Goal: Task Accomplishment & Management: Manage account settings

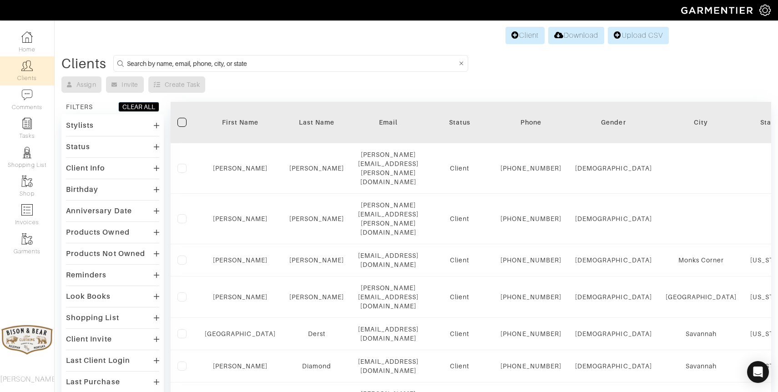
click at [233, 66] on input at bounding box center [292, 63] width 330 height 11
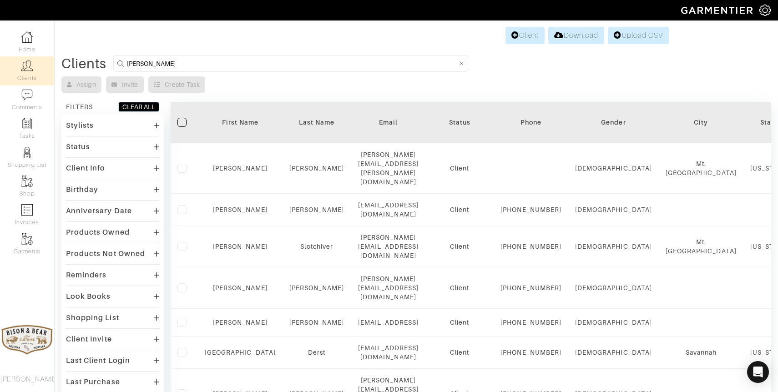
click at [213, 64] on input "dawkins" at bounding box center [292, 63] width 330 height 11
type input "d"
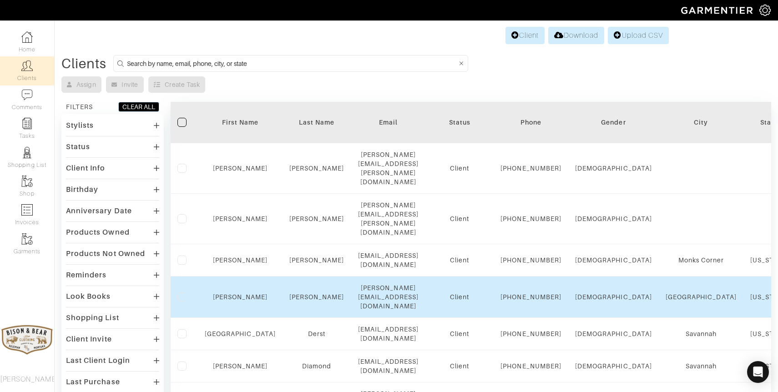
click at [300, 281] on td "Dawkins" at bounding box center [317, 297] width 69 height 41
click at [302, 294] on link "Dawkins" at bounding box center [316, 297] width 55 height 7
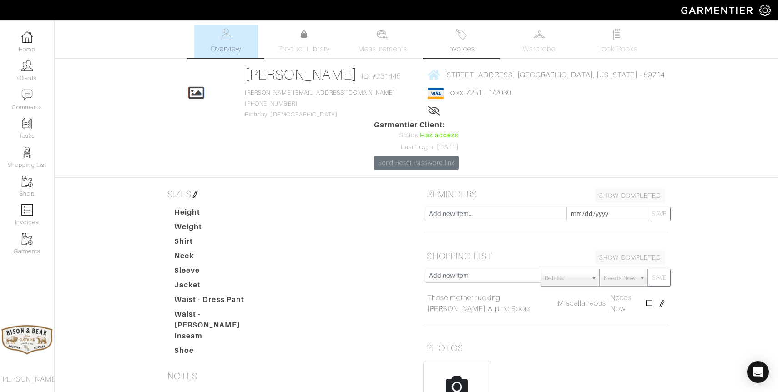
click at [468, 31] on link "Invoices" at bounding box center [461, 41] width 64 height 33
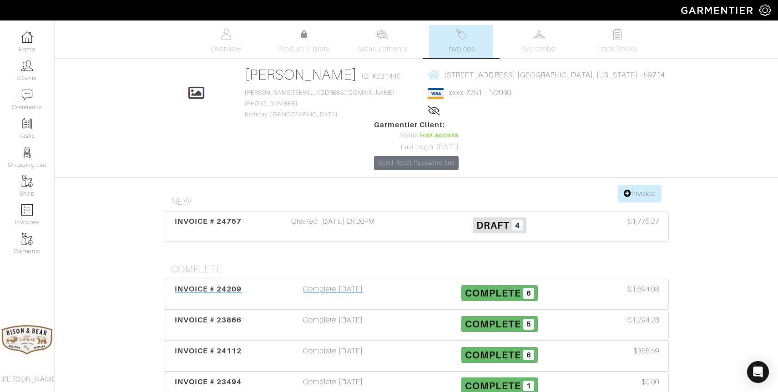
click at [341, 284] on div "Complete 10/13/25" at bounding box center [333, 294] width 167 height 21
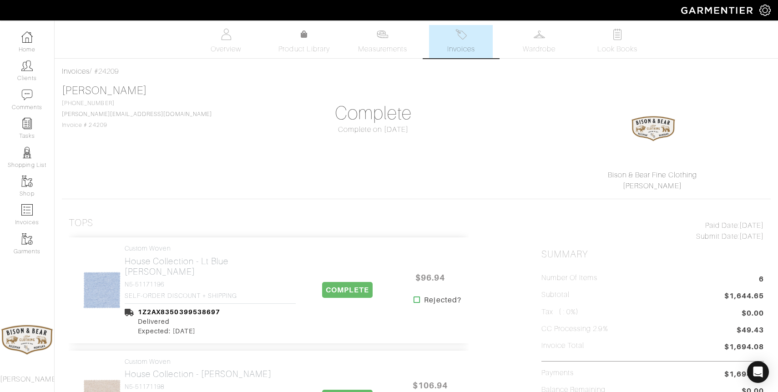
click at [463, 41] on link "Invoices" at bounding box center [461, 41] width 64 height 33
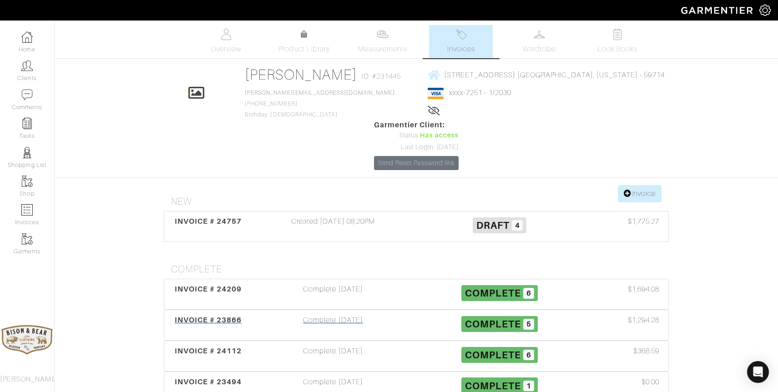
click at [309, 315] on div "Complete 08/29/25" at bounding box center [333, 325] width 167 height 21
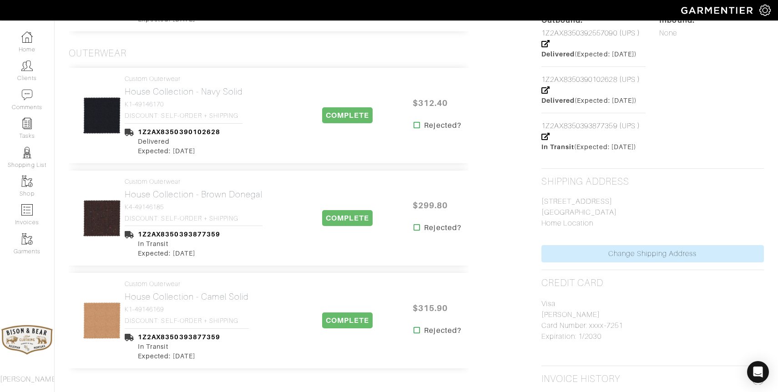
scroll to position [458, 0]
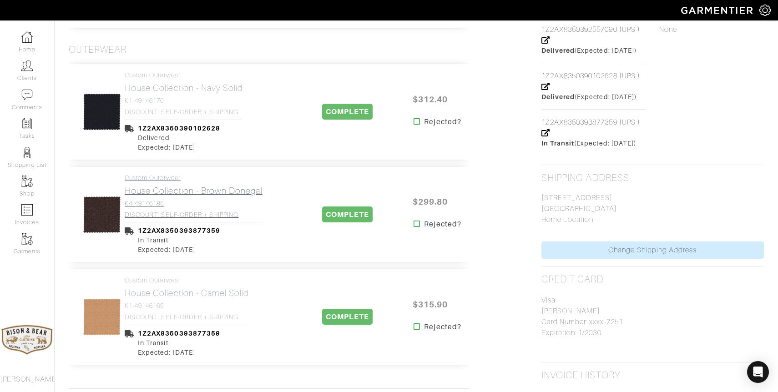
click at [226, 193] on h2 "House Collection - Brown Donegal" at bounding box center [194, 191] width 138 height 10
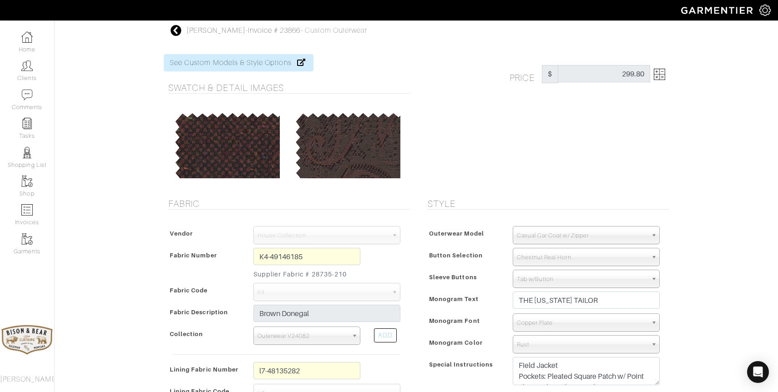
click at [173, 34] on icon at bounding box center [176, 30] width 11 height 11
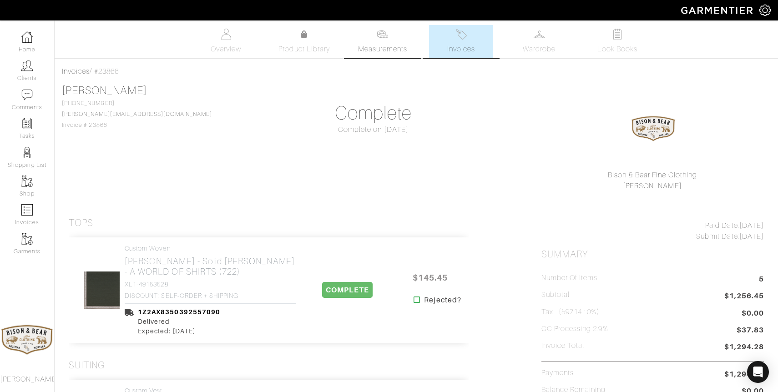
click at [386, 40] on link "Measurements" at bounding box center [383, 41] width 64 height 33
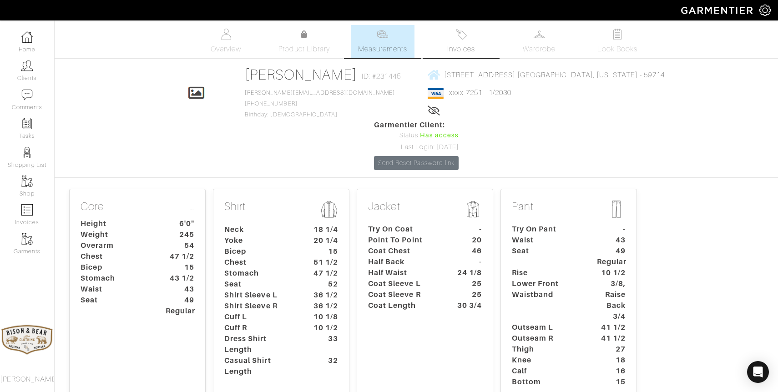
click at [463, 40] on link "Invoices" at bounding box center [461, 41] width 64 height 33
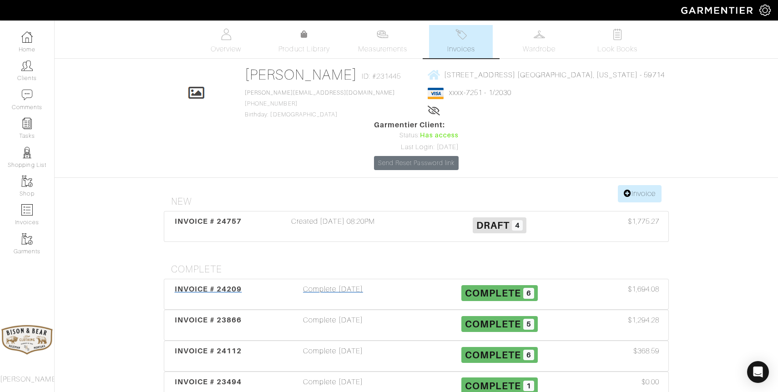
click at [327, 284] on div "Complete 10/13/25" at bounding box center [333, 294] width 167 height 21
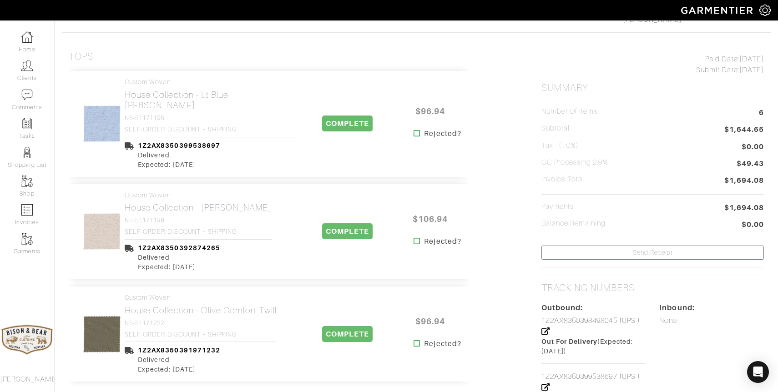
scroll to position [165, 0]
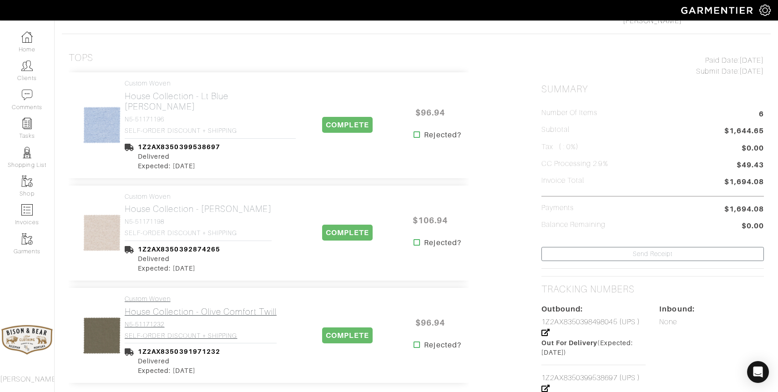
click at [140, 307] on h2 "House Collection - Olive Comfort Twill" at bounding box center [201, 312] width 152 height 10
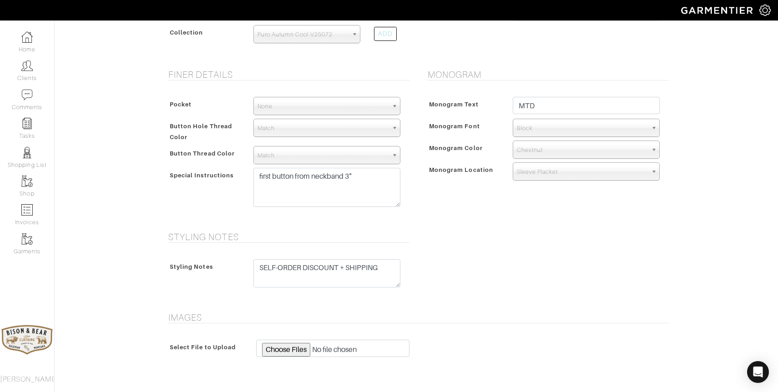
scroll to position [418, 0]
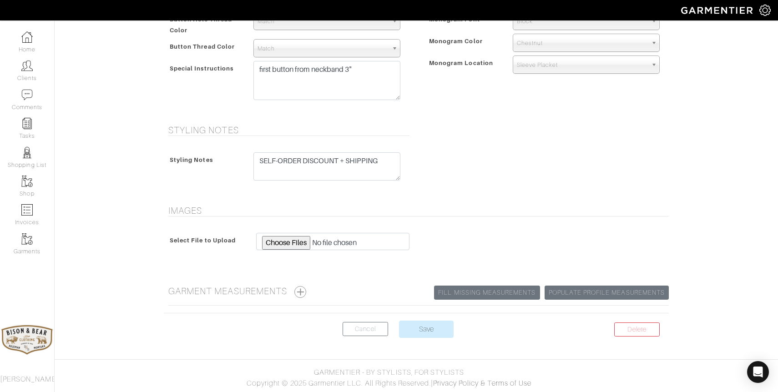
click at [301, 294] on button "button" at bounding box center [300, 292] width 12 height 12
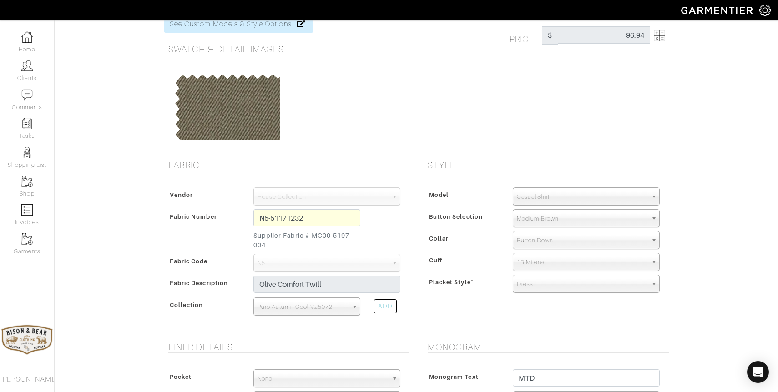
scroll to position [0, 0]
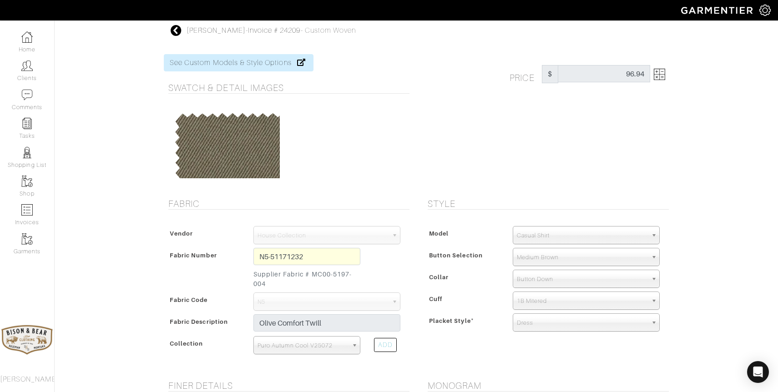
click at [174, 30] on icon at bounding box center [176, 30] width 11 height 11
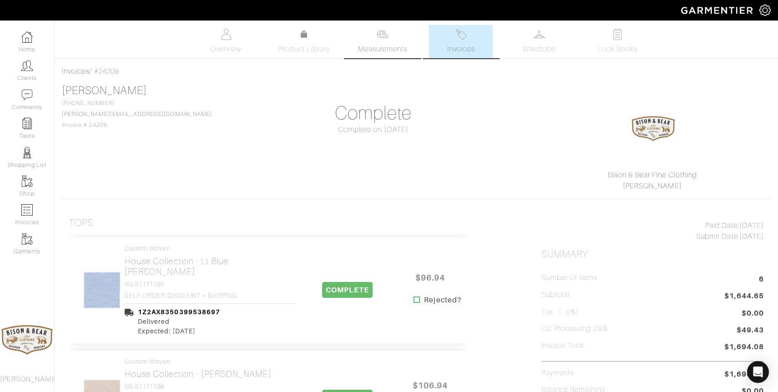
click at [387, 46] on span "Measurements" at bounding box center [383, 49] width 50 height 11
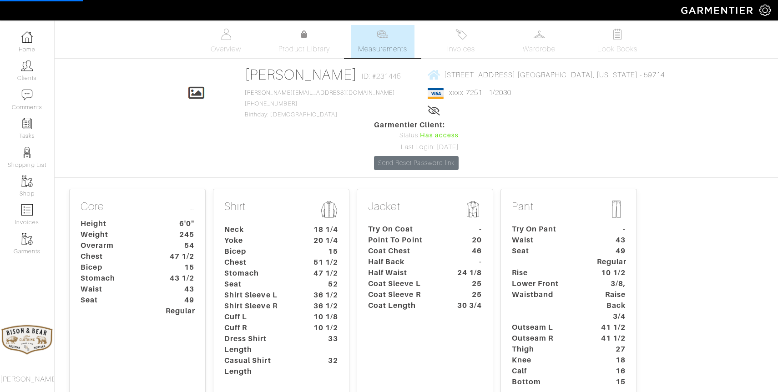
click at [266, 290] on dt "Shirt Sleeve L" at bounding box center [260, 295] width 85 height 11
click at [286, 268] on dt "Stomach" at bounding box center [260, 273] width 85 height 11
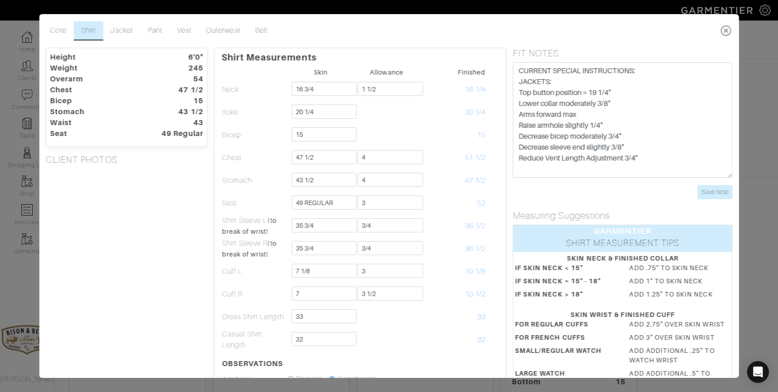
click at [726, 29] on icon at bounding box center [726, 30] width 19 height 18
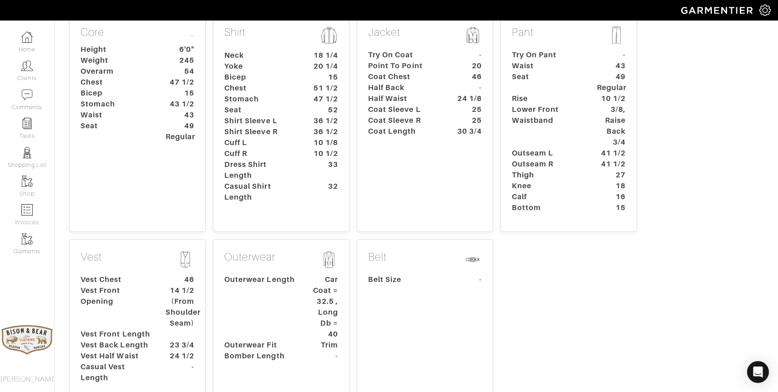
scroll to position [176, 0]
click at [132, 360] on dt "Casual Vest Length" at bounding box center [116, 371] width 85 height 22
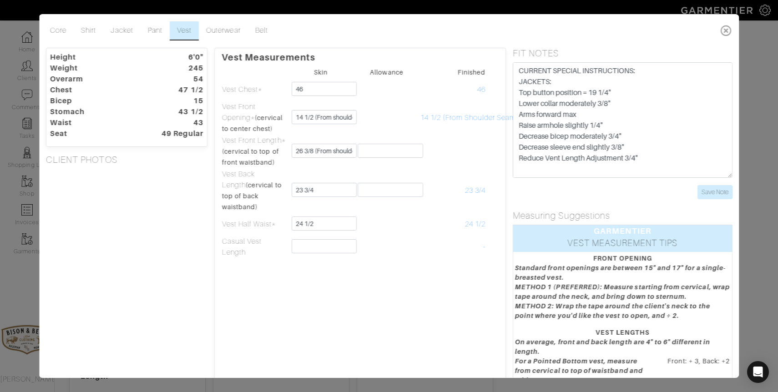
click at [726, 30] on icon at bounding box center [726, 30] width 19 height 18
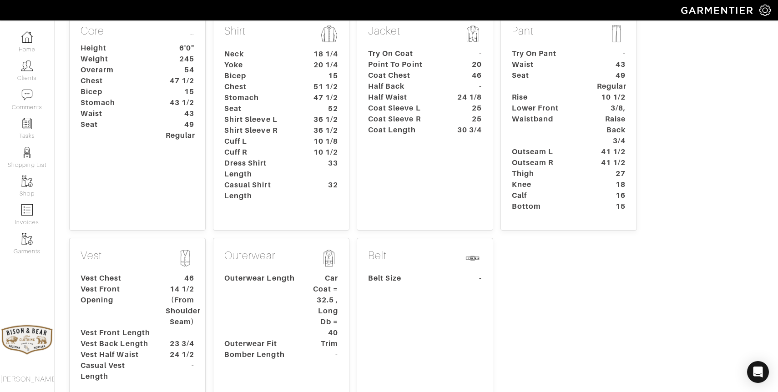
click at [133, 284] on dt "Vest Front Opening" at bounding box center [116, 306] width 85 height 44
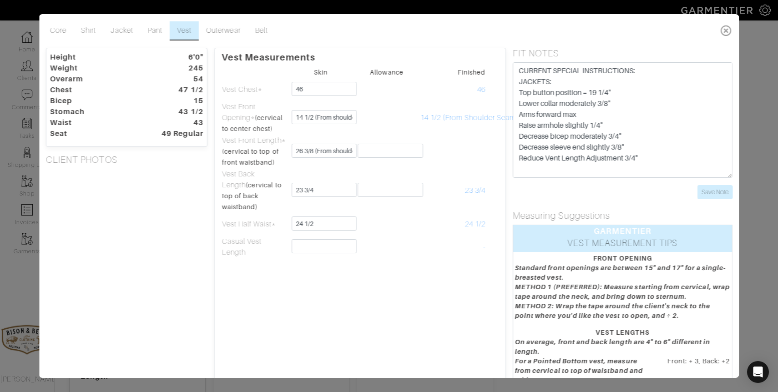
click at [729, 31] on icon at bounding box center [726, 30] width 19 height 18
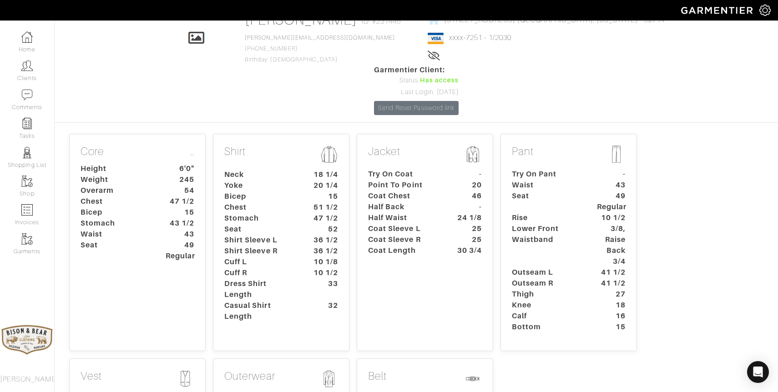
scroll to position [0, 0]
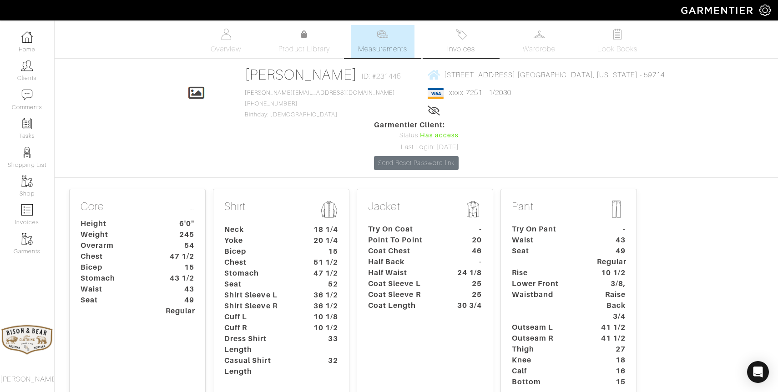
click at [463, 39] on img at bounding box center [461, 34] width 11 height 11
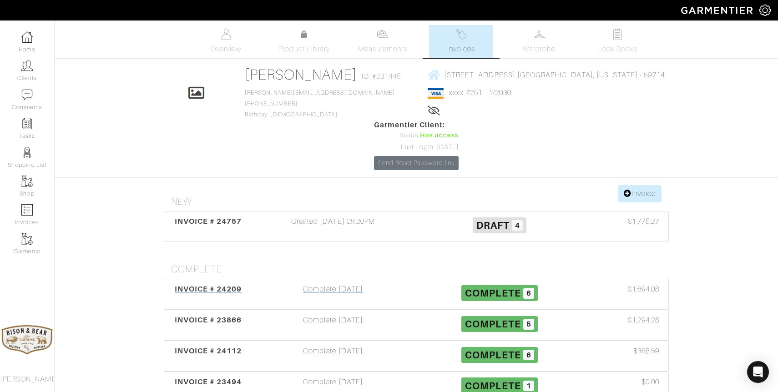
click at [336, 284] on div "Complete 10/13/25" at bounding box center [333, 294] width 167 height 21
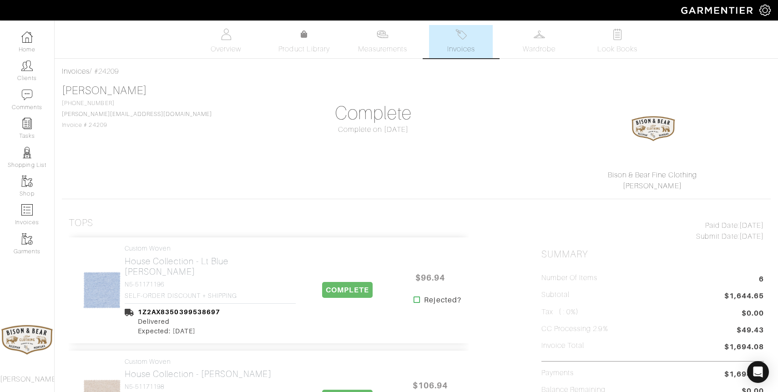
click at [472, 41] on link "Invoices" at bounding box center [461, 41] width 64 height 33
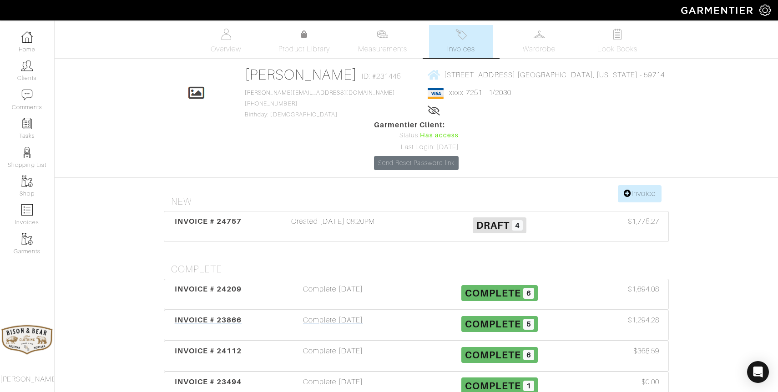
click at [357, 315] on div "Complete 08/29/25" at bounding box center [333, 325] width 167 height 21
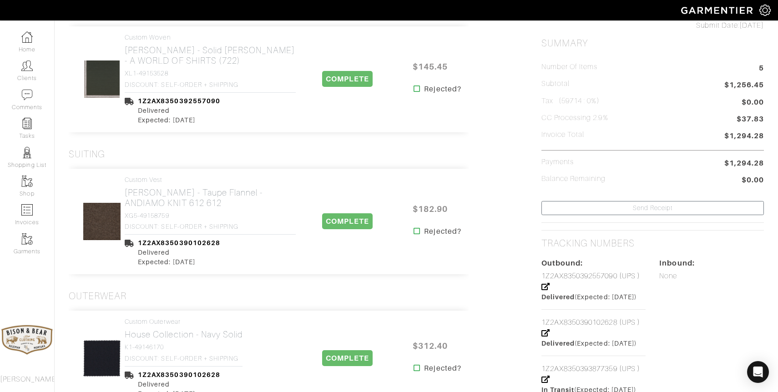
scroll to position [212, 0]
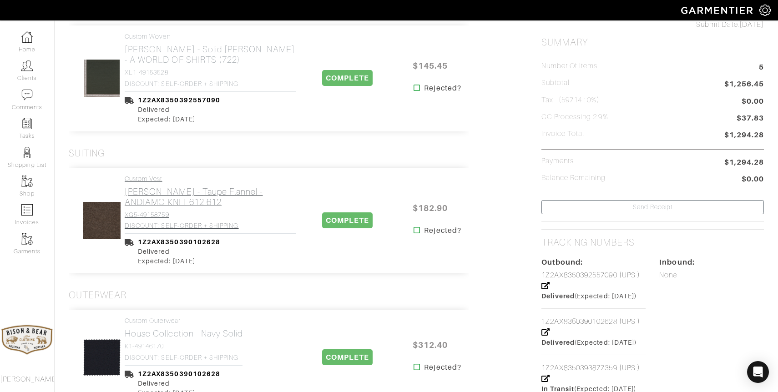
click at [212, 193] on h2 "Gladson - Taupe Flannel - ANDIAMO KNIT 612 612" at bounding box center [210, 197] width 171 height 21
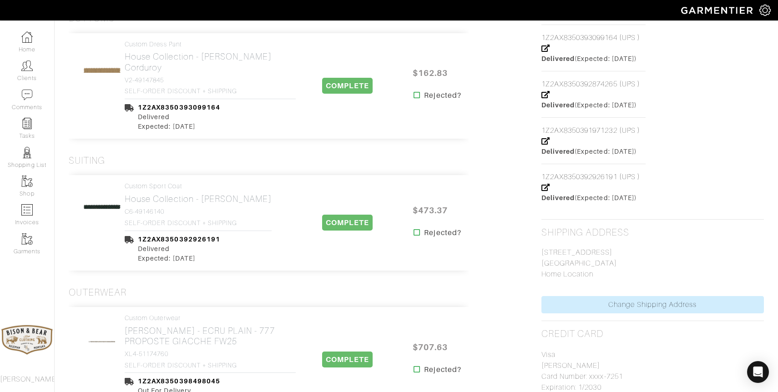
scroll to position [552, 0]
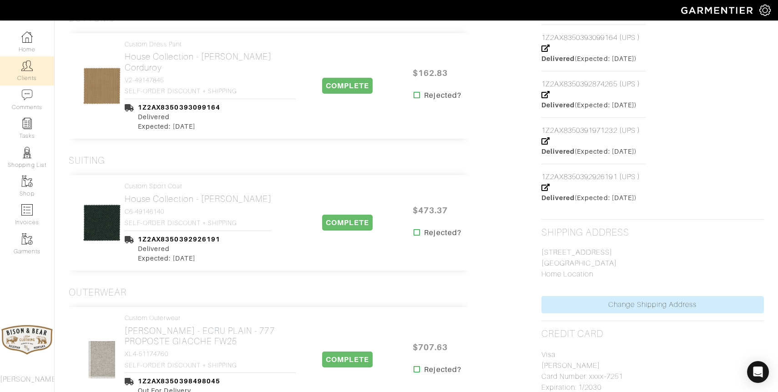
click at [26, 69] on img at bounding box center [26, 65] width 11 height 11
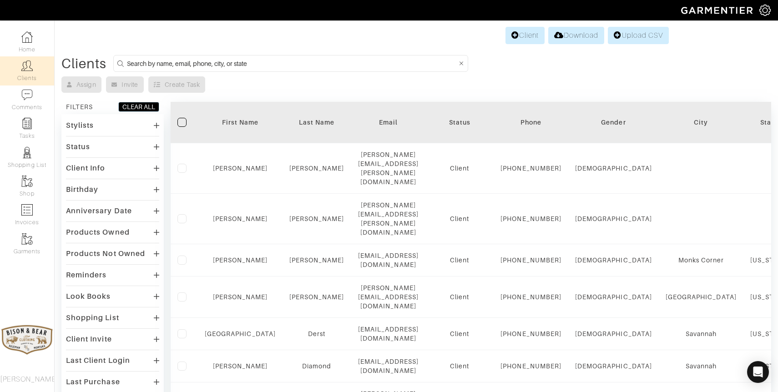
click at [293, 65] on input at bounding box center [292, 63] width 330 height 11
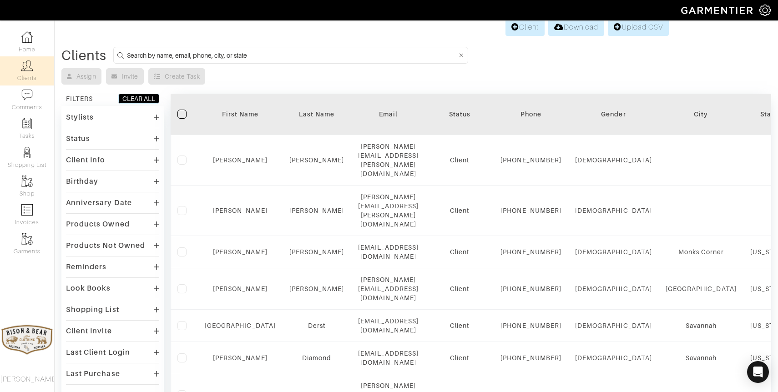
scroll to position [6, 0]
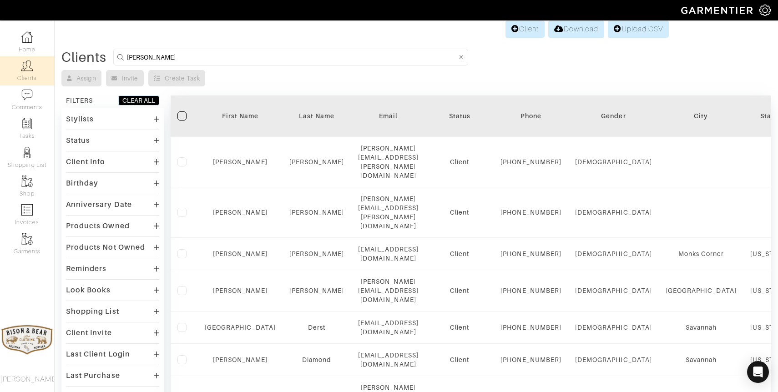
type input "scott"
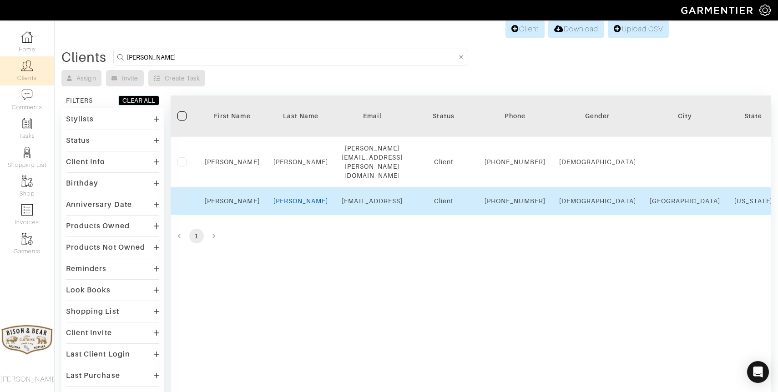
click at [294, 200] on link "[PERSON_NAME]" at bounding box center [301, 201] width 55 height 7
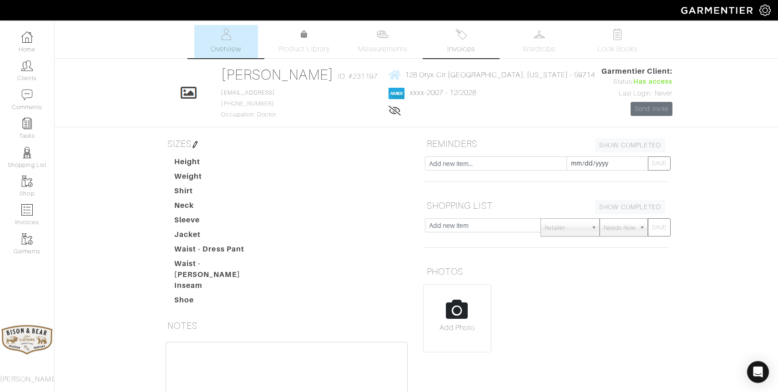
click at [462, 36] on img at bounding box center [461, 34] width 11 height 11
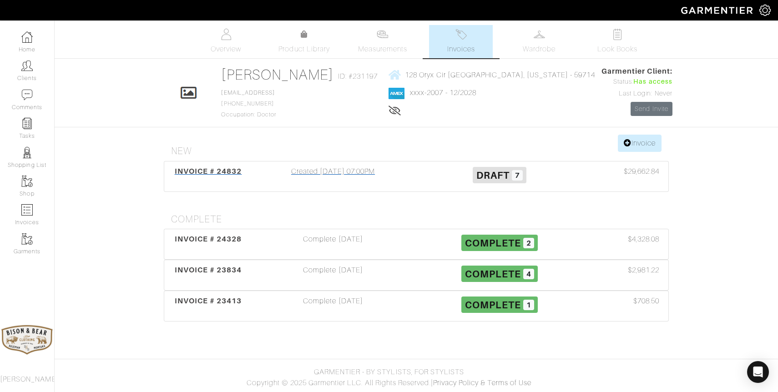
click at [345, 172] on div "Created 10/09/25 07:00PM" at bounding box center [333, 176] width 167 height 21
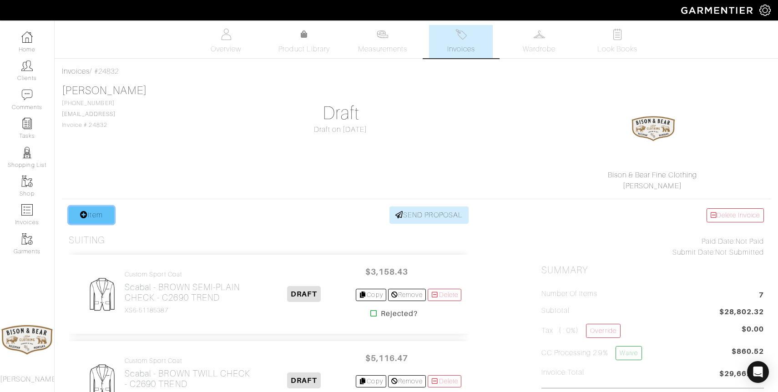
click at [89, 215] on link "Item" at bounding box center [92, 215] width 46 height 17
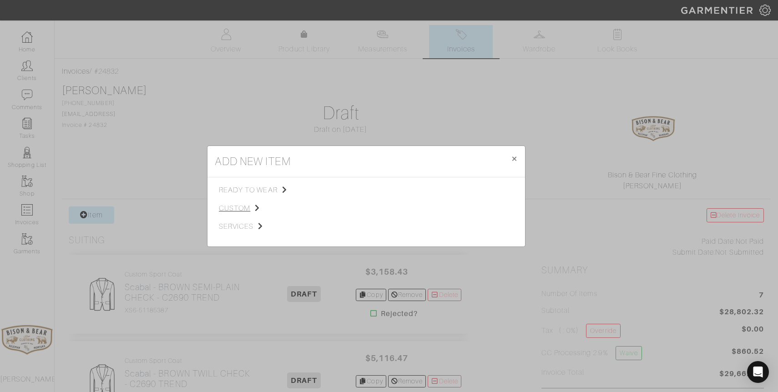
click at [233, 205] on span "custom" at bounding box center [264, 208] width 91 height 11
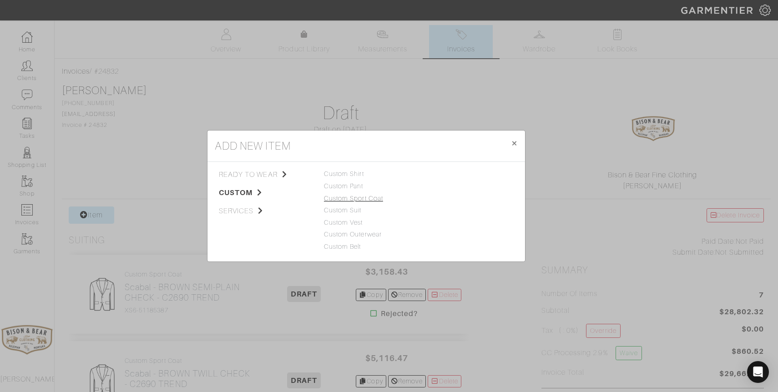
click at [360, 198] on link "Custom Sport Coat" at bounding box center [353, 198] width 59 height 7
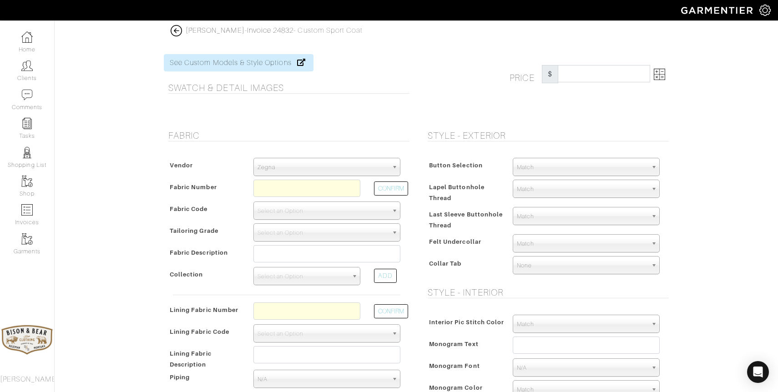
click at [178, 32] on img at bounding box center [176, 30] width 11 height 11
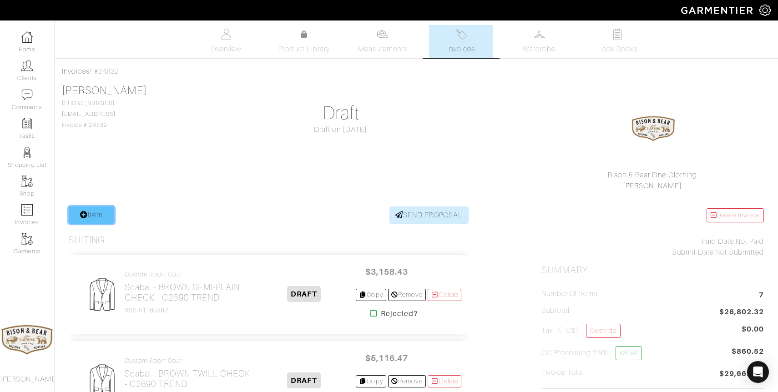
click at [95, 207] on link "Item" at bounding box center [92, 215] width 46 height 17
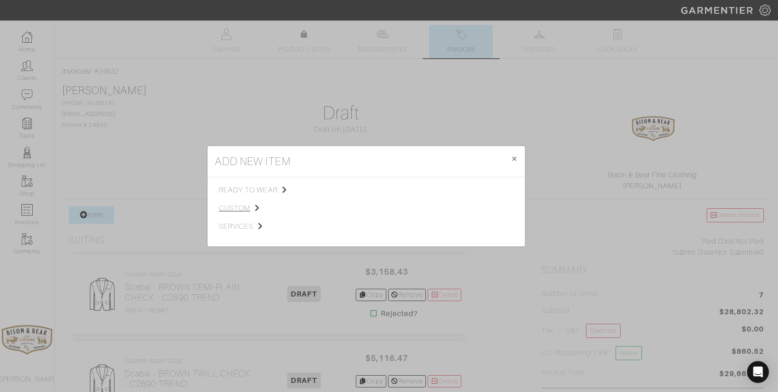
click at [234, 208] on span "custom" at bounding box center [264, 208] width 91 height 11
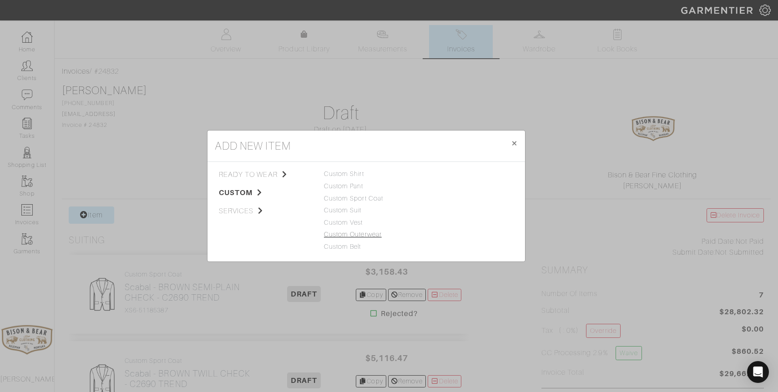
click at [358, 234] on link "Custom Outerwear" at bounding box center [353, 234] width 58 height 7
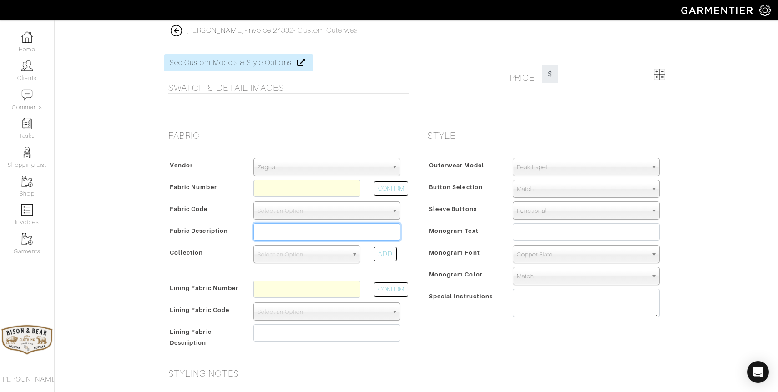
click at [365, 237] on input "text" at bounding box center [327, 231] width 147 height 17
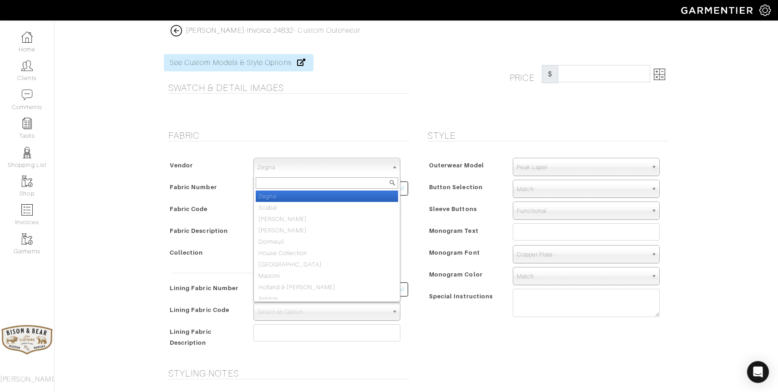
click at [334, 165] on span "Zegna" at bounding box center [323, 167] width 131 height 18
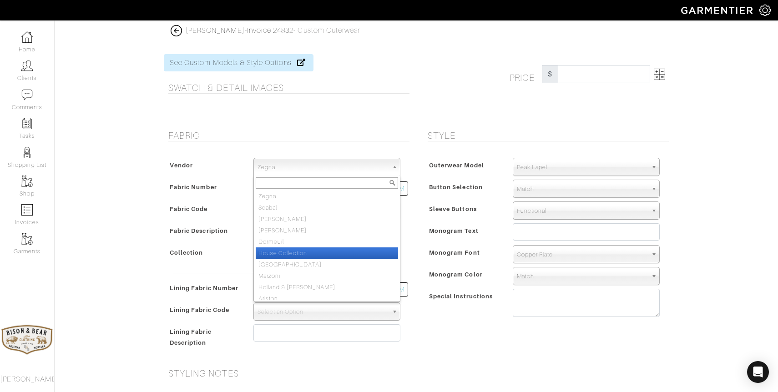
click at [292, 253] on li "House Collection" at bounding box center [327, 253] width 142 height 11
select select "75"
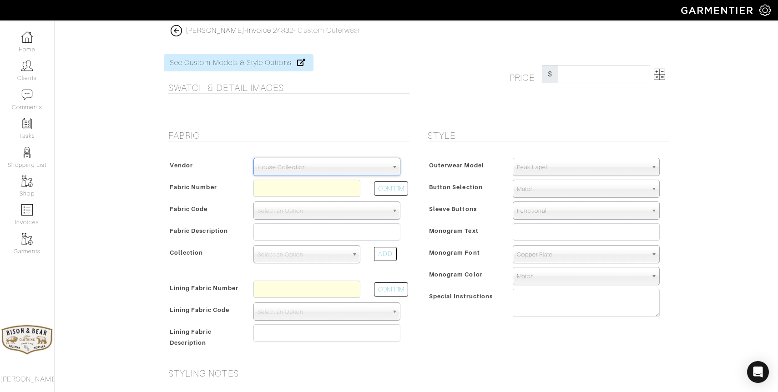
click at [562, 166] on span "Peak Lapel" at bounding box center [582, 167] width 131 height 18
type input "f"
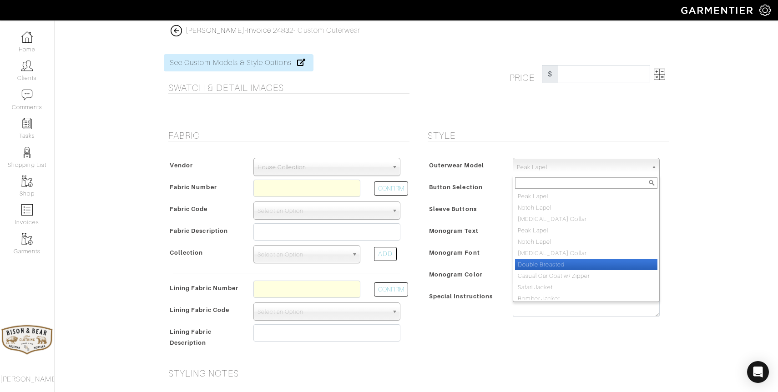
scroll to position [5, 0]
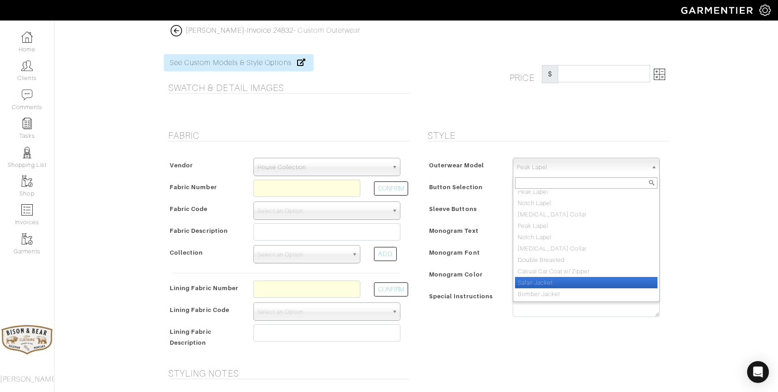
click at [569, 279] on li "Safari Jacket" at bounding box center [586, 282] width 142 height 11
select select "32"
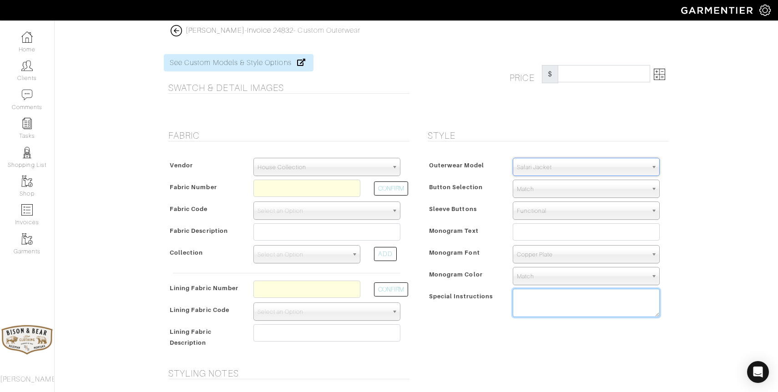
click at [539, 308] on textarea at bounding box center [586, 303] width 147 height 28
click at [276, 187] on input "text" at bounding box center [307, 188] width 107 height 17
type input "C6-49146140"
click at [392, 194] on button "CONFIRM" at bounding box center [391, 189] width 34 height 14
select select "5999"
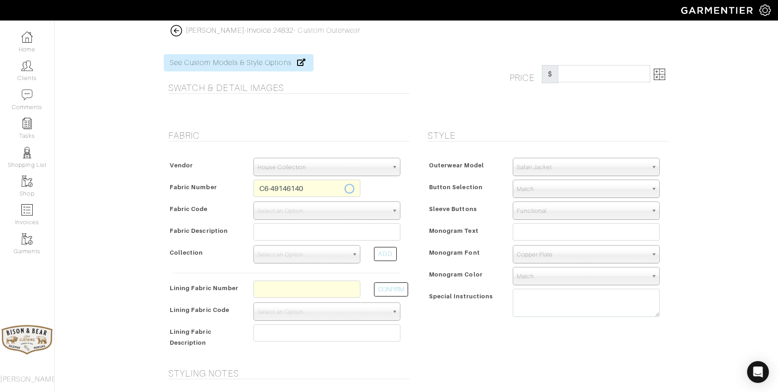
type input "Olive Twill"
select select
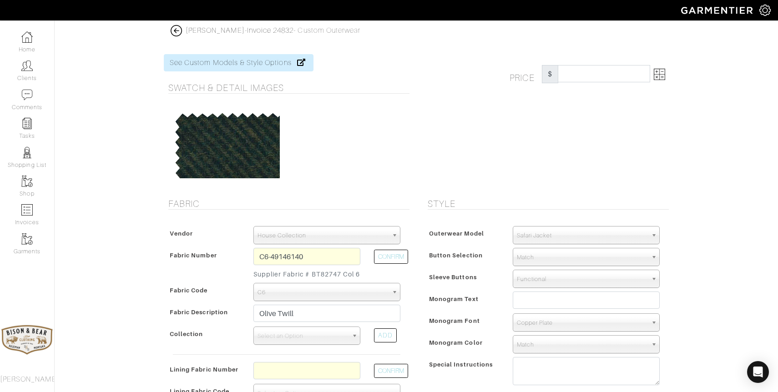
type input "1325.17"
click at [310, 254] on input "C6-49146140" at bounding box center [307, 256] width 107 height 17
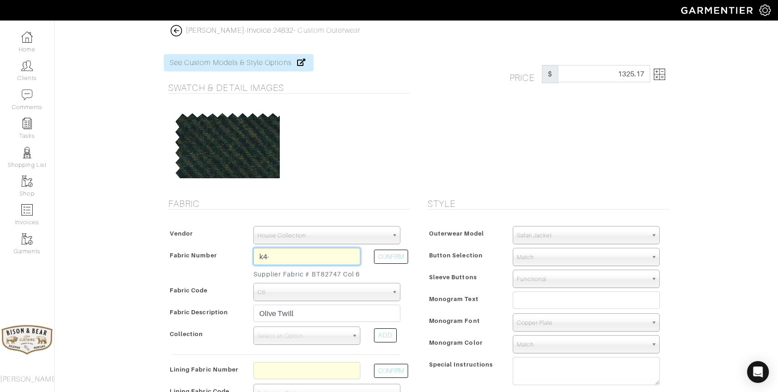
type input "K4-49146185"
click at [390, 257] on button "CONFIRM" at bounding box center [391, 257] width 34 height 14
select select "6024"
type input "Brown Donegal"
select select
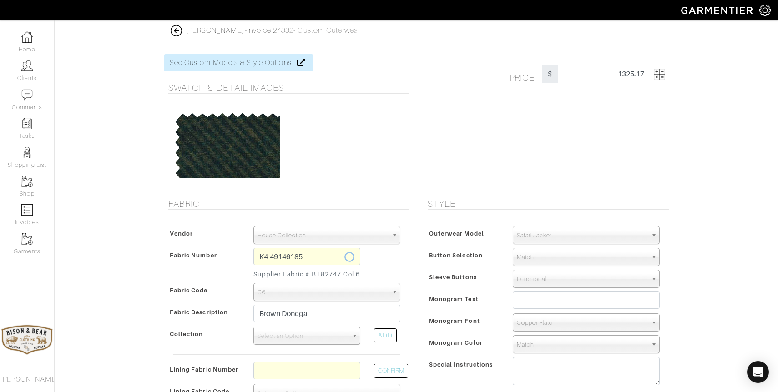
type input "1500.00"
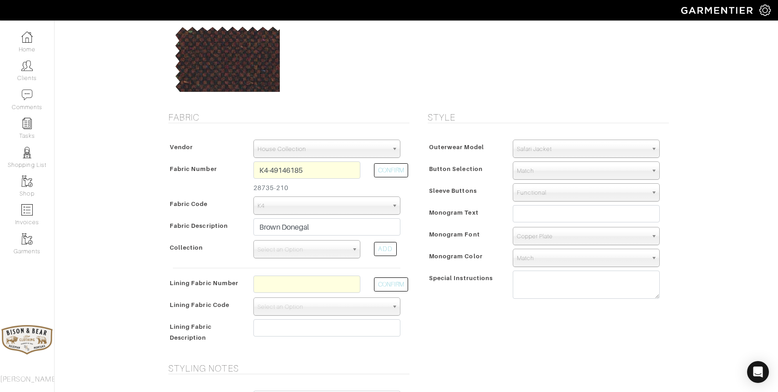
scroll to position [97, 0]
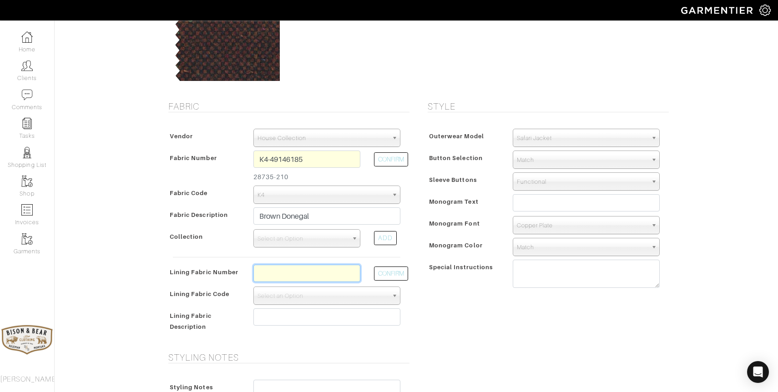
click at [300, 275] on input "text" at bounding box center [307, 273] width 107 height 17
type input "l7-48135282"
click at [381, 276] on button "CONFIRM" at bounding box center [391, 274] width 34 height 14
select select "939"
type input "Copper Full Paisley"
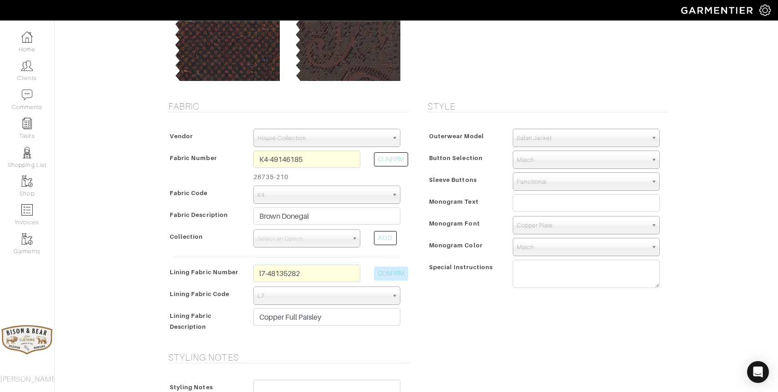
type input "1585.00"
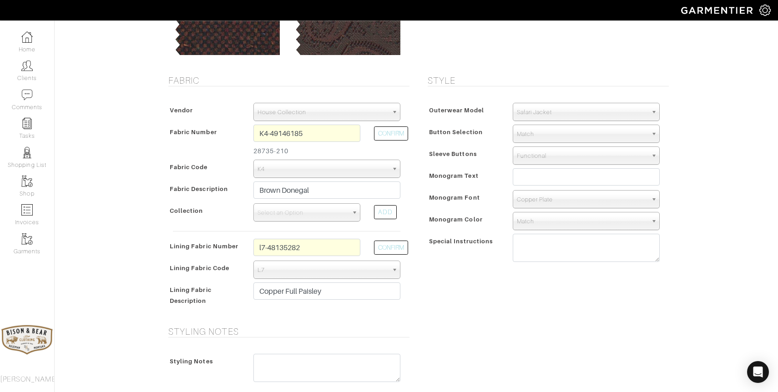
scroll to position [325, 0]
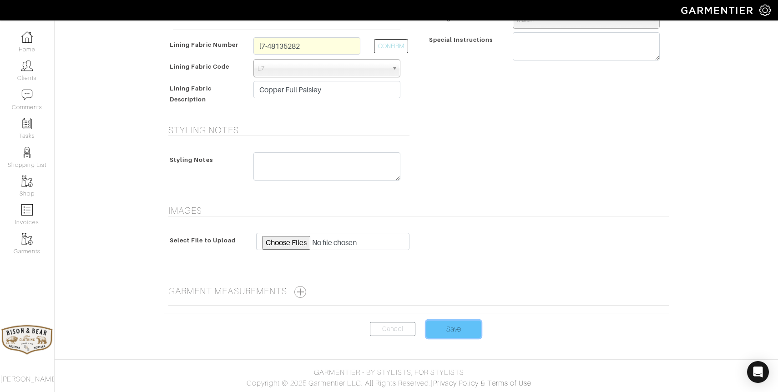
click at [454, 329] on input "Save" at bounding box center [453, 329] width 55 height 17
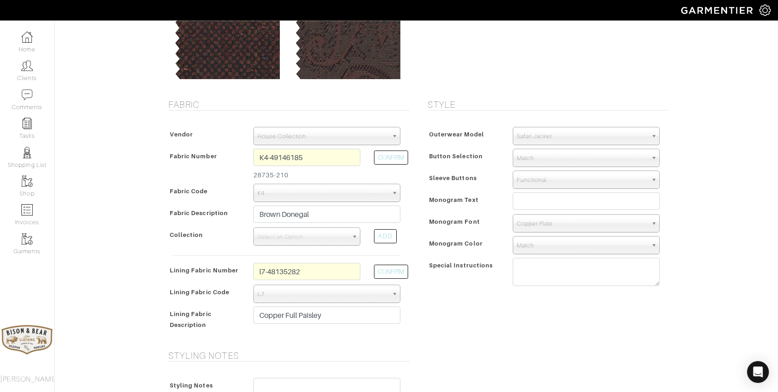
scroll to position [100, 0]
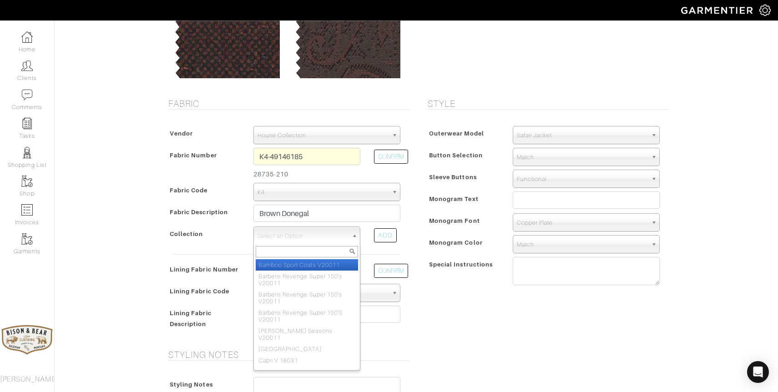
click at [331, 237] on span "Select an Option" at bounding box center [303, 236] width 91 height 18
click at [296, 238] on span "Select an Option" at bounding box center [303, 236] width 91 height 18
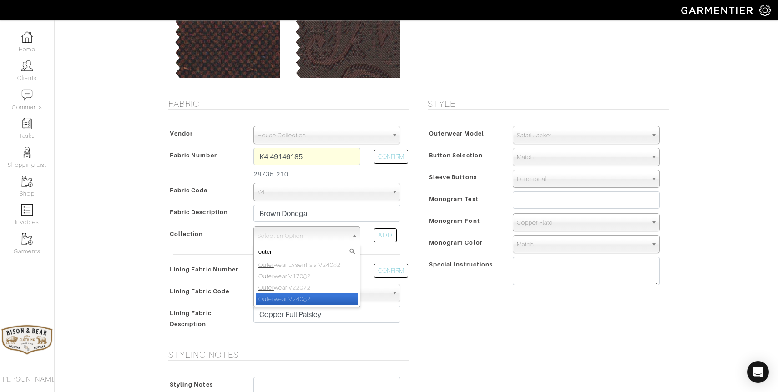
type input "outer"
click at [295, 297] on li "Outer wear V24082" at bounding box center [307, 299] width 102 height 11
select select "977"
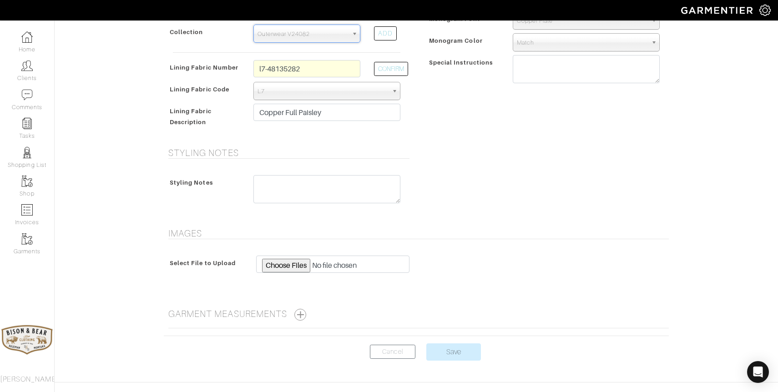
scroll to position [325, 0]
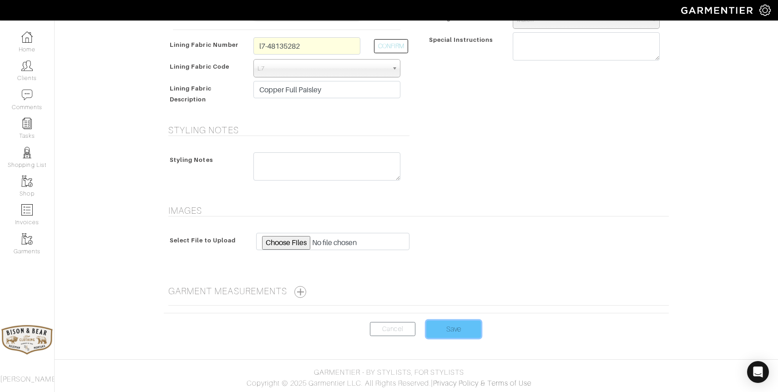
click at [447, 330] on input "Save" at bounding box center [453, 329] width 55 height 17
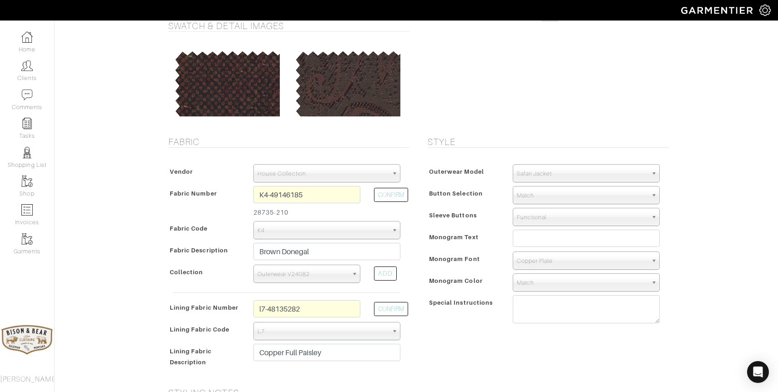
scroll to position [0, 0]
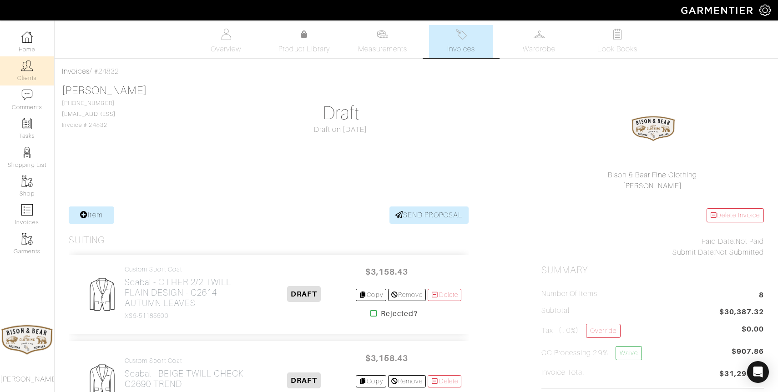
click at [24, 71] on img at bounding box center [26, 65] width 11 height 11
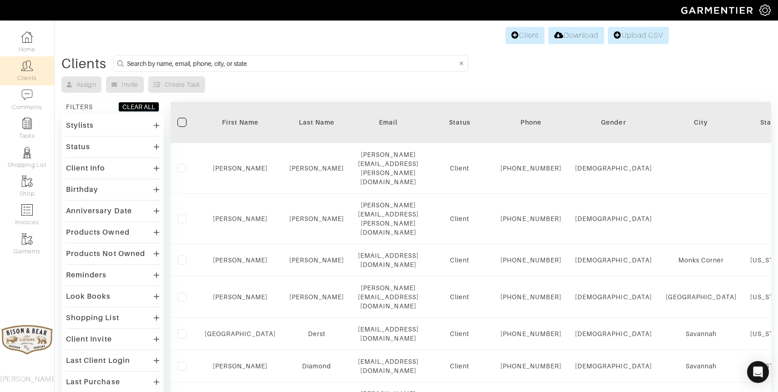
click at [242, 61] on input at bounding box center [292, 63] width 330 height 11
type input "[PERSON_NAME]"
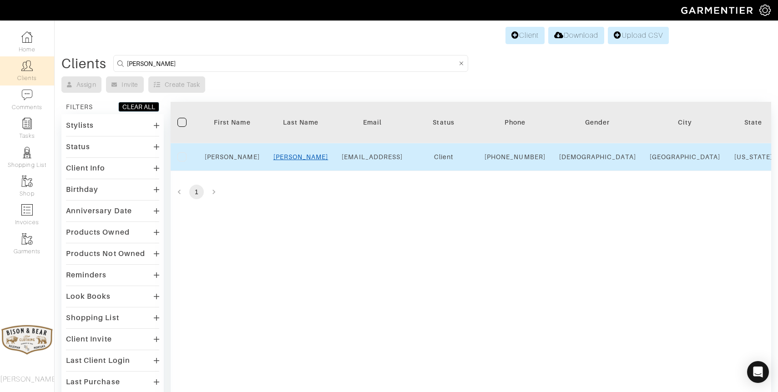
click at [300, 161] on link "James" at bounding box center [301, 156] width 55 height 7
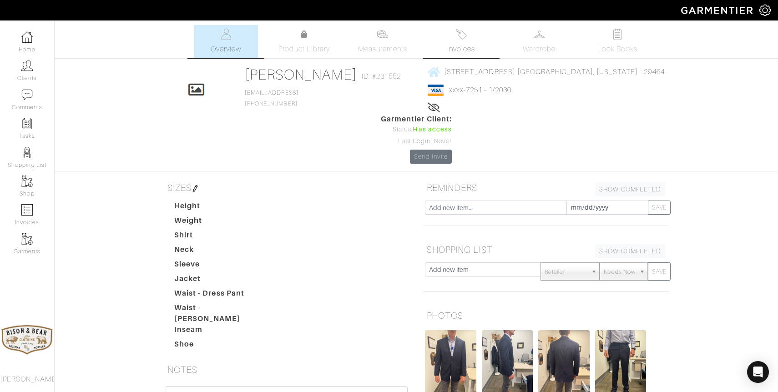
click at [462, 39] on img at bounding box center [461, 34] width 11 height 11
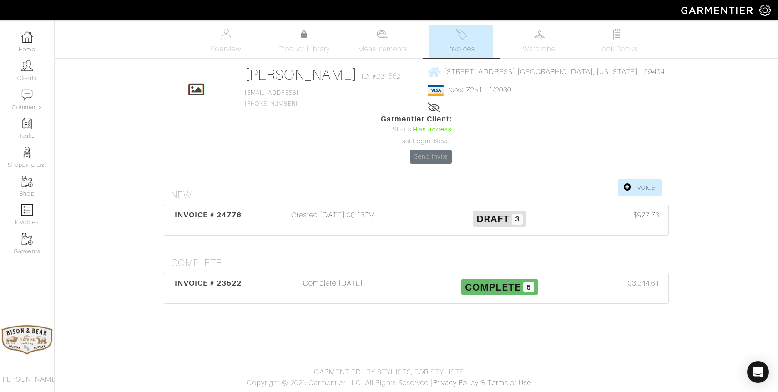
click at [355, 210] on div "Created 10/03/25 08:13PM" at bounding box center [333, 220] width 167 height 21
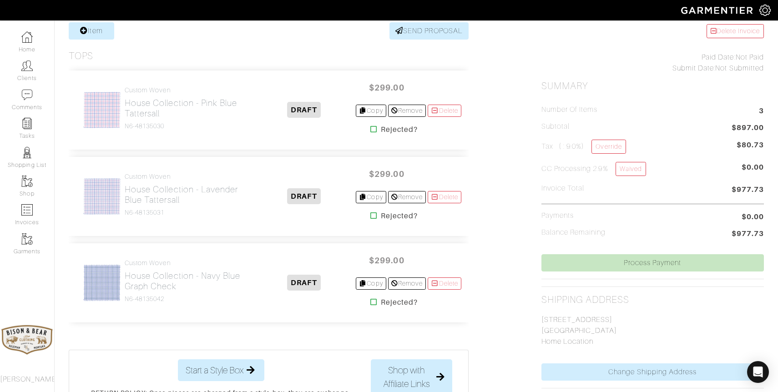
scroll to position [185, 0]
click at [157, 283] on h2 "House Collection - Navy Blue Graph Check" at bounding box center [189, 280] width 128 height 21
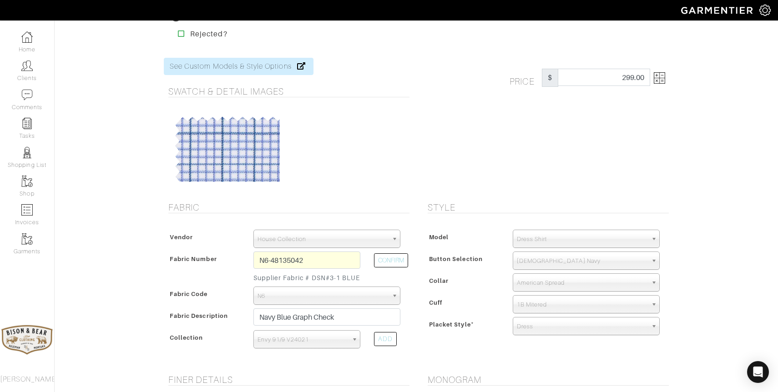
scroll to position [6, 0]
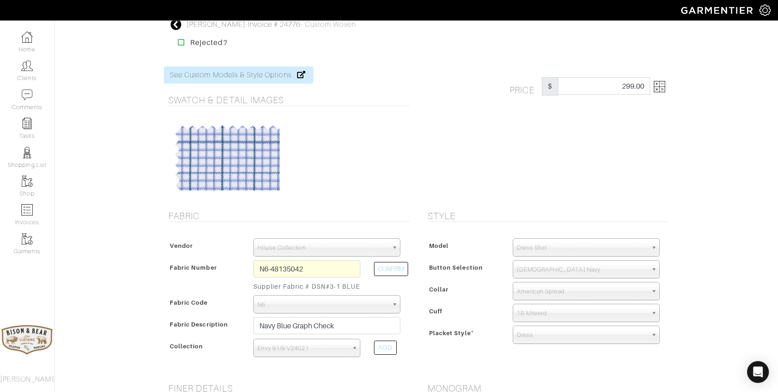
click at [176, 27] on icon at bounding box center [176, 24] width 11 height 11
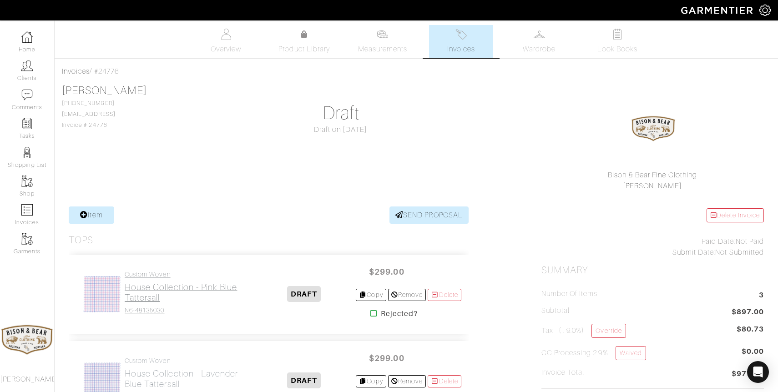
click at [139, 297] on h2 "House Collection - Pink Blue Tattersall" at bounding box center [189, 292] width 128 height 21
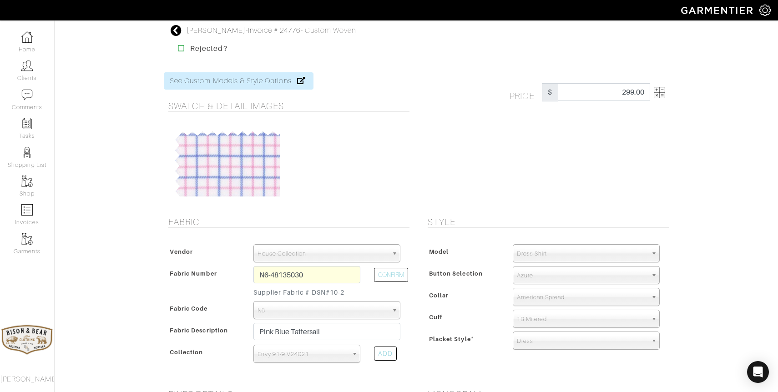
click at [177, 27] on icon at bounding box center [176, 30] width 11 height 11
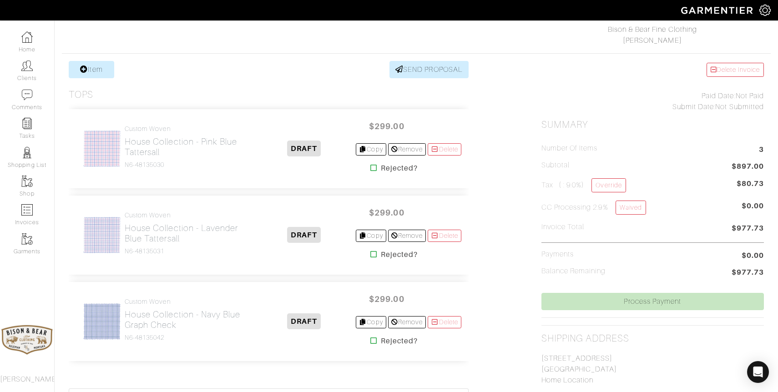
scroll to position [150, 0]
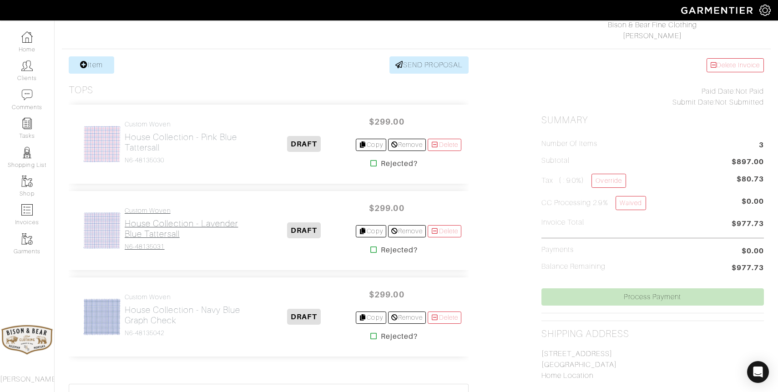
click at [147, 247] on h4 "N6-48135031" at bounding box center [189, 247] width 128 height 8
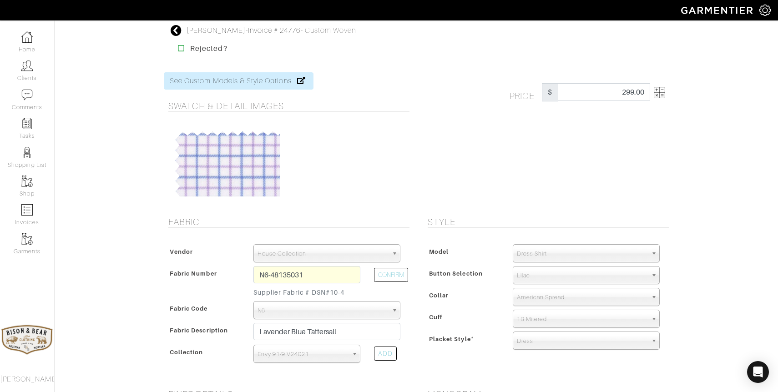
click at [177, 31] on icon at bounding box center [176, 30] width 11 height 11
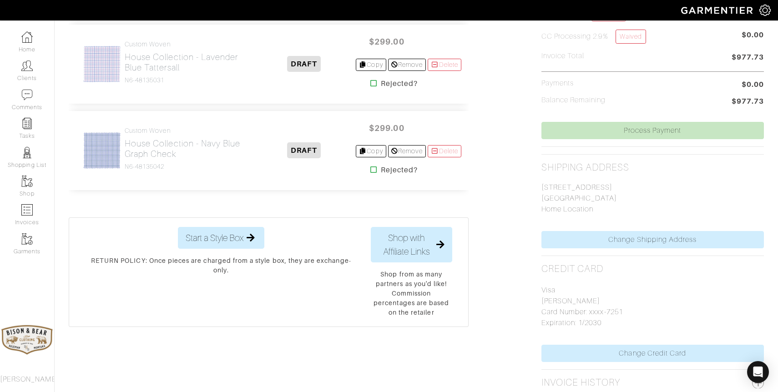
scroll to position [356, 0]
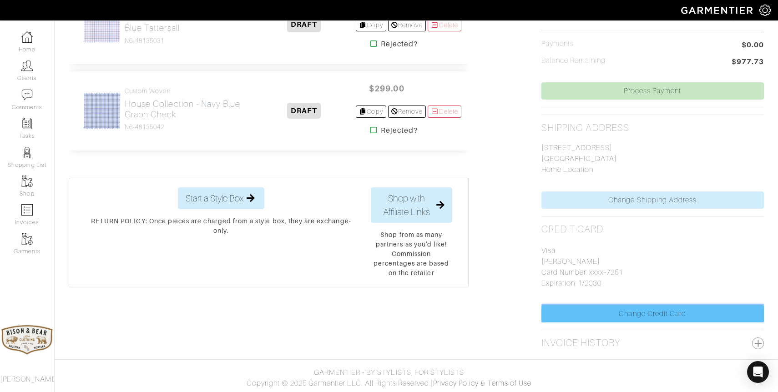
click at [648, 315] on link "Change Credit Card" at bounding box center [653, 313] width 223 height 17
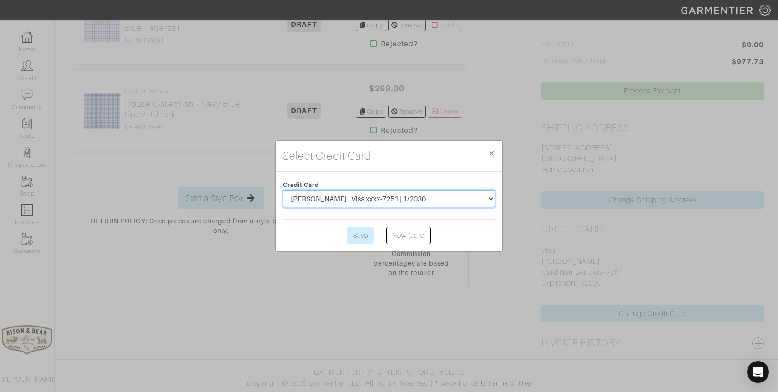
click at [439, 197] on select "Michael Dawkins | Visa xxxx-7251 | 1/2030" at bounding box center [389, 198] width 212 height 17
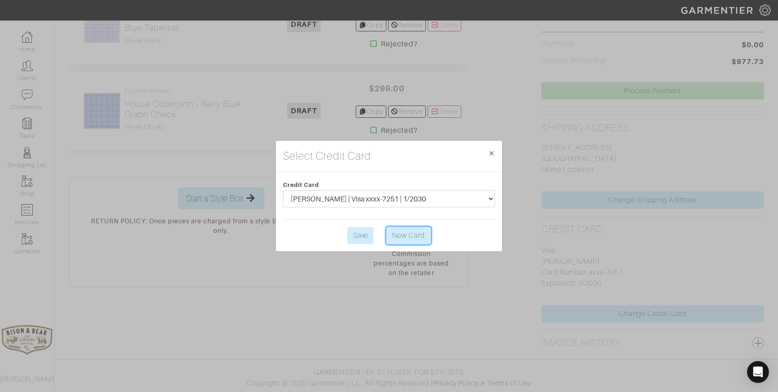
click at [414, 237] on link "New Card" at bounding box center [408, 235] width 45 height 17
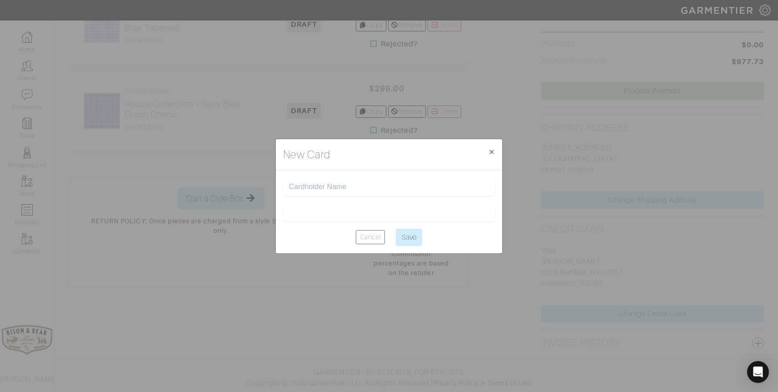
click at [360, 186] on input "text" at bounding box center [389, 187] width 200 height 9
type input "Walter Ennis James"
click at [409, 236] on input "Save" at bounding box center [409, 237] width 26 height 17
type input "Saving..."
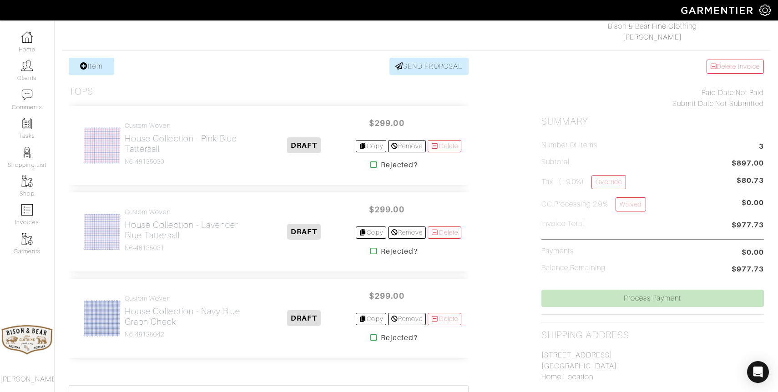
scroll to position [142, 0]
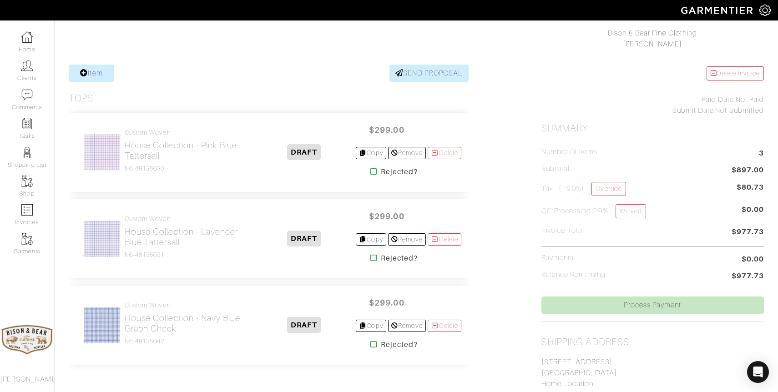
click at [120, 147] on img at bounding box center [102, 152] width 38 height 38
click at [146, 148] on h2 "House Collection - Pink Blue Tattersall" at bounding box center [189, 150] width 128 height 21
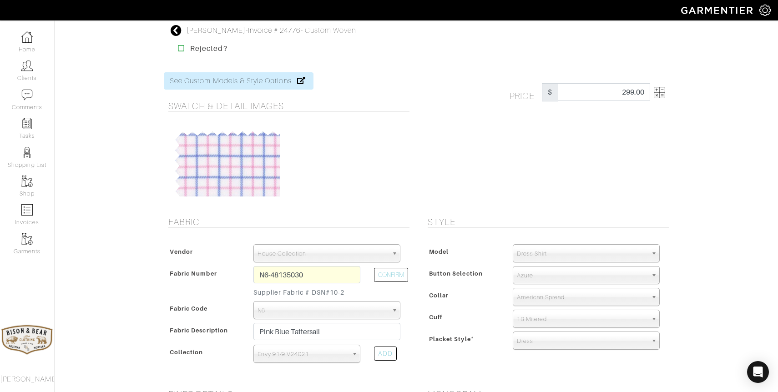
click at [175, 28] on icon at bounding box center [176, 30] width 11 height 11
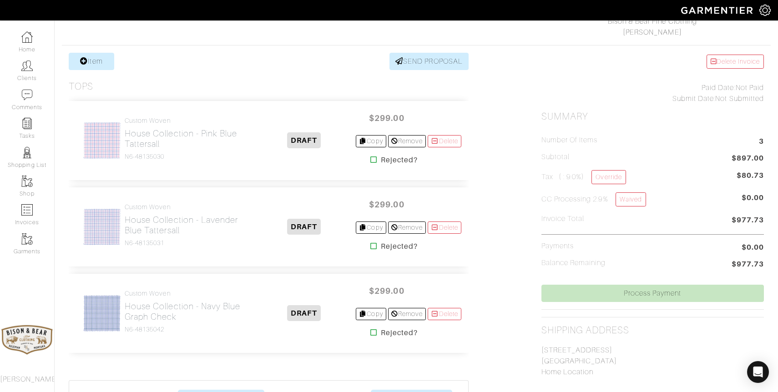
scroll to position [163, 0]
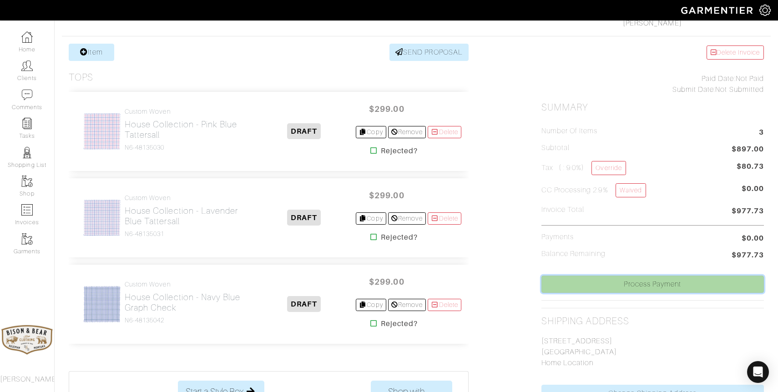
click at [648, 283] on link "Process Payment" at bounding box center [653, 284] width 223 height 17
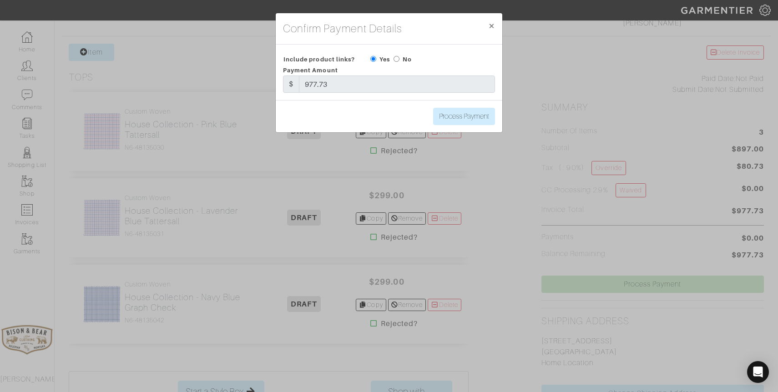
click at [399, 59] on input "radio" at bounding box center [397, 59] width 6 height 6
radio input "true"
click at [463, 119] on input "Process Payment" at bounding box center [464, 116] width 62 height 17
type input "Process Payment"
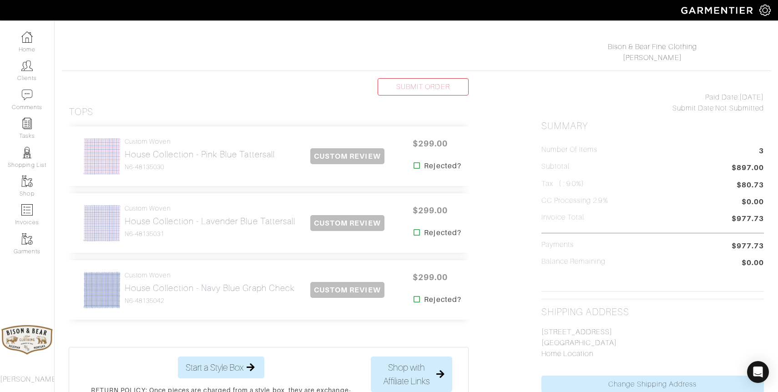
scroll to position [129, 0]
click at [229, 151] on h2 "House Collection - Pink Blue Tattersall" at bounding box center [200, 153] width 150 height 10
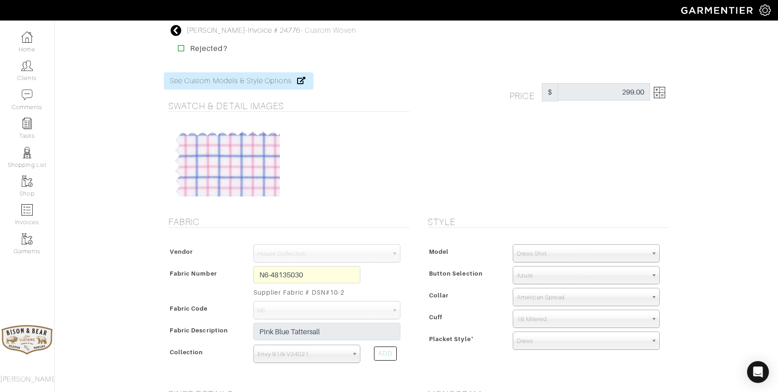
click at [660, 94] on img at bounding box center [659, 92] width 11 height 11
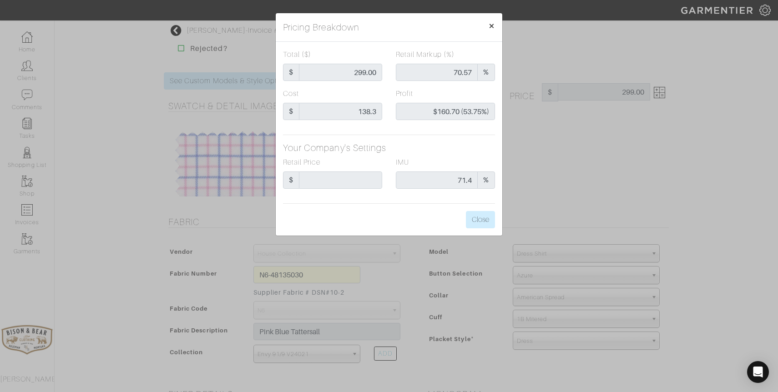
click at [494, 26] on span "×" at bounding box center [491, 26] width 7 height 12
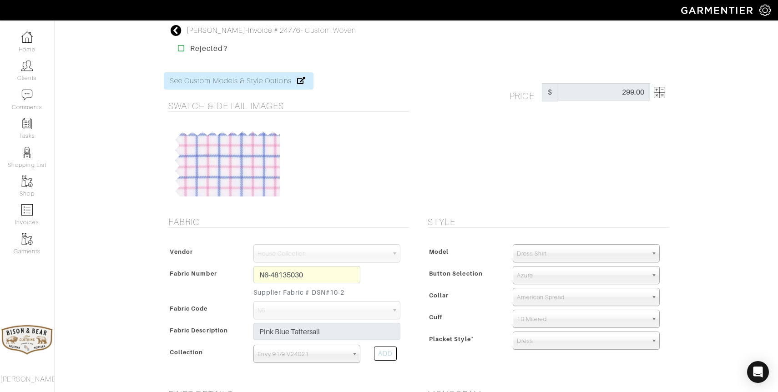
click at [175, 25] on icon at bounding box center [176, 30] width 11 height 11
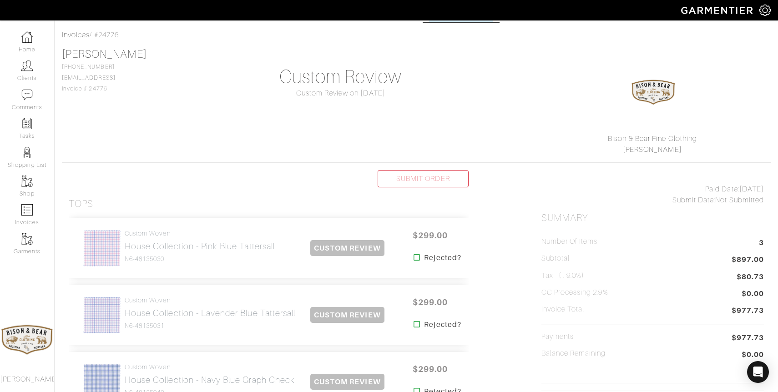
scroll to position [51, 0]
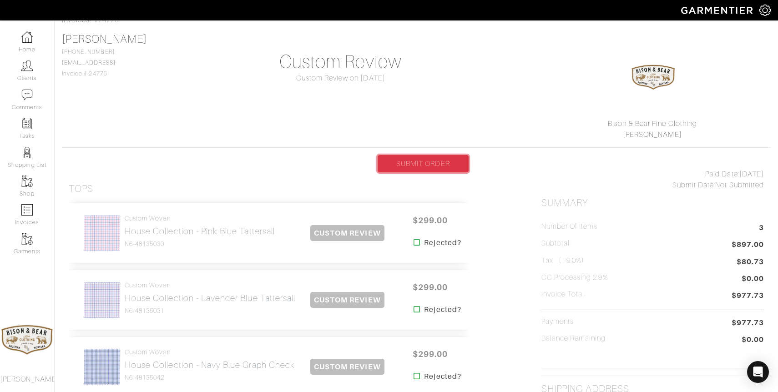
click at [418, 162] on link "SUBMIT ORDER" at bounding box center [423, 163] width 91 height 17
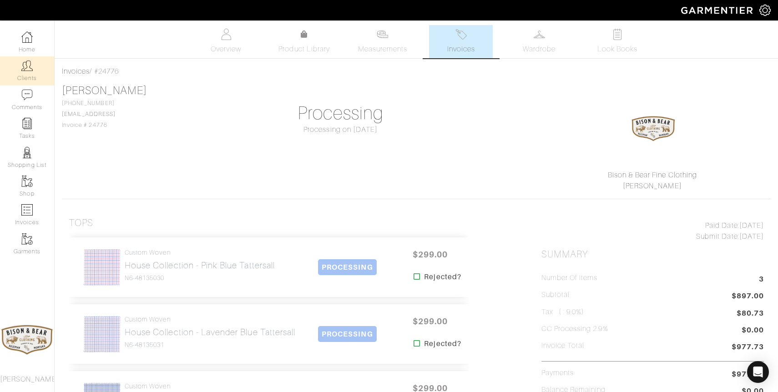
click at [31, 69] on img at bounding box center [26, 65] width 11 height 11
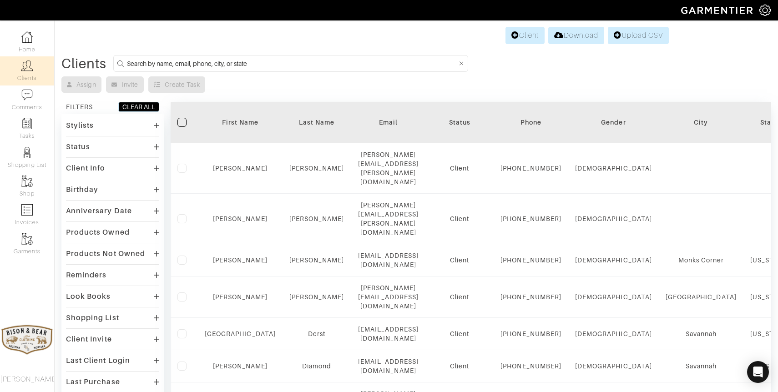
click at [245, 62] on input at bounding box center [292, 63] width 330 height 11
type input "[PERSON_NAME]"
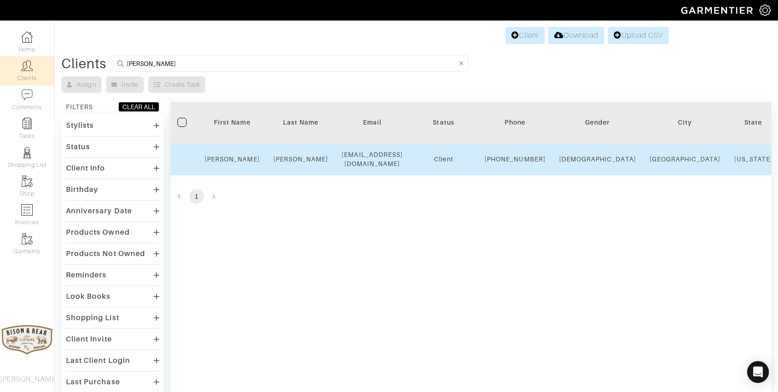
click at [299, 159] on div "[PERSON_NAME]" at bounding box center [301, 159] width 55 height 9
click at [299, 160] on link "[PERSON_NAME]" at bounding box center [301, 159] width 55 height 7
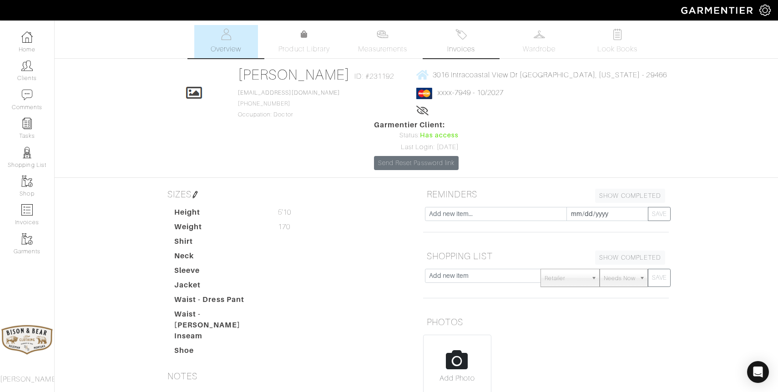
click at [461, 36] on img at bounding box center [461, 34] width 11 height 11
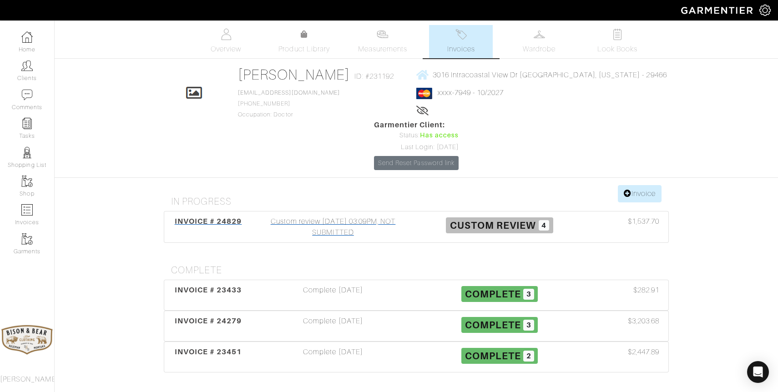
click at [333, 235] on div "Custom review [DATE] 03:09PM, NOT SUBMITTED" at bounding box center [333, 227] width 167 height 22
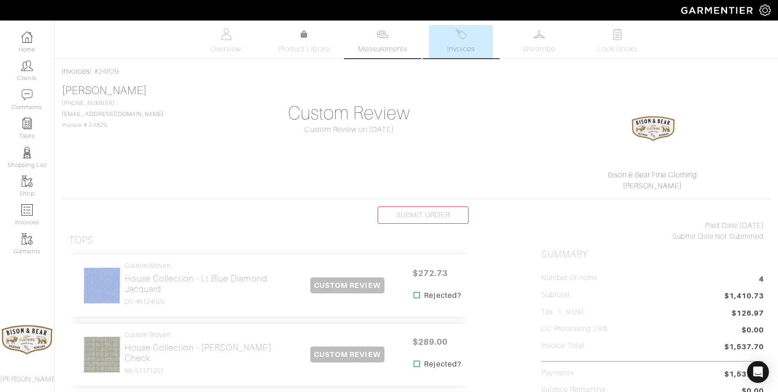
click at [386, 41] on link "Measurements" at bounding box center [383, 41] width 64 height 33
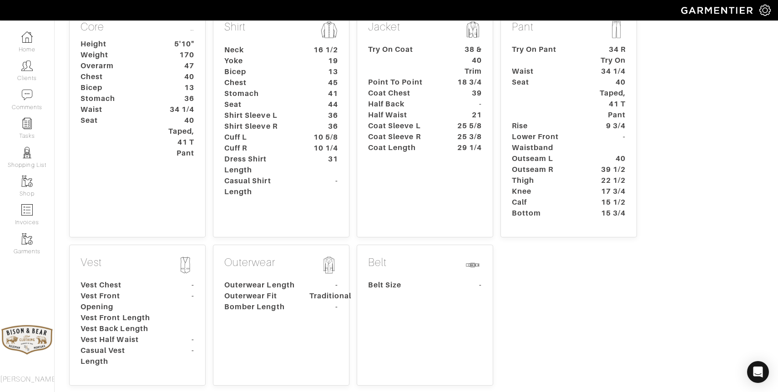
scroll to position [182, 0]
click at [167, 326] on dt at bounding box center [180, 327] width 42 height 11
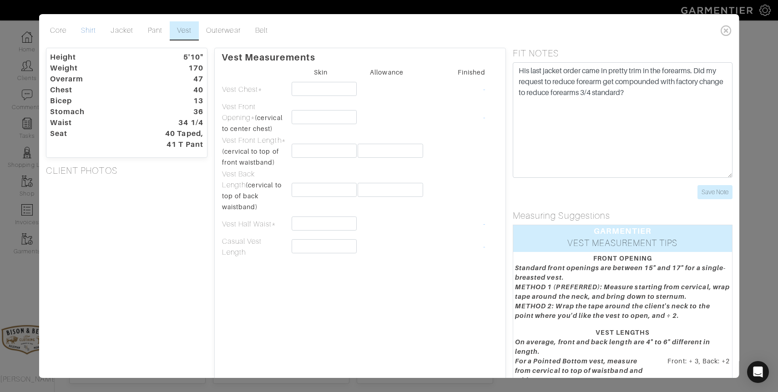
click at [84, 35] on link "Shirt" at bounding box center [89, 30] width 30 height 19
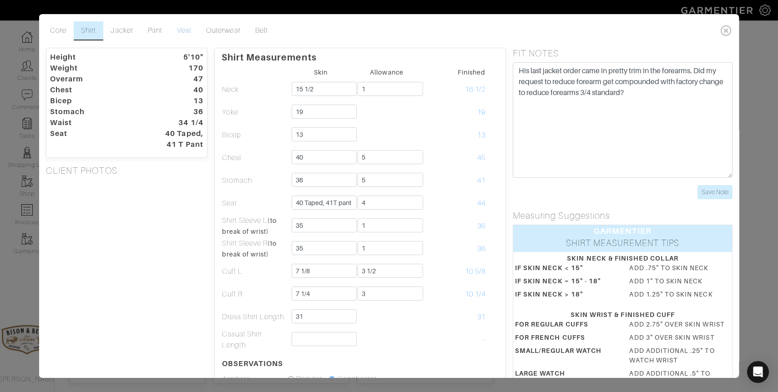
click at [185, 30] on link "Vest" at bounding box center [183, 30] width 29 height 19
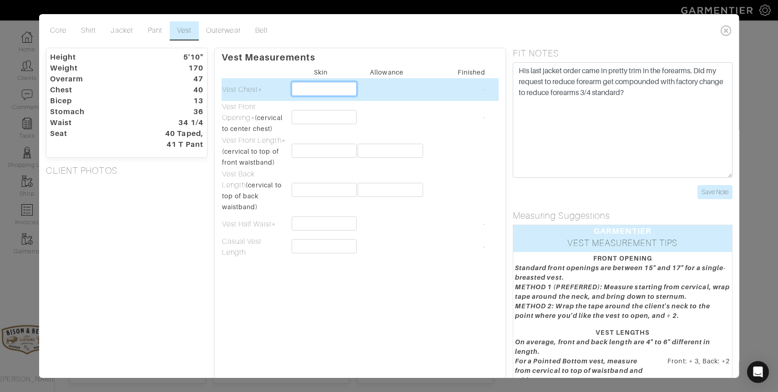
click at [326, 89] on input "text" at bounding box center [324, 89] width 65 height 14
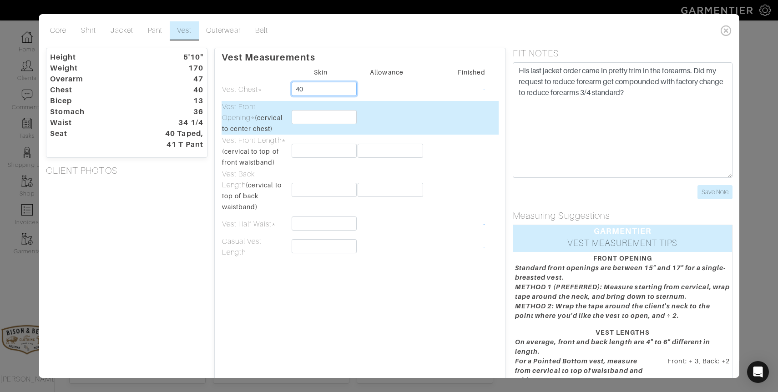
type input "40"
click at [308, 115] on input "text" at bounding box center [324, 117] width 65 height 14
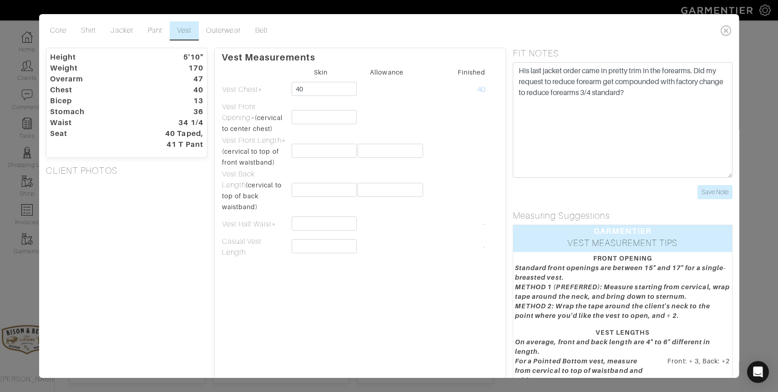
click at [759, 69] on div "Core Shirt Jacket Pant Vest Outerwear Belt Height 5'10" Weight 170 Overarm 47 C…" at bounding box center [389, 196] width 778 height 392
click at [724, 27] on icon at bounding box center [726, 30] width 19 height 18
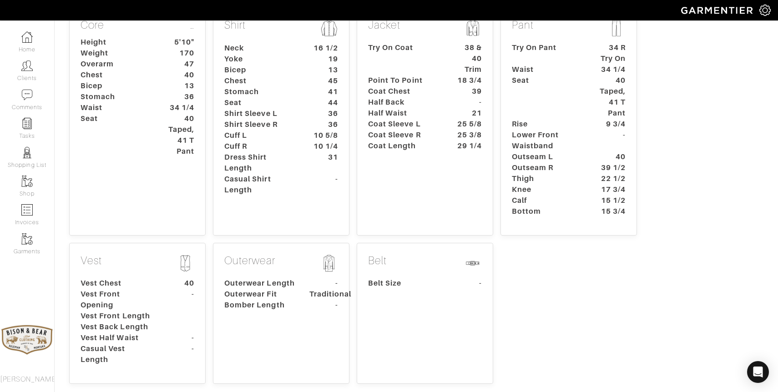
click at [167, 325] on dt at bounding box center [180, 327] width 42 height 11
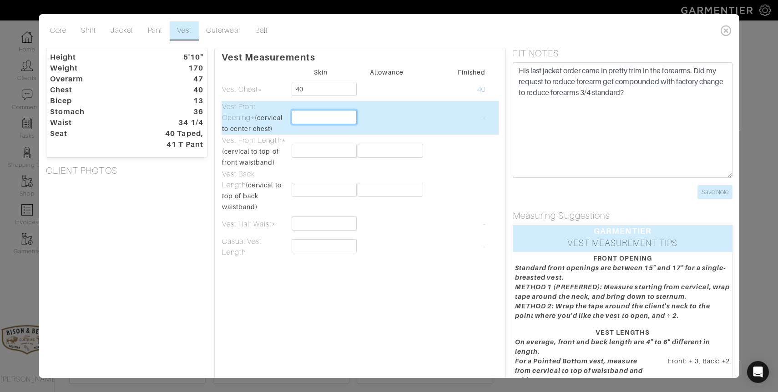
click at [304, 119] on input "text" at bounding box center [324, 117] width 65 height 14
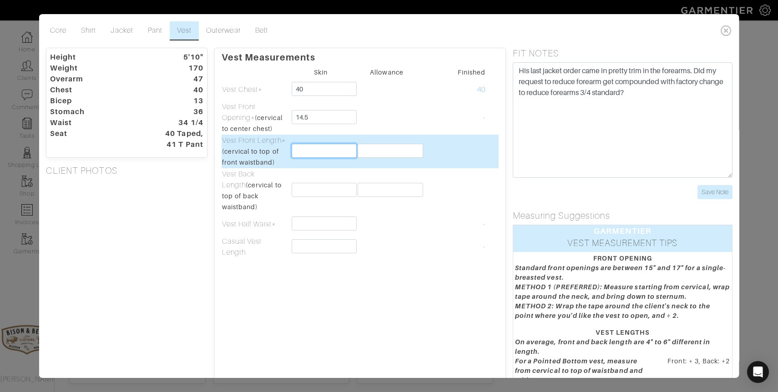
type input "14 1/2"
click at [308, 148] on input "text" at bounding box center [324, 151] width 65 height 14
click at [310, 149] on input "text" at bounding box center [324, 151] width 65 height 14
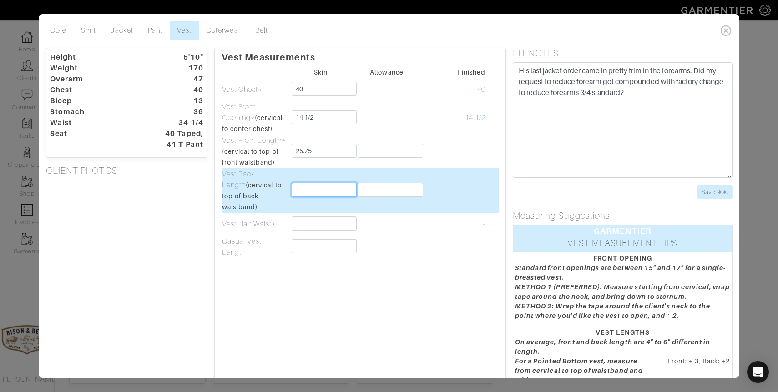
type input "25 3/4"
click at [313, 185] on input "text" at bounding box center [324, 190] width 65 height 14
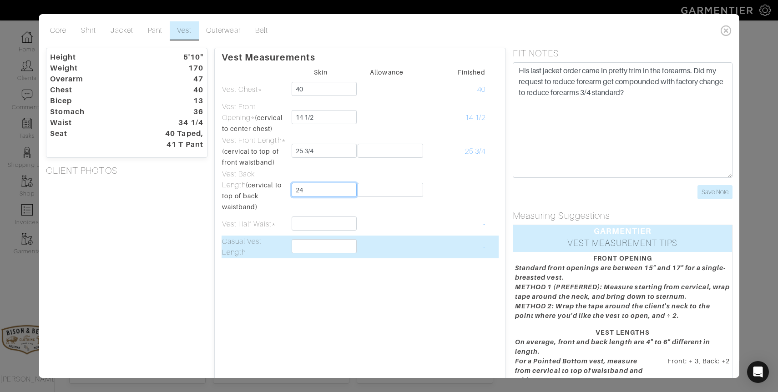
type input "24"
click at [394, 244] on td at bounding box center [387, 247] width 66 height 23
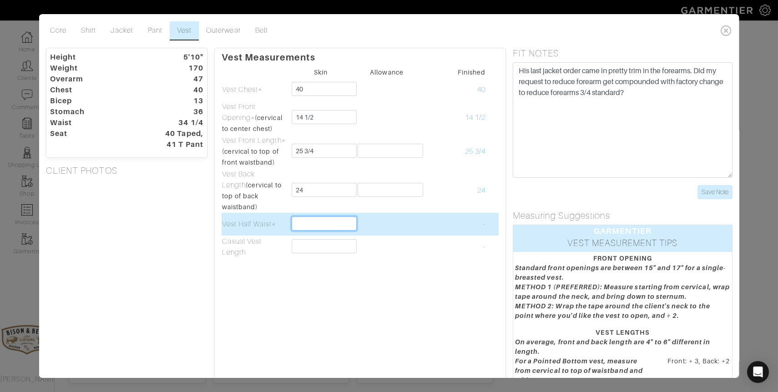
click at [302, 217] on input "text" at bounding box center [324, 224] width 65 height 14
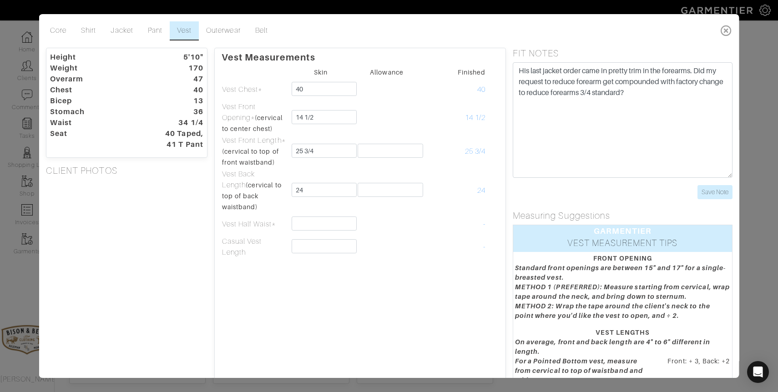
click at [726, 30] on icon at bounding box center [726, 30] width 19 height 18
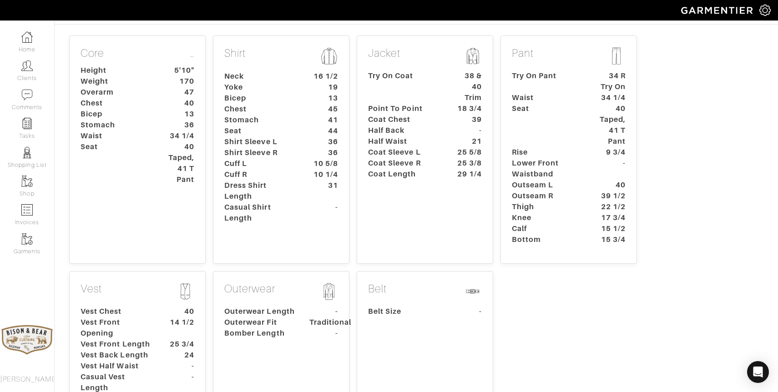
scroll to position [152, 0]
click at [144, 312] on dt "Vest Chest" at bounding box center [116, 313] width 85 height 11
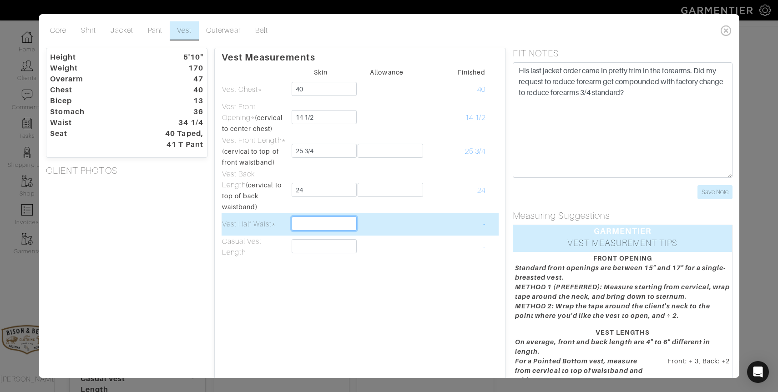
click at [326, 217] on input "text" at bounding box center [324, 224] width 65 height 14
type input "21"
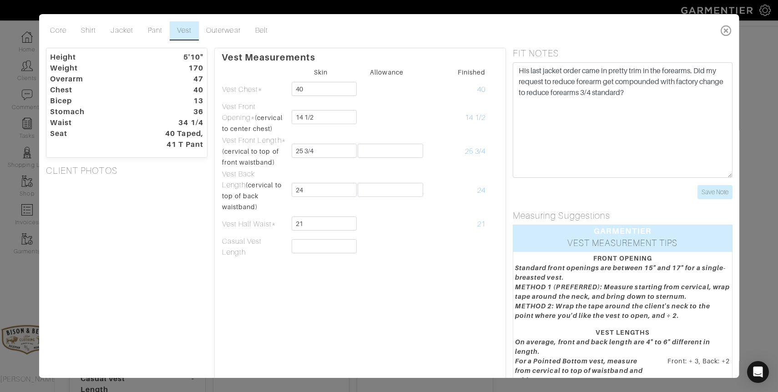
click at [727, 32] on icon at bounding box center [726, 30] width 19 height 18
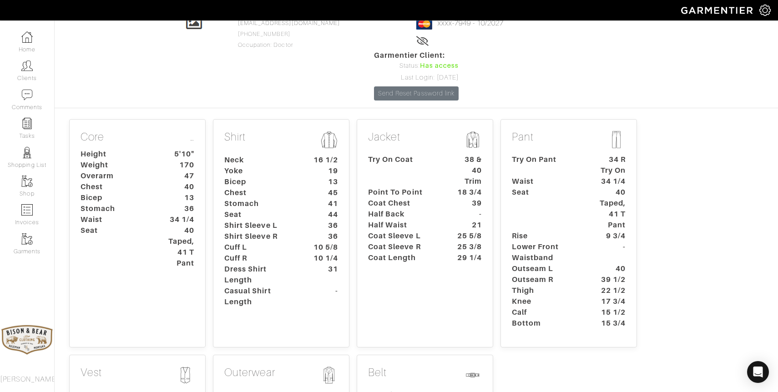
scroll to position [0, 0]
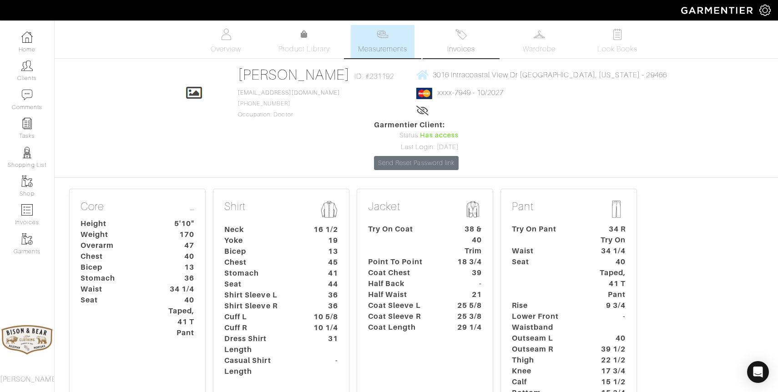
click at [460, 40] on img at bounding box center [461, 34] width 11 height 11
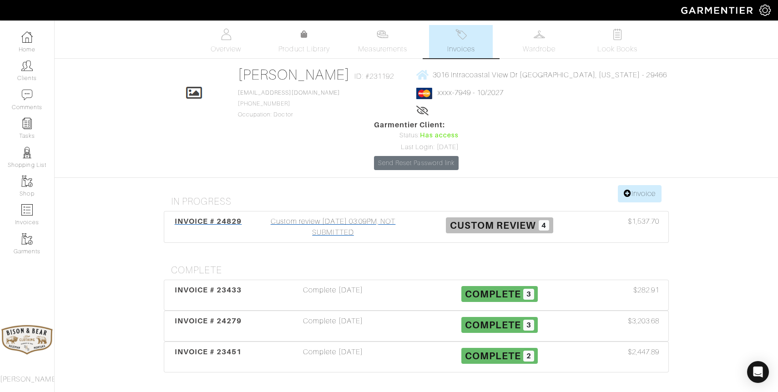
click at [348, 228] on div "Custom review 10/09/25 03:09PM, NOT SUBMITTED" at bounding box center [333, 227] width 167 height 22
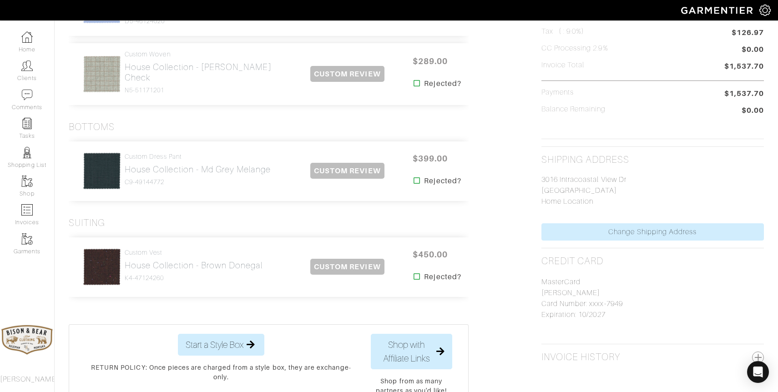
scroll to position [289, 0]
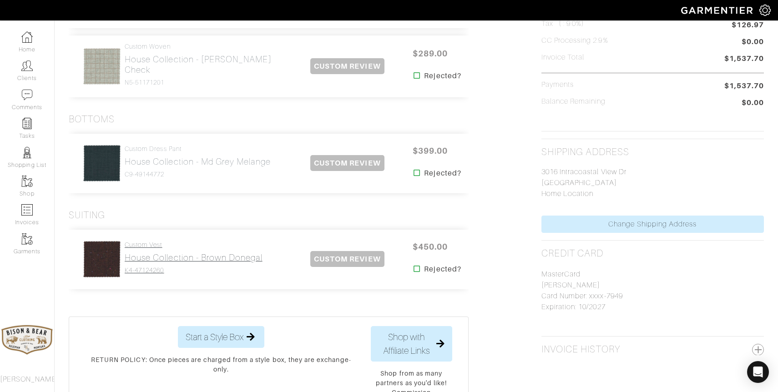
click at [147, 264] on link "Custom Vest House Collection - Brown Donegal K4-47124260" at bounding box center [194, 257] width 138 height 33
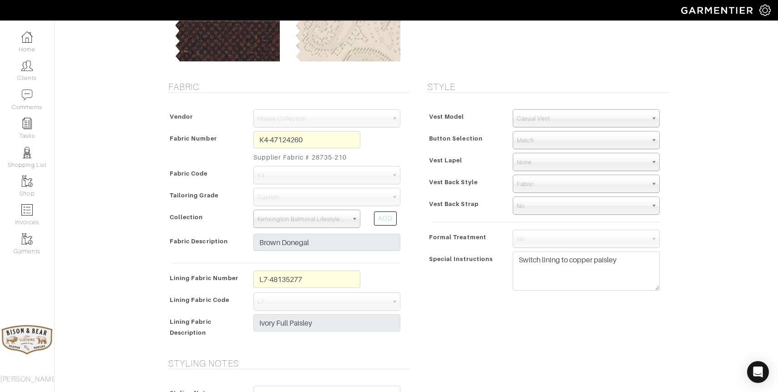
scroll to position [170, 0]
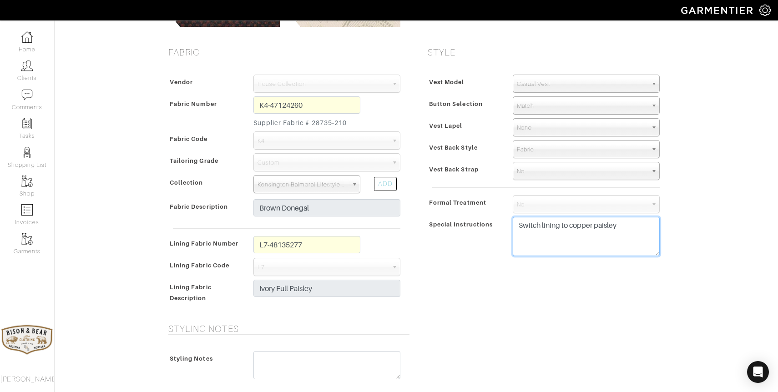
click at [622, 231] on textarea "Switch lining to copper paisley" at bounding box center [586, 236] width 147 height 39
paste textarea "l7-48135282"
click at [623, 225] on textarea "Switch lining to copper paisley" at bounding box center [586, 236] width 147 height 39
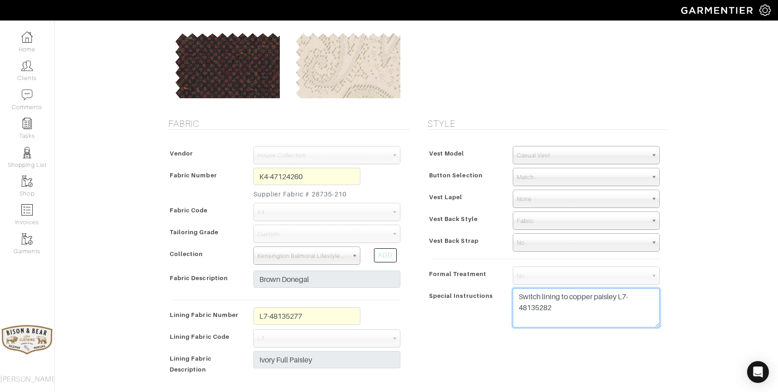
scroll to position [104, 0]
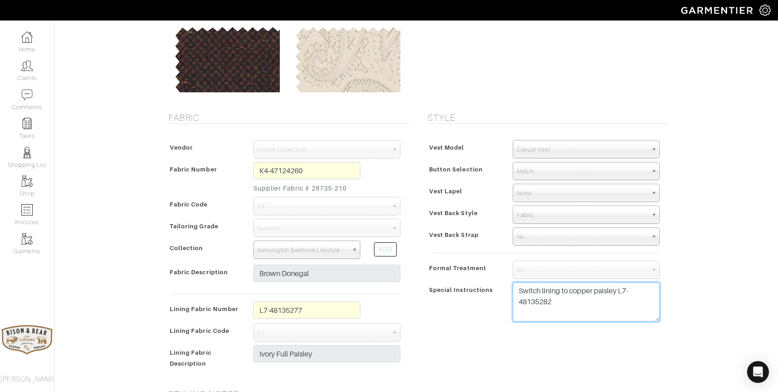
type textarea "Switch lining to copper paisley L7-48135282"
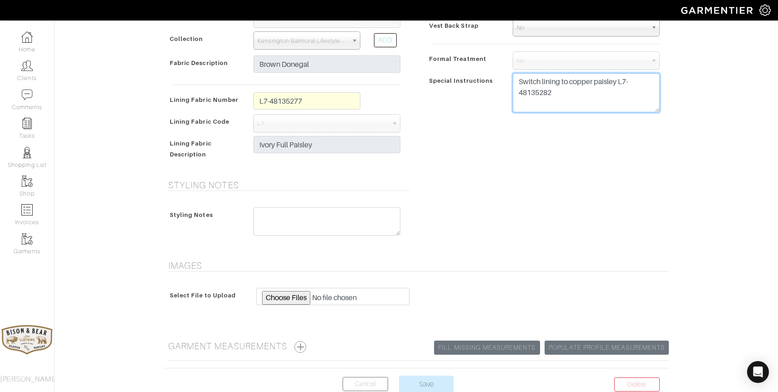
scroll to position [369, 0]
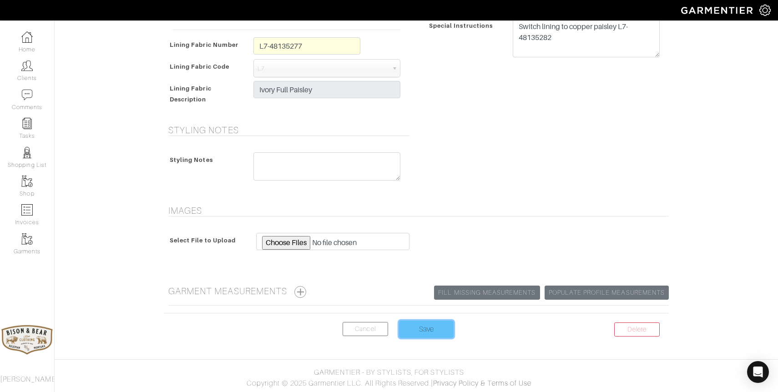
click at [435, 333] on input "Save" at bounding box center [426, 329] width 55 height 17
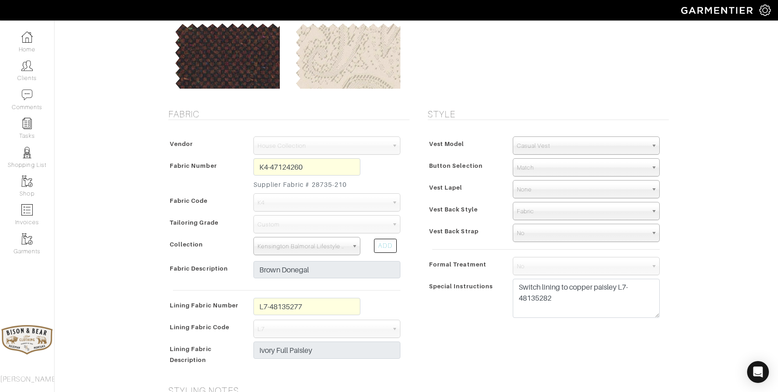
scroll to position [159, 0]
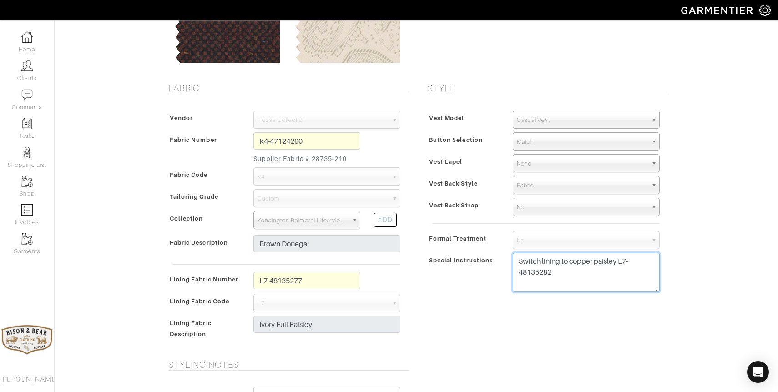
click at [576, 277] on textarea "Switch lining to copper paisley L7-48135282" at bounding box center [586, 272] width 147 height 39
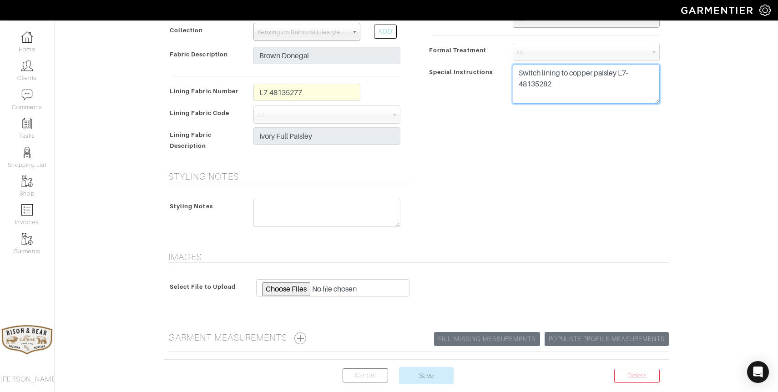
scroll to position [353, 0]
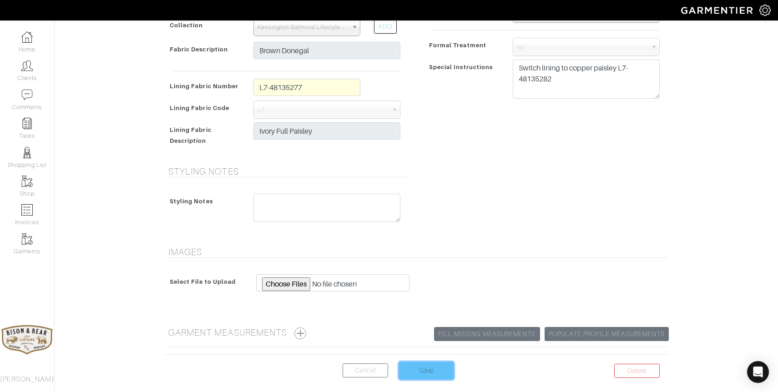
click at [425, 372] on input "Save" at bounding box center [426, 370] width 55 height 17
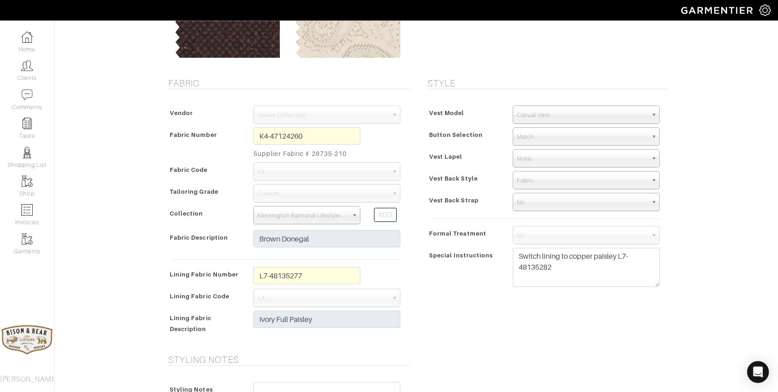
scroll to position [165, 0]
drag, startPoint x: 568, startPoint y: 270, endPoint x: 503, endPoint y: 249, distance: 67.8
click at [503, 249] on div "Special Instructions Switch lining to copper paisley L7-48135282" at bounding box center [546, 270] width 241 height 44
click at [594, 268] on textarea "Switch lining to copper paisley L7-48135282" at bounding box center [586, 267] width 147 height 39
drag, startPoint x: 594, startPoint y: 268, endPoint x: 620, endPoint y: 256, distance: 28.9
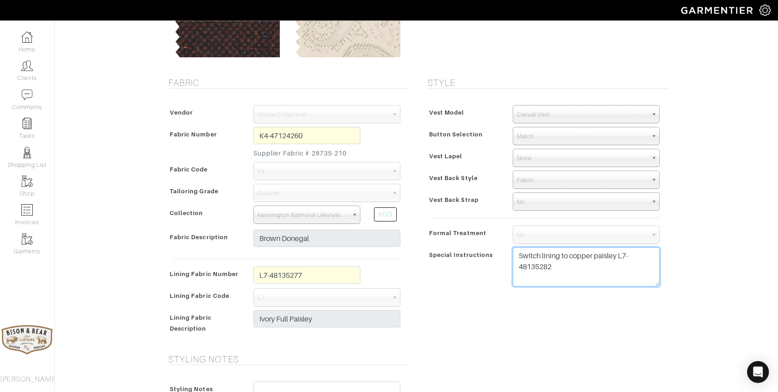
click at [620, 256] on textarea "Switch lining to copper paisley L7-48135282" at bounding box center [586, 267] width 147 height 39
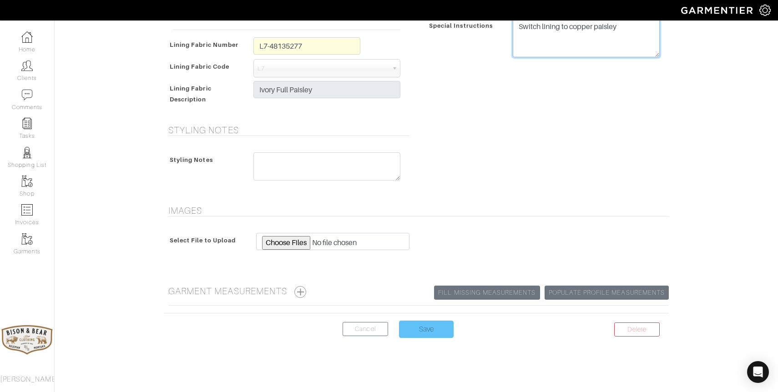
type textarea "Switch lining to copper paisley"
click at [426, 327] on input "Save" at bounding box center [426, 329] width 55 height 17
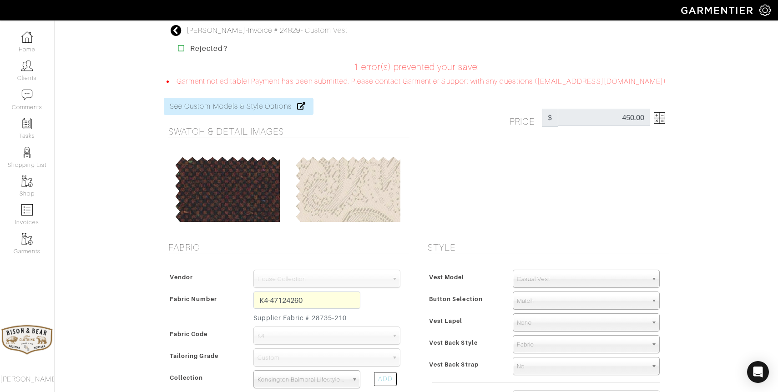
click at [176, 32] on icon at bounding box center [176, 30] width 11 height 11
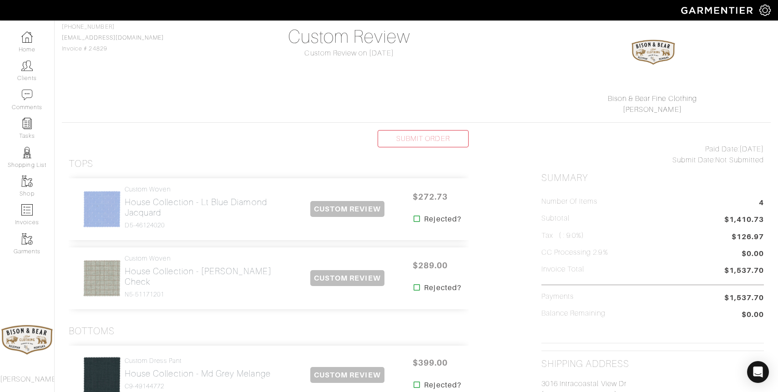
scroll to position [78, 0]
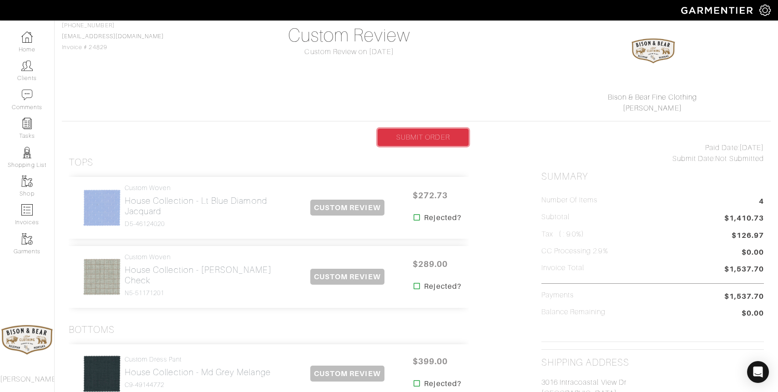
click at [415, 142] on link "SUBMIT ORDER" at bounding box center [423, 137] width 91 height 17
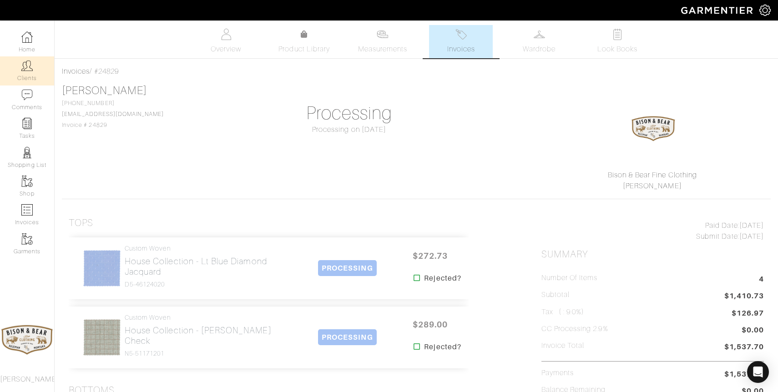
click at [20, 66] on link "Clients" at bounding box center [27, 70] width 54 height 29
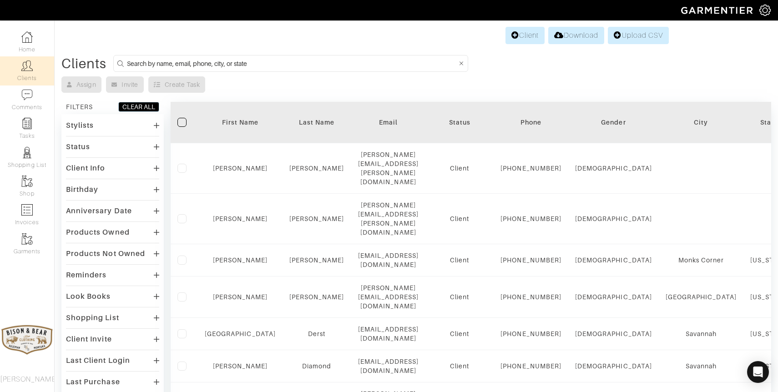
click at [353, 66] on input at bounding box center [292, 63] width 330 height 11
type input "[PERSON_NAME]"
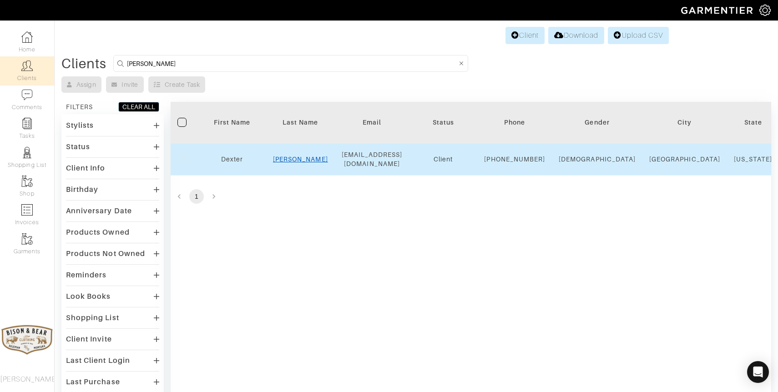
click at [301, 163] on link "Easley" at bounding box center [300, 159] width 55 height 7
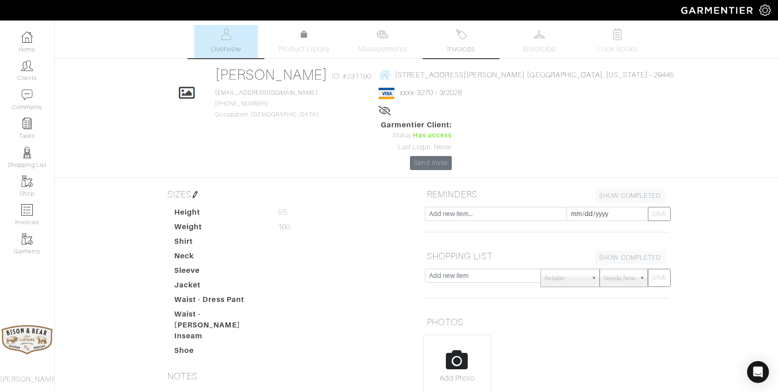
click at [461, 36] on img at bounding box center [461, 34] width 11 height 11
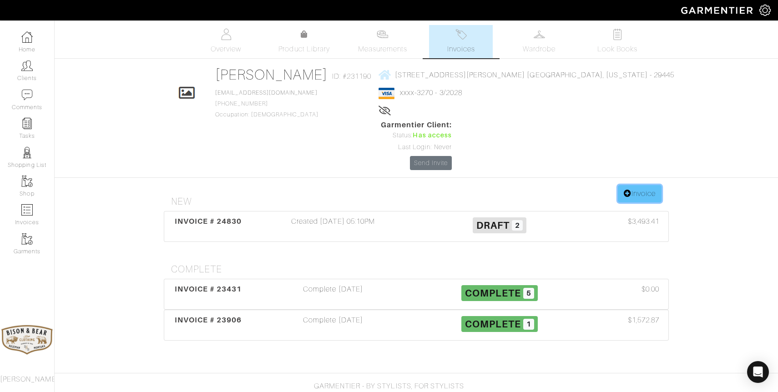
click at [641, 185] on link "Invoice" at bounding box center [640, 193] width 44 height 17
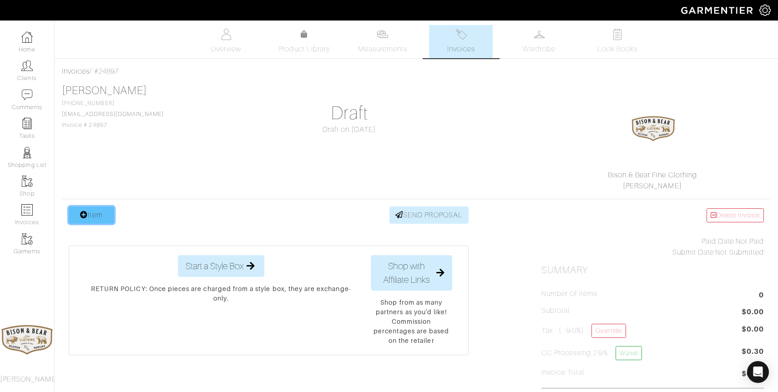
click at [97, 215] on link "Item" at bounding box center [92, 215] width 46 height 17
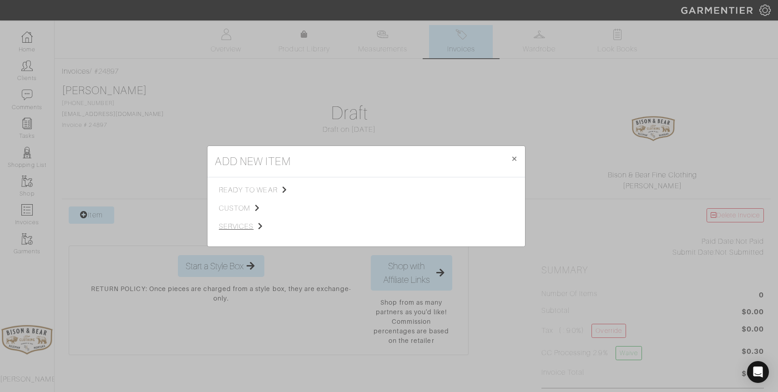
click at [240, 223] on span "services" at bounding box center [264, 226] width 91 height 11
click at [343, 203] on link "Tailoring" at bounding box center [337, 201] width 26 height 7
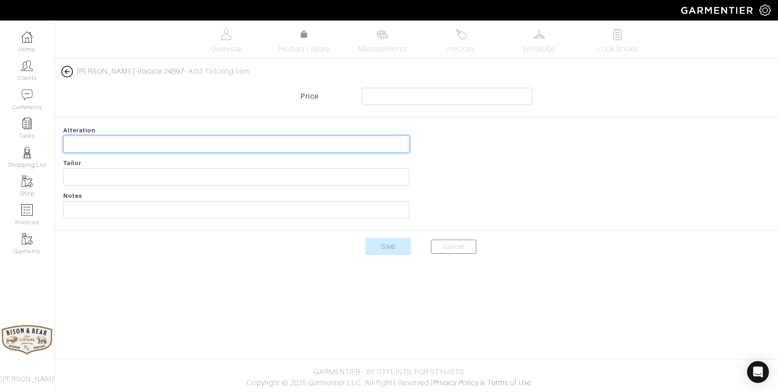
click at [126, 144] on input "text" at bounding box center [236, 144] width 346 height 17
type input "Take in jackets and pants"
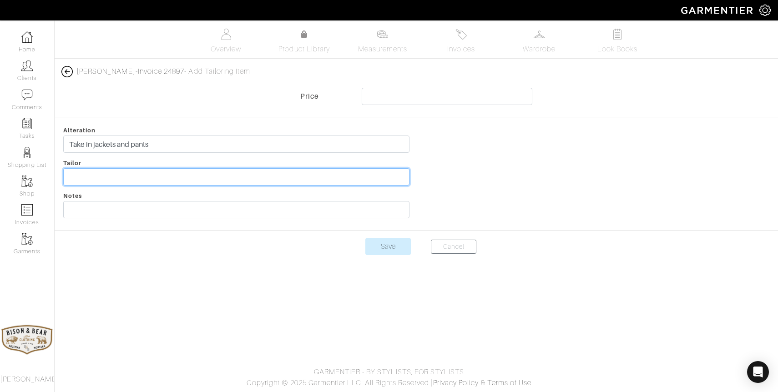
click at [105, 181] on input "text" at bounding box center [236, 176] width 346 height 17
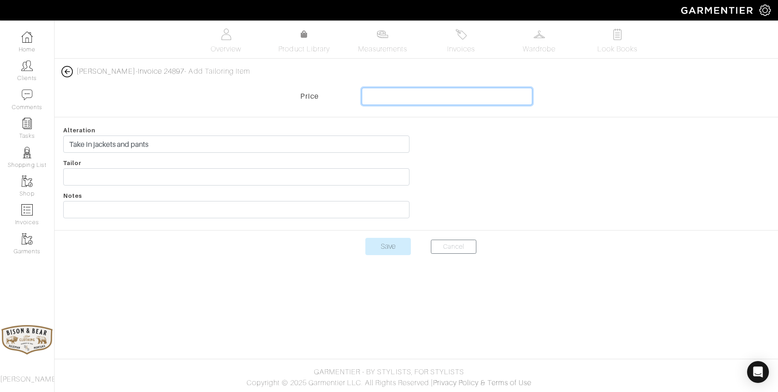
click at [380, 92] on input "text" at bounding box center [447, 96] width 171 height 17
type input "350"
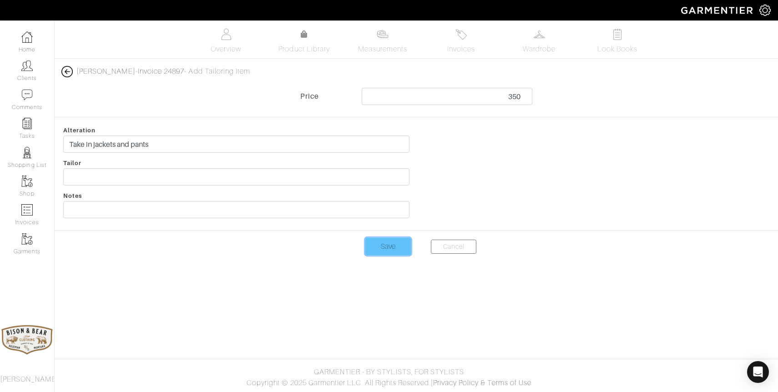
click at [400, 250] on input "Save" at bounding box center [388, 246] width 46 height 17
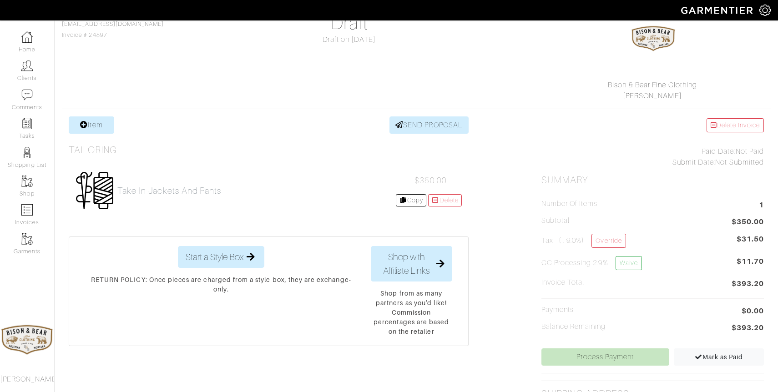
scroll to position [91, 0]
click at [634, 262] on link "Waive" at bounding box center [629, 263] width 26 height 14
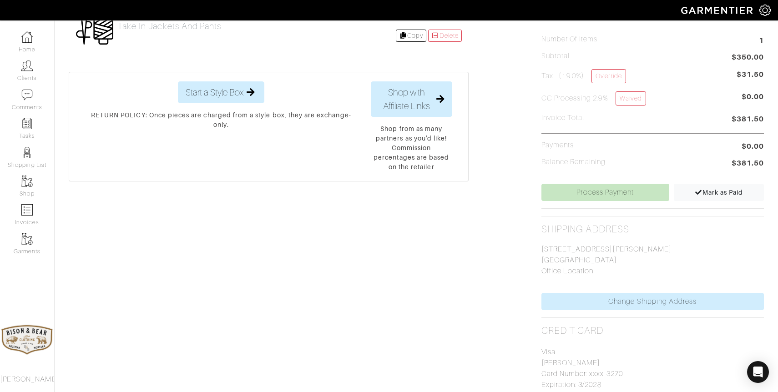
scroll to position [252, 0]
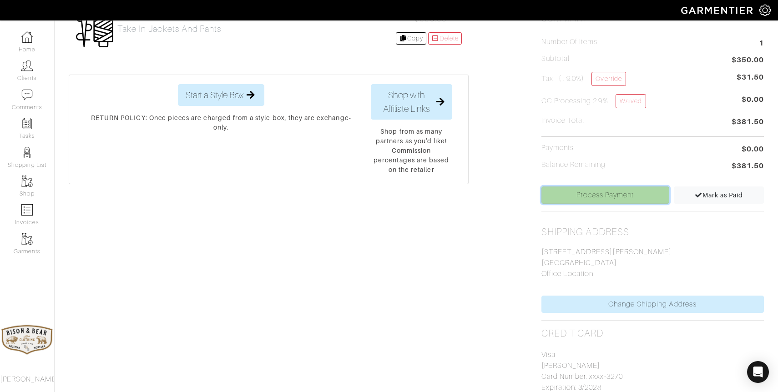
click at [619, 197] on link "Process Payment" at bounding box center [606, 195] width 128 height 17
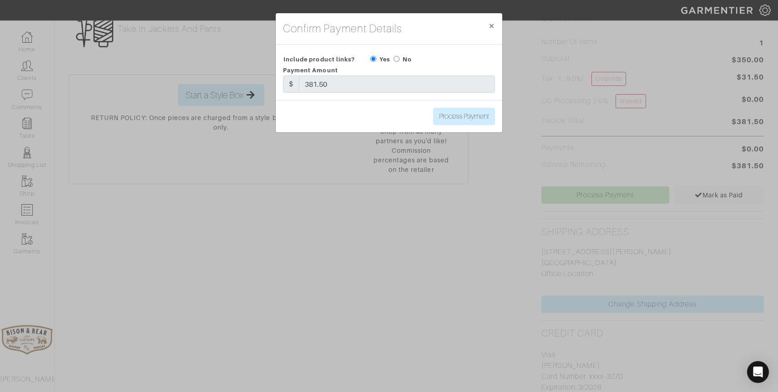
click at [396, 59] on input "radio" at bounding box center [397, 59] width 6 height 6
radio input "true"
click at [460, 117] on input "Process Payment" at bounding box center [464, 116] width 62 height 17
type input "Process Payment"
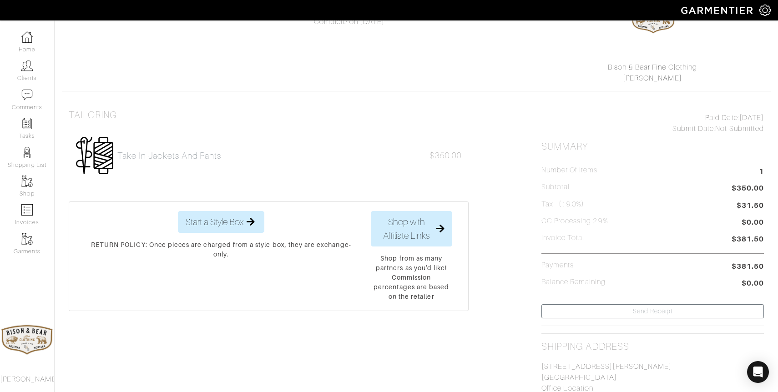
scroll to position [0, 0]
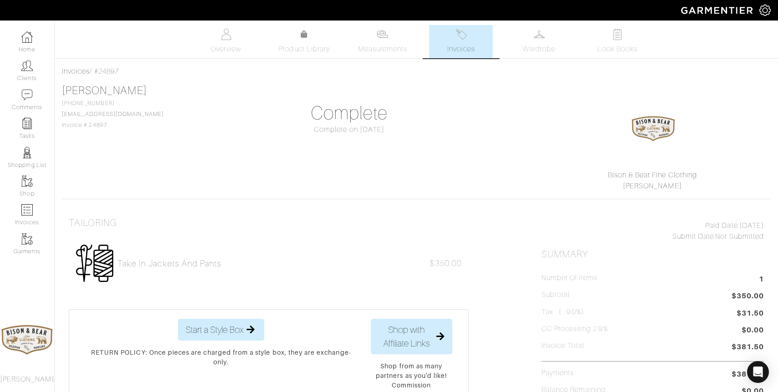
click at [464, 34] on img at bounding box center [461, 34] width 11 height 11
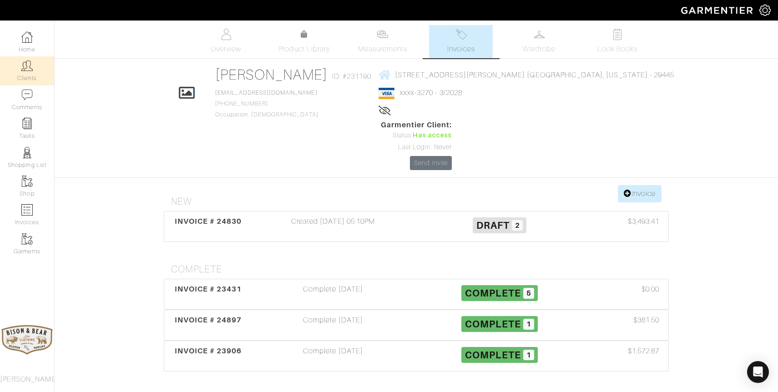
click at [28, 74] on link "Clients" at bounding box center [27, 70] width 54 height 29
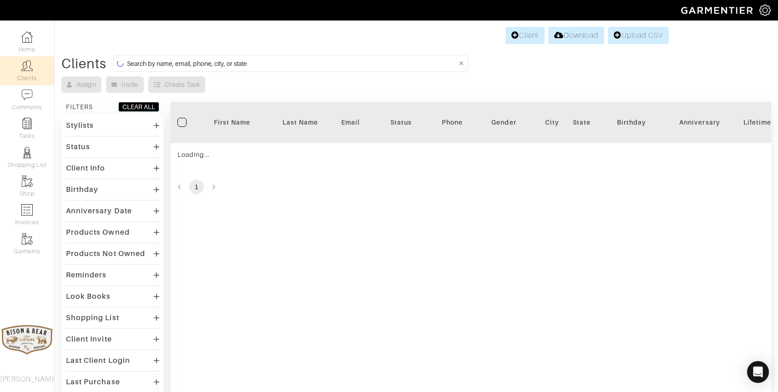
click at [299, 64] on input at bounding box center [292, 63] width 330 height 11
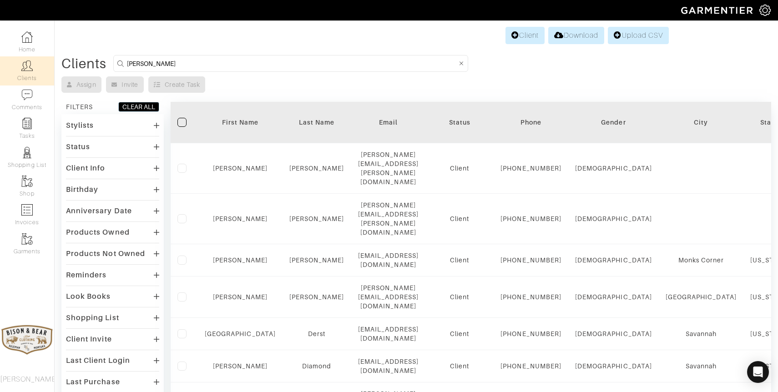
type input "elkin"
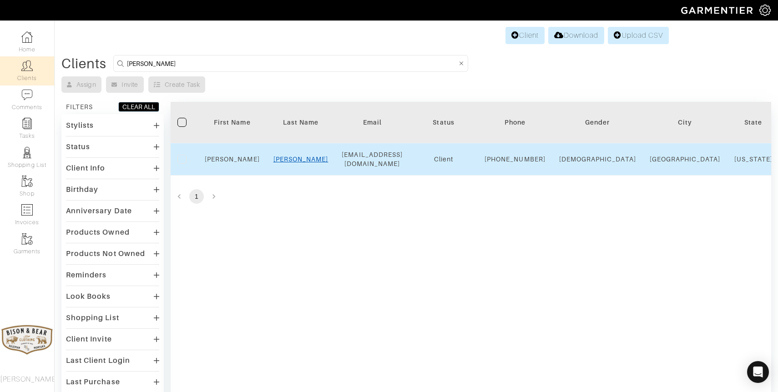
click at [296, 163] on link "Elkin" at bounding box center [301, 159] width 55 height 7
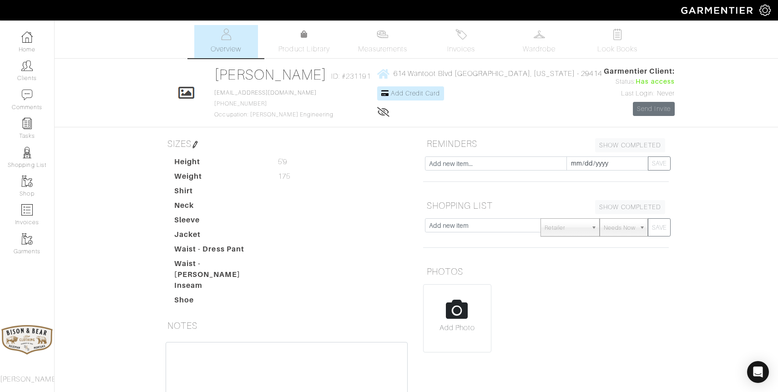
click at [465, 37] on img at bounding box center [461, 34] width 11 height 11
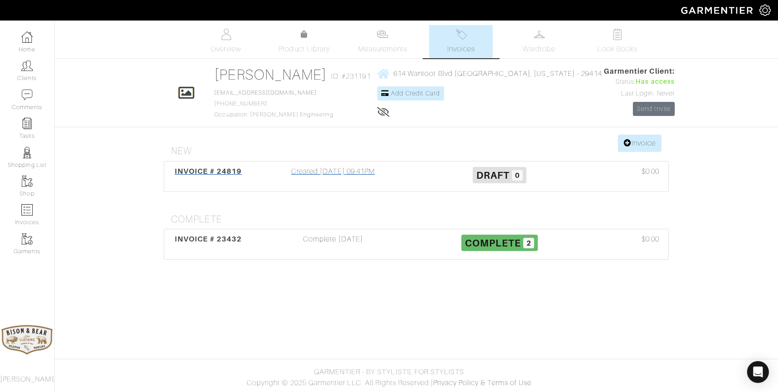
click at [369, 172] on div "Created [DATE] 09:41PM" at bounding box center [333, 176] width 167 height 21
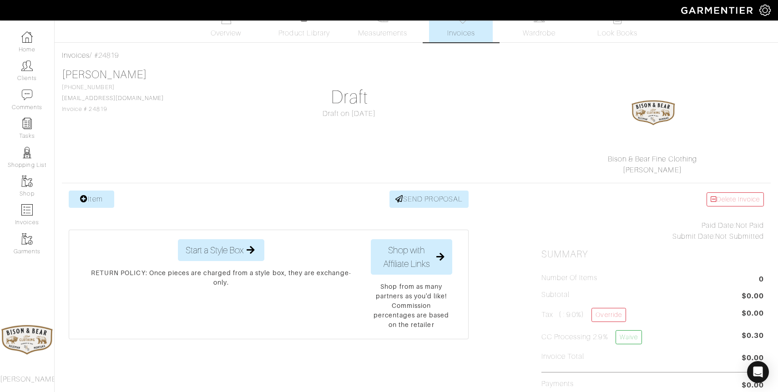
scroll to position [17, 0]
click at [93, 199] on link "Item" at bounding box center [92, 198] width 46 height 17
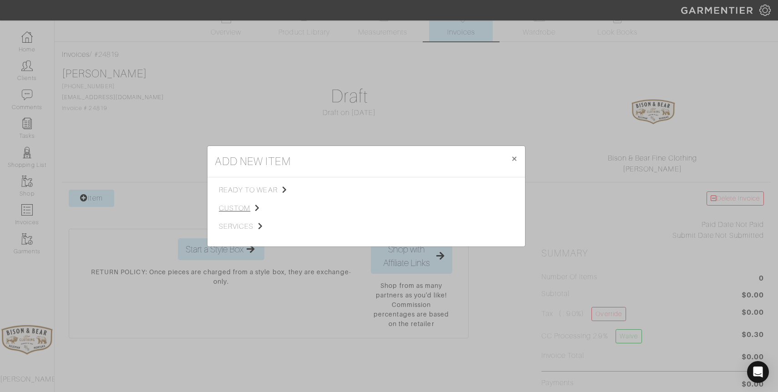
click at [239, 209] on span "custom" at bounding box center [264, 208] width 91 height 11
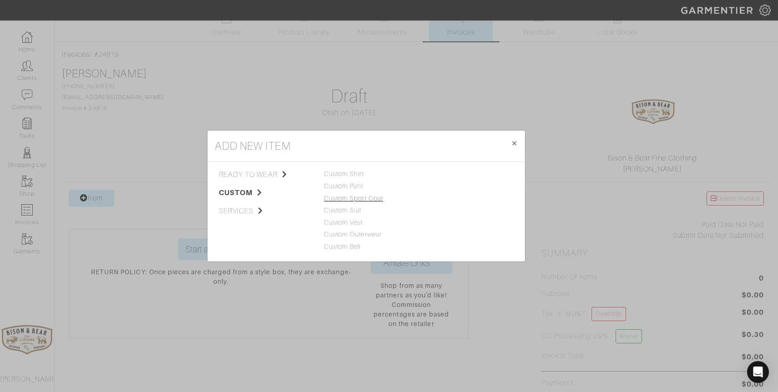
click at [359, 198] on link "Custom Sport Coat" at bounding box center [353, 198] width 59 height 7
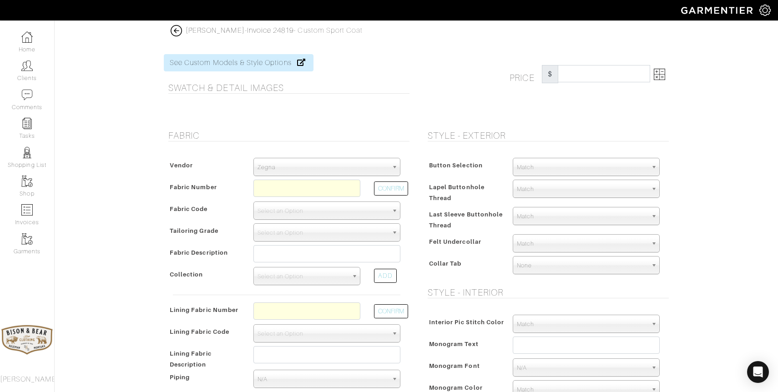
click at [317, 166] on span "Zegna" at bounding box center [323, 167] width 131 height 18
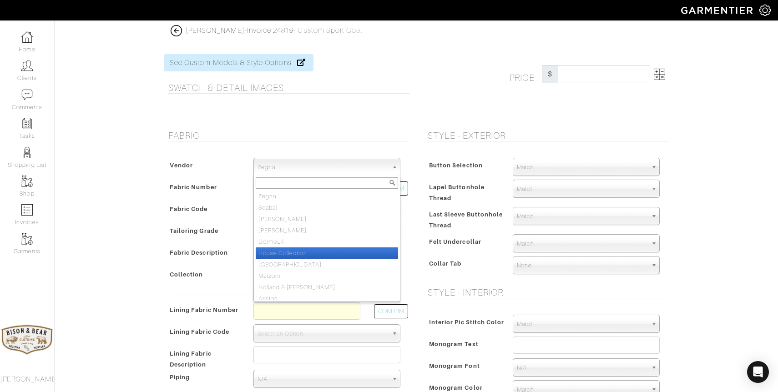
click at [293, 256] on li "House Collection" at bounding box center [327, 253] width 142 height 11
select select "75"
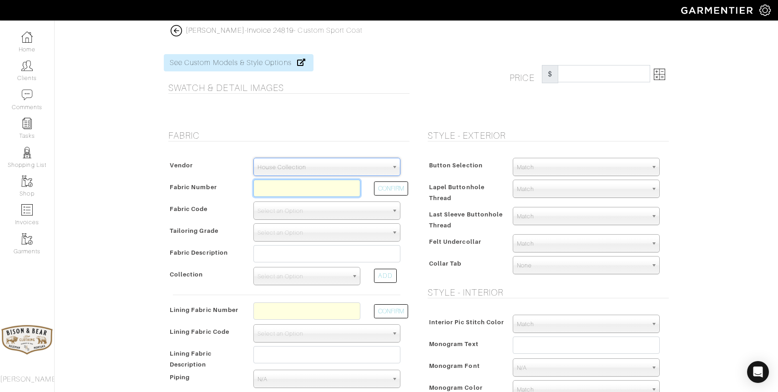
click at [279, 194] on input "text" at bounding box center [307, 188] width 107 height 17
type input "K1-49146169"
click at [389, 193] on button "CONFIRM" at bounding box center [391, 189] width 34 height 14
select select "5735"
type input "Camel Solid"
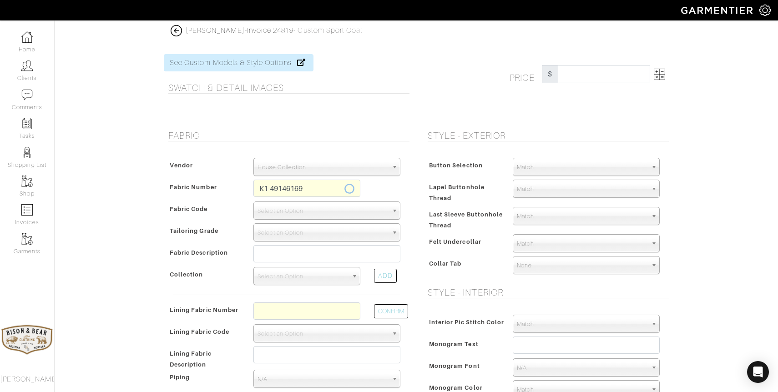
select select
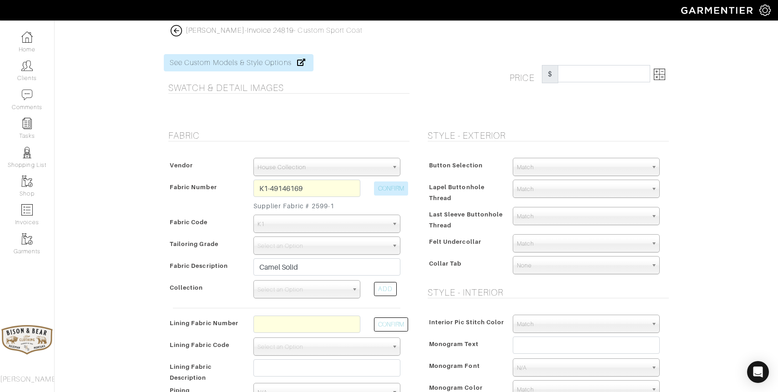
type input "1388.11"
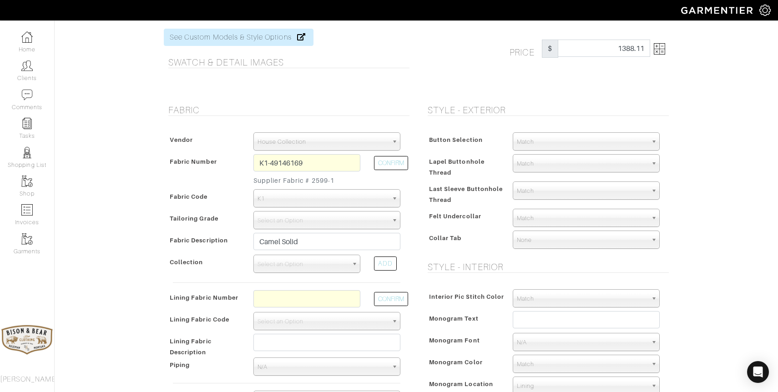
scroll to position [28, 0]
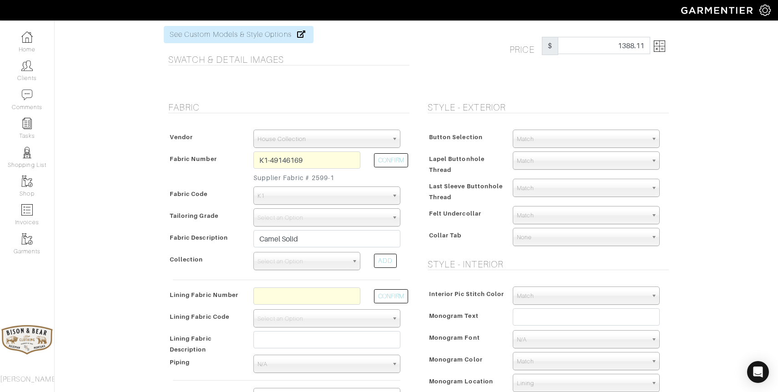
click at [287, 263] on span "Select an Option" at bounding box center [303, 262] width 91 height 18
type input "outer"
click at [305, 291] on li "Outer wear Essentials V24082" at bounding box center [307, 290] width 102 height 11
select select "1134"
click at [299, 221] on span "Select an Option" at bounding box center [323, 218] width 131 height 18
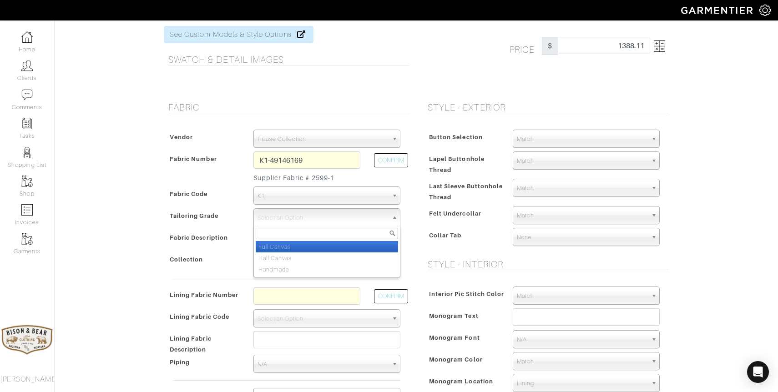
click at [283, 250] on li "Full Canvas" at bounding box center [327, 246] width 142 height 11
select select "4814"
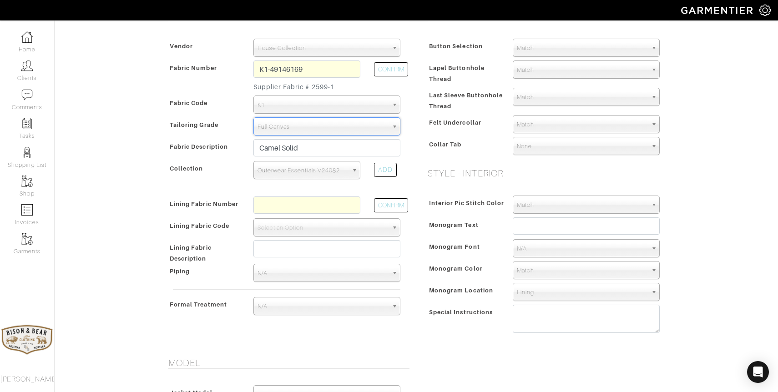
scroll to position [121, 0]
click at [302, 201] on input "text" at bounding box center [307, 203] width 107 height 17
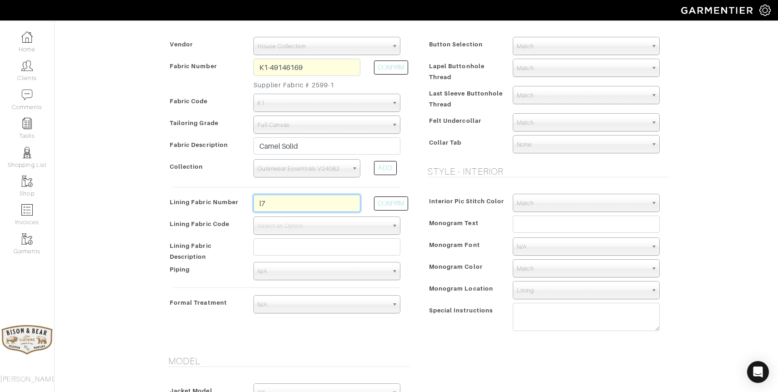
type input "l7-48135282"
click at [385, 208] on button "CONFIRM" at bounding box center [391, 204] width 34 height 14
select select "939"
type input "Copper Full Paisley"
type input "1473.11"
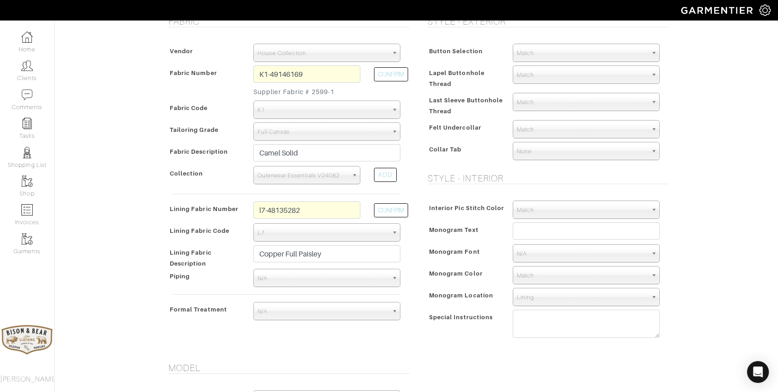
scroll to position [115, 0]
click at [553, 53] on span "Match" at bounding box center [582, 52] width 131 height 18
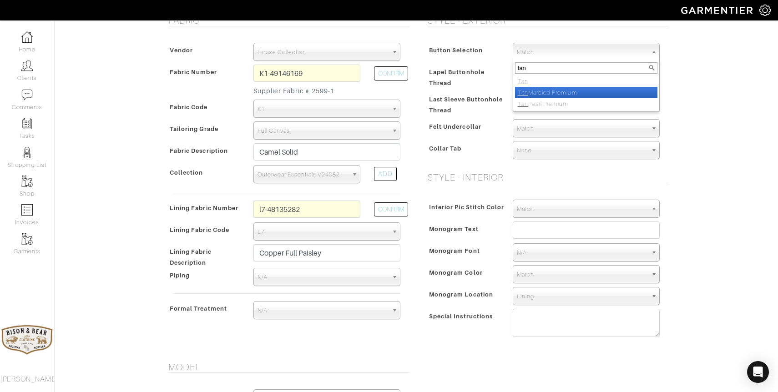
type input "tan"
click at [545, 87] on li "Tan Marbled Premium" at bounding box center [586, 92] width 142 height 11
select select "117"
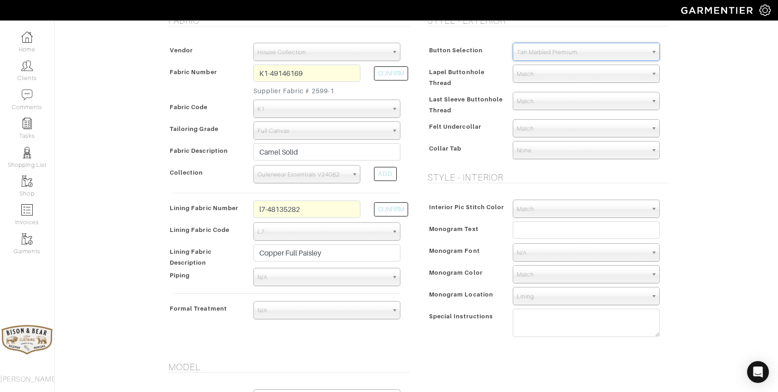
click at [545, 101] on span "Match" at bounding box center [582, 101] width 131 height 18
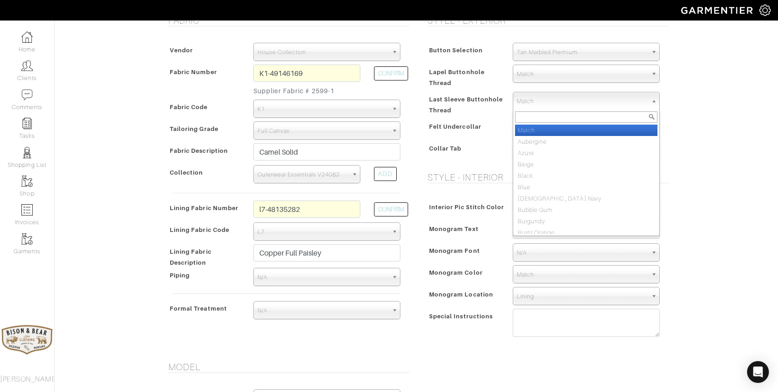
click at [534, 102] on span "Match" at bounding box center [582, 101] width 131 height 18
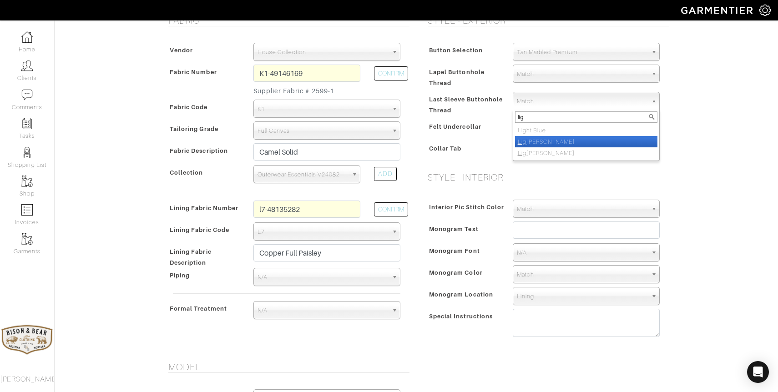
type input "lig"
click at [539, 143] on li "Lig ht Brown" at bounding box center [586, 141] width 142 height 11
select select "43"
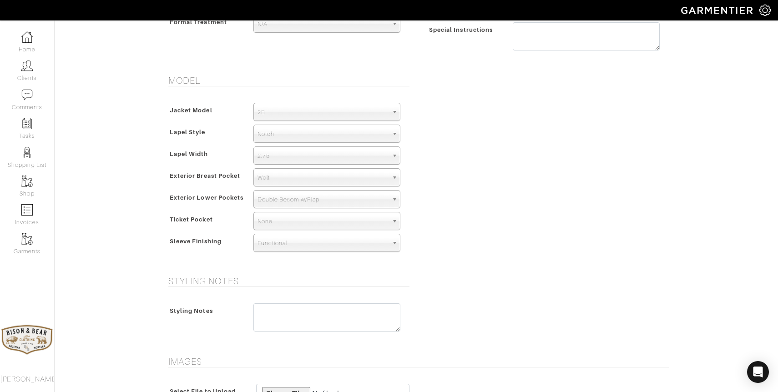
scroll to position [398, 0]
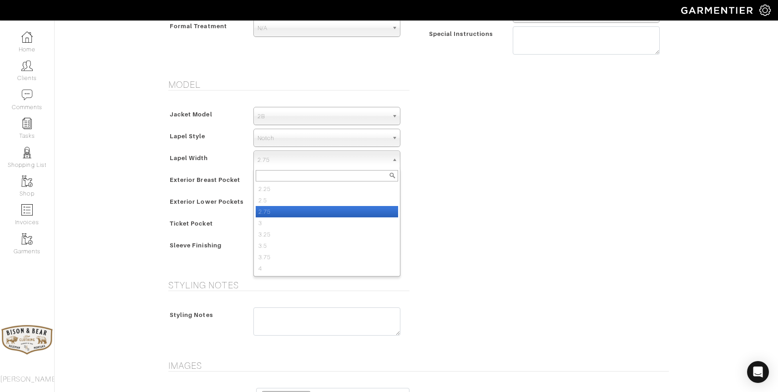
click at [357, 163] on span "2.75" at bounding box center [323, 160] width 131 height 18
click at [502, 205] on div "Model Jacket Model 2B 1B 3-Roll-2B DB 6x2 DB 4x2 3-Roll-2B Hunting Jacket 2B La…" at bounding box center [416, 174] width 519 height 190
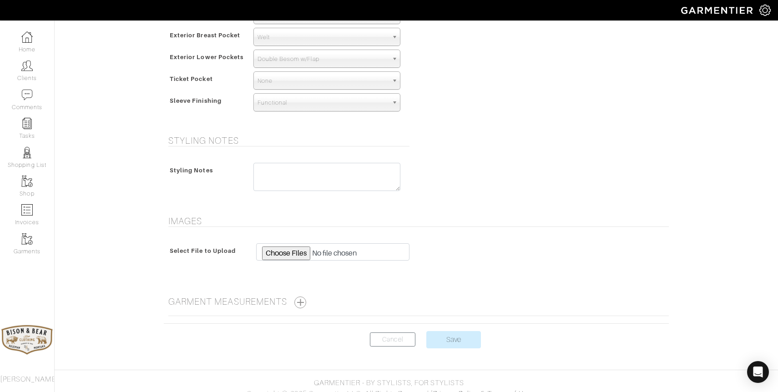
scroll to position [551, 0]
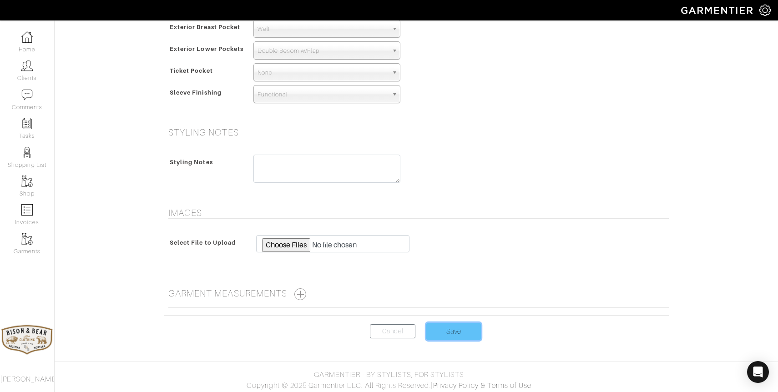
click at [452, 330] on input "Save" at bounding box center [453, 331] width 55 height 17
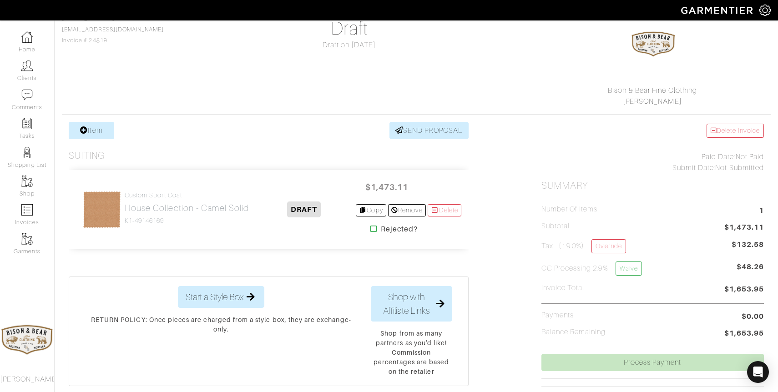
scroll to position [85, 0]
click at [95, 130] on link "Item" at bounding box center [92, 130] width 46 height 17
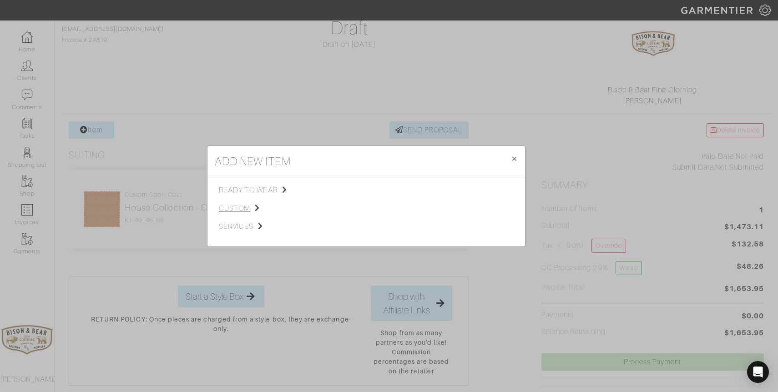
click at [244, 208] on span "custom" at bounding box center [264, 208] width 91 height 11
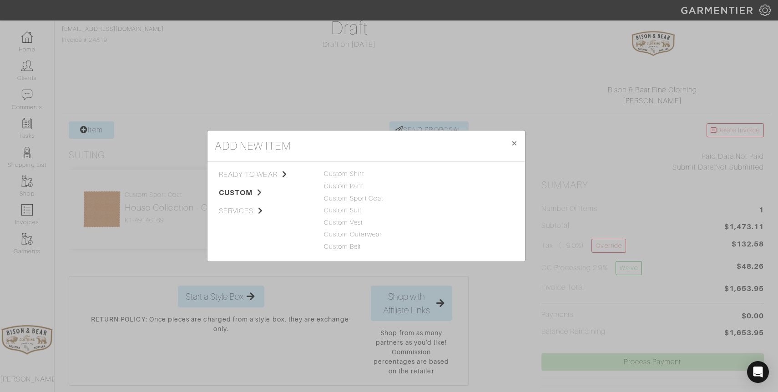
click at [356, 184] on link "Custom Pant" at bounding box center [344, 186] width 40 height 7
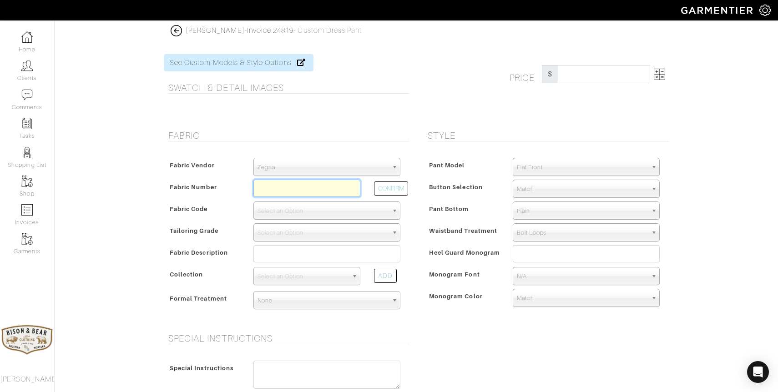
click at [346, 183] on input "text" at bounding box center [307, 188] width 107 height 17
type input "Z3-45105416"
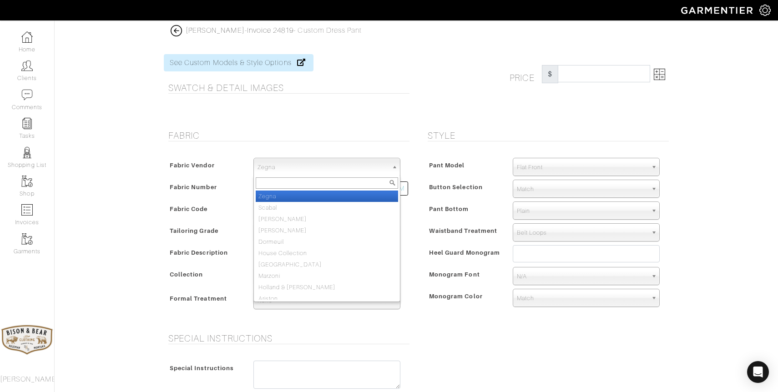
click at [315, 166] on span "Zegna" at bounding box center [323, 167] width 131 height 18
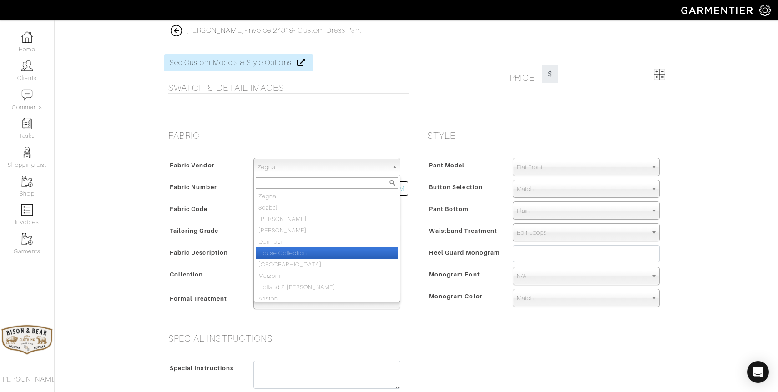
click at [299, 250] on li "House Collection" at bounding box center [327, 253] width 142 height 11
select select "75"
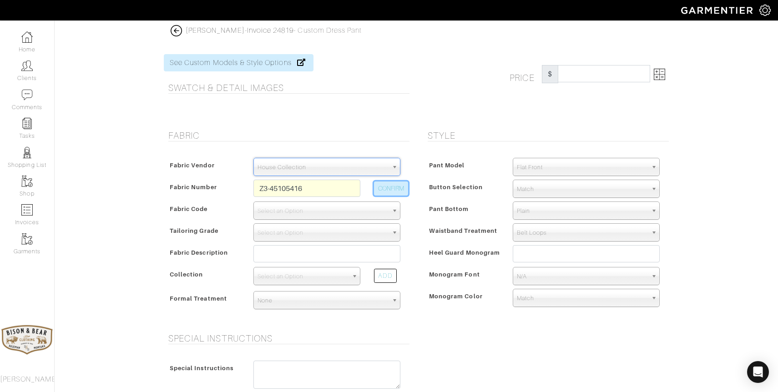
click at [388, 193] on button "CONFIRM" at bounding box center [391, 189] width 34 height 14
select select "5696"
type input "Grey Sharkskin"
select select
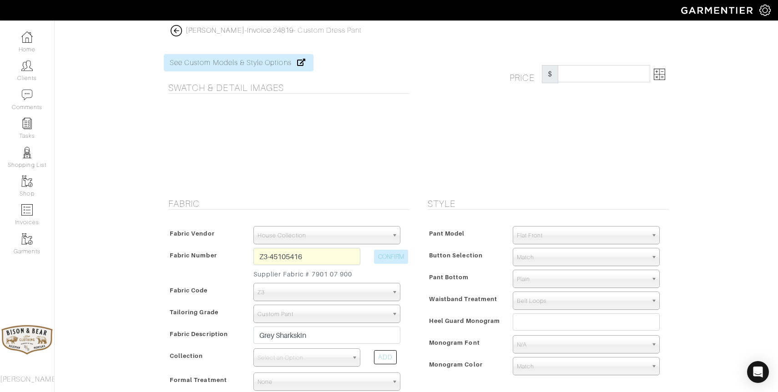
type input "716.78"
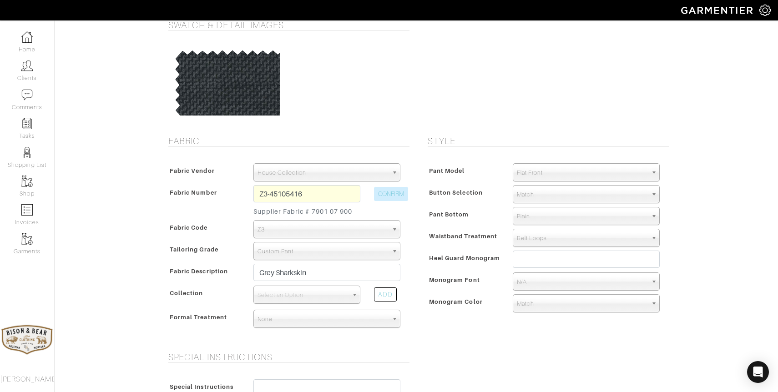
scroll to position [62, 0]
click at [315, 193] on input "Z3-45105416" at bounding box center [307, 194] width 107 height 17
type input "Z3-45105410"
click at [396, 196] on button "CONFIRM" at bounding box center [391, 195] width 34 height 14
type input "Lt [PERSON_NAME] Check"
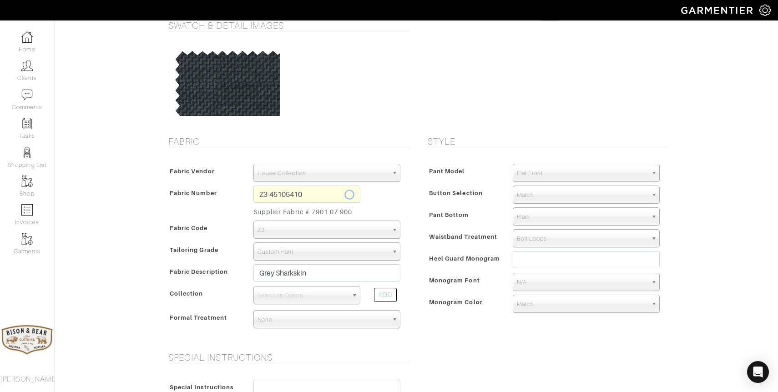
select select
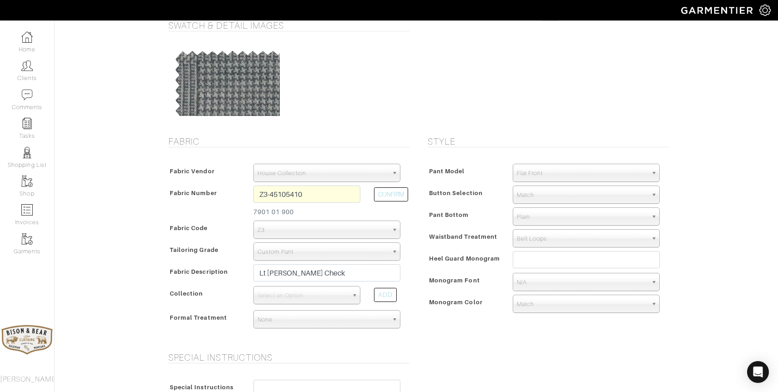
click at [289, 296] on span "Select an Option" at bounding box center [303, 296] width 91 height 18
type input "red"
click at [284, 324] on li "Red a Action" at bounding box center [307, 324] width 102 height 11
select select "593"
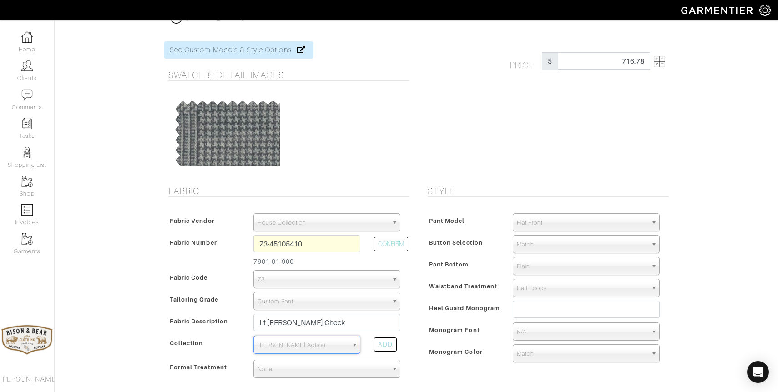
scroll to position [0, 0]
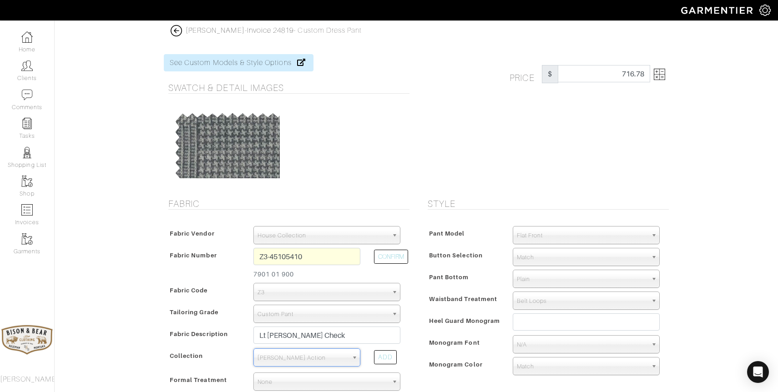
click at [663, 72] on img at bounding box center [659, 74] width 11 height 11
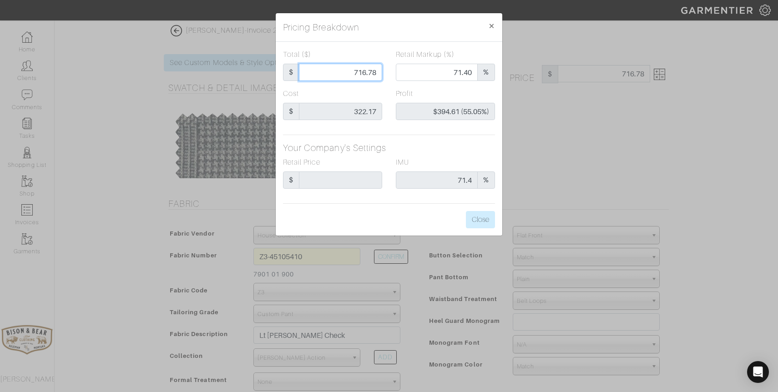
drag, startPoint x: 347, startPoint y: 73, endPoint x: 388, endPoint y: 71, distance: 41.0
click at [388, 71] on div "Total ($) $ 716.78" at bounding box center [332, 68] width 113 height 39
type input "5"
type input "0.00"
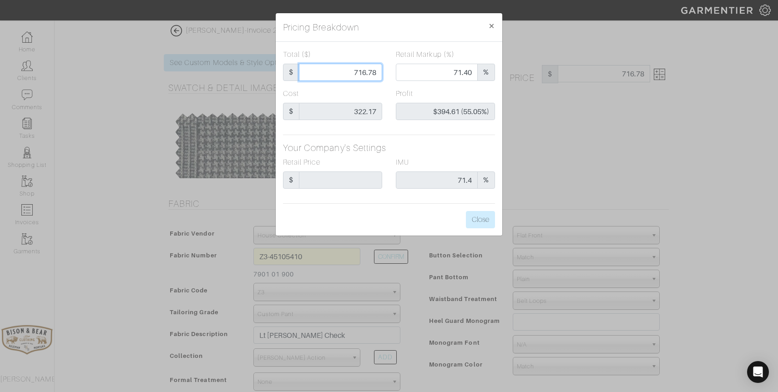
type input "-$317.17 (-6343.40%)"
type input "59"
type input "-$263.17 (-446.05%)"
type input "599"
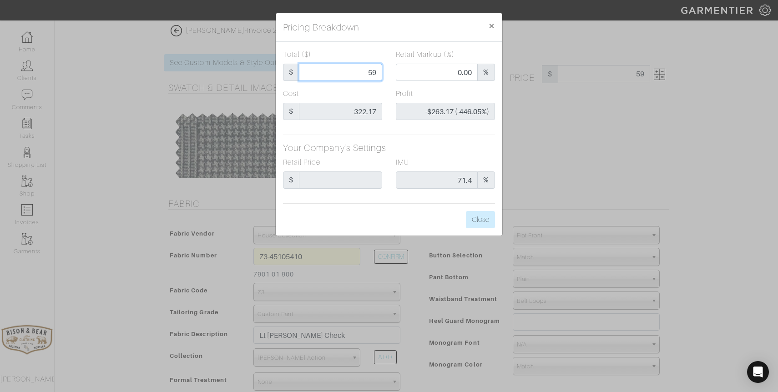
type input "599"
type input "65.78"
type input "$276.83 (46.22%)"
type input "599"
type input "599.00"
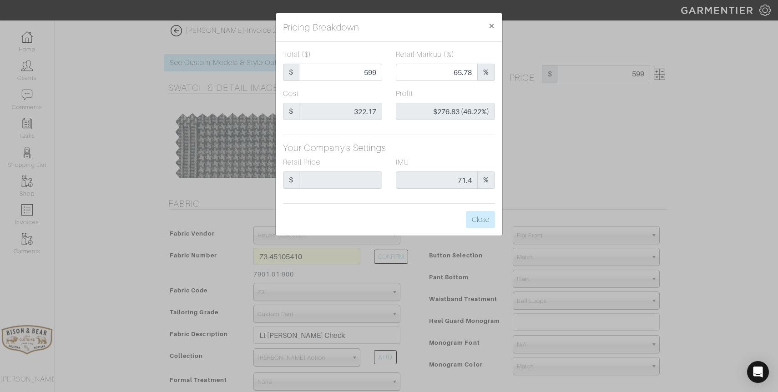
type input "599.00"
click at [396, 133] on div "Total ($) $ 599.00 Retail Markup (%) 65.78 % Cost $ 322.17 Profit $276.83 (46.2…" at bounding box center [389, 139] width 227 height 194
click at [475, 218] on button "Close" at bounding box center [480, 219] width 29 height 17
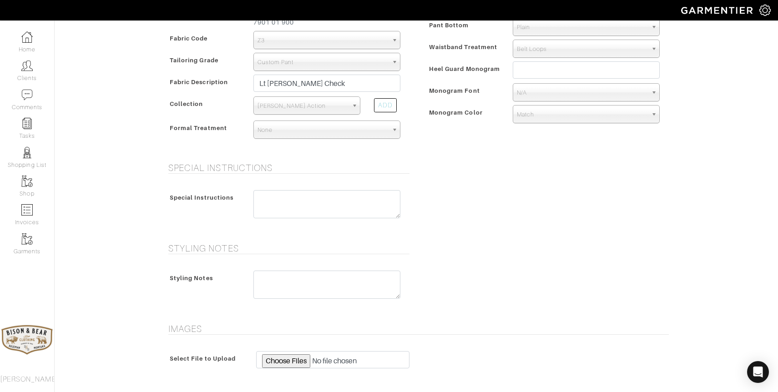
scroll to position [374, 0]
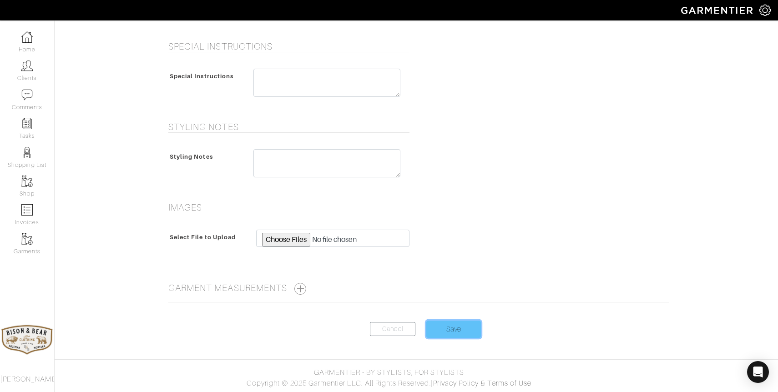
click at [454, 329] on input "Save" at bounding box center [453, 329] width 55 height 17
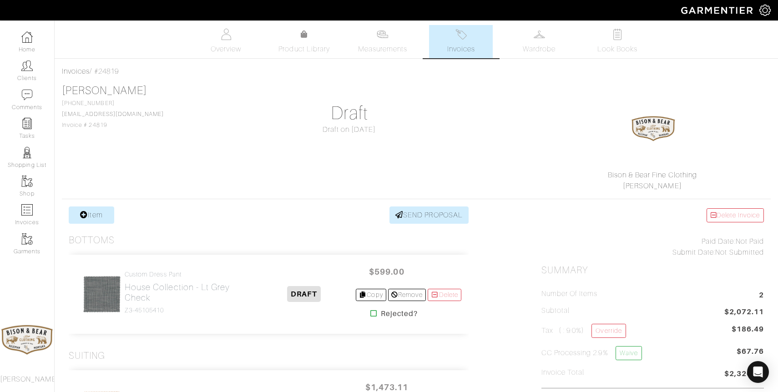
click at [463, 36] on img at bounding box center [461, 34] width 11 height 11
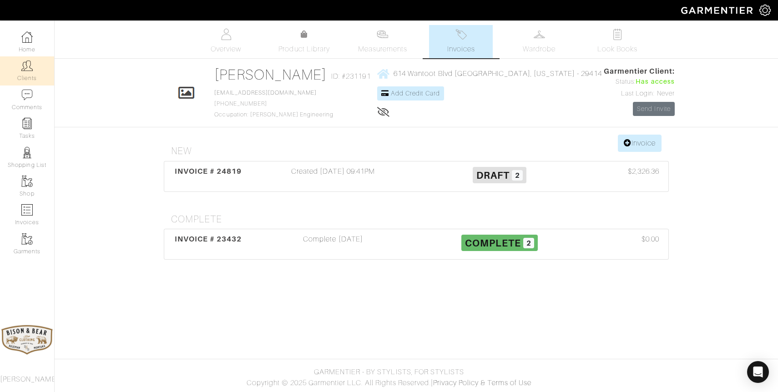
click at [29, 71] on img at bounding box center [26, 65] width 11 height 11
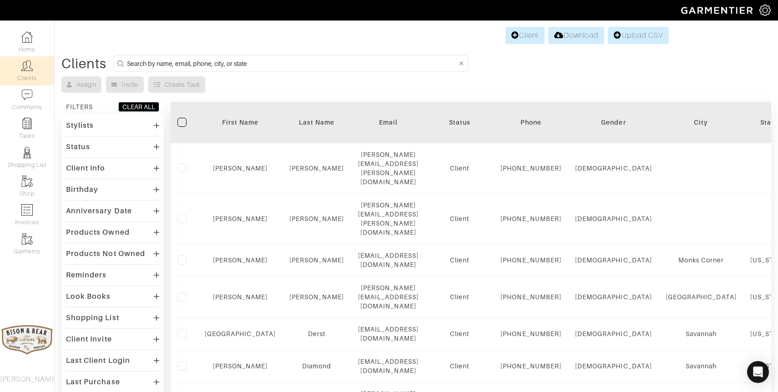
click at [266, 66] on input at bounding box center [292, 63] width 330 height 11
type input "[PERSON_NAME]"
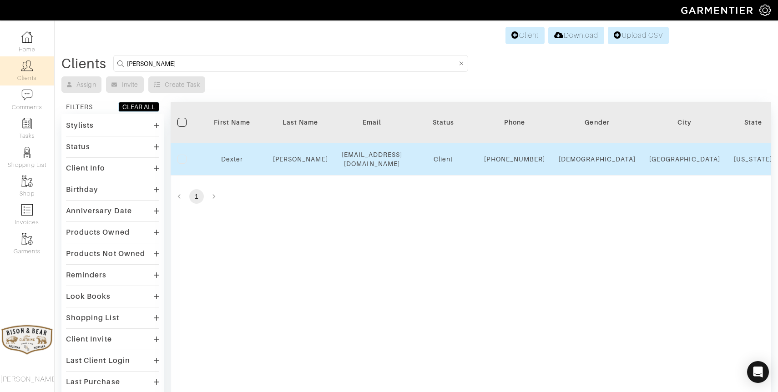
click at [303, 164] on div "[PERSON_NAME]" at bounding box center [300, 159] width 55 height 9
click at [300, 163] on link "[PERSON_NAME]" at bounding box center [300, 159] width 55 height 7
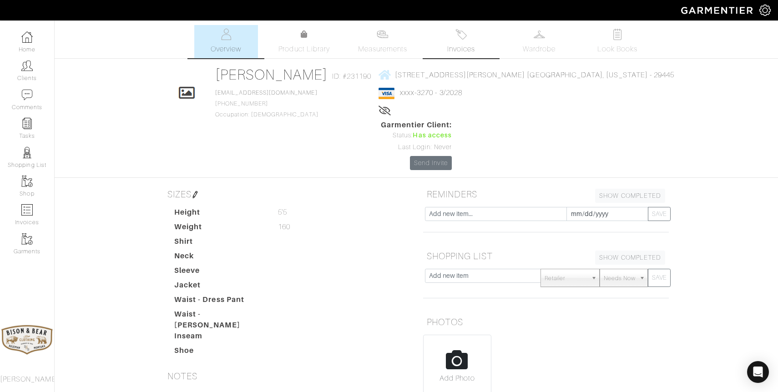
click at [462, 37] on img at bounding box center [461, 34] width 11 height 11
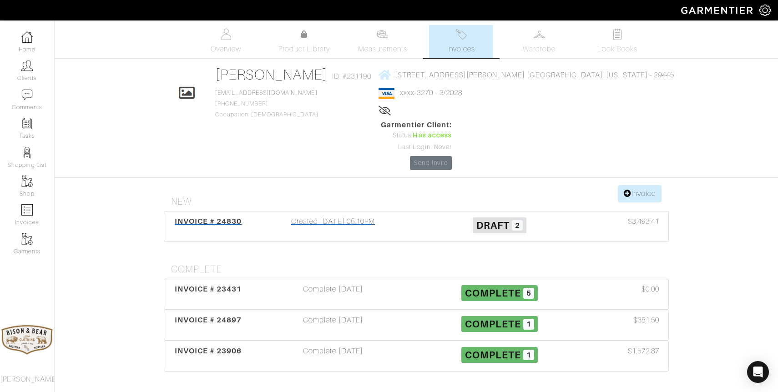
click at [360, 216] on div "Created [DATE] 05:10PM" at bounding box center [333, 226] width 167 height 21
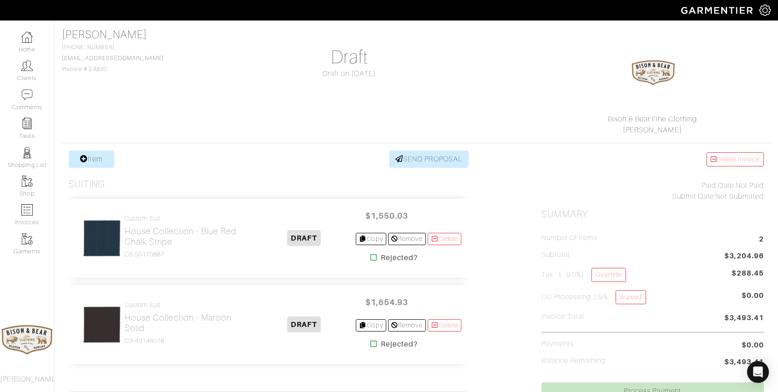
scroll to position [57, 0]
click at [130, 326] on h2 "House Collection - Maroon Solid" at bounding box center [189, 321] width 128 height 21
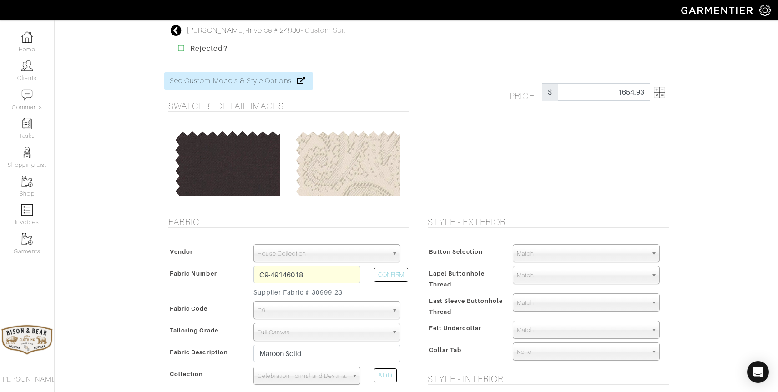
click at [662, 91] on img at bounding box center [659, 92] width 11 height 11
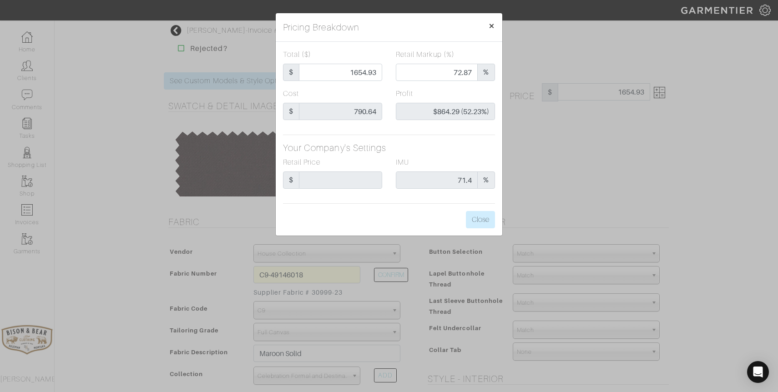
click at [492, 27] on span "×" at bounding box center [491, 26] width 7 height 12
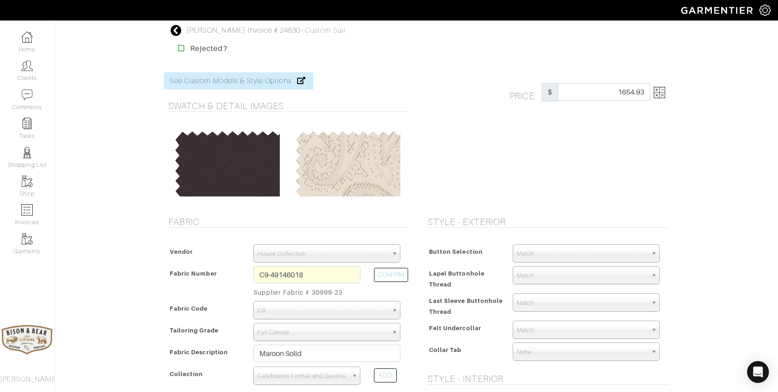
click at [174, 30] on icon at bounding box center [176, 30] width 11 height 11
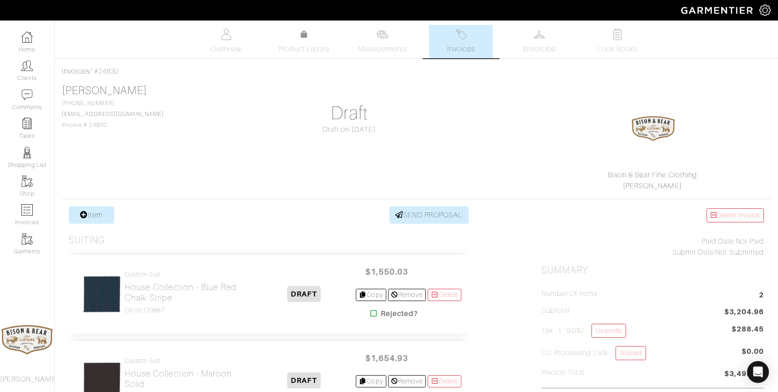
click at [165, 285] on h2 "House Collection - Blue Red Chalk Stripe" at bounding box center [189, 292] width 128 height 21
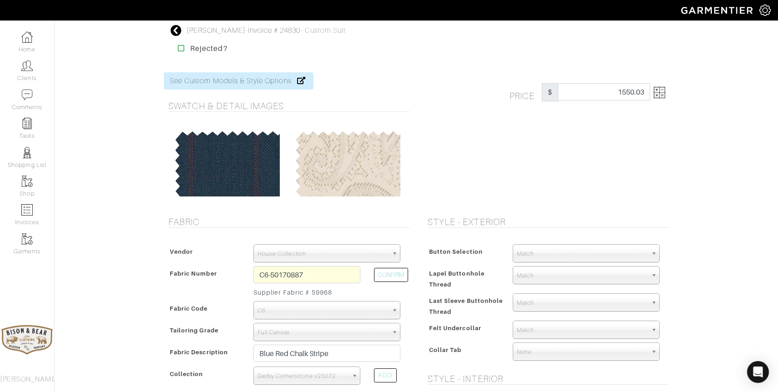
click at [661, 91] on img at bounding box center [659, 92] width 11 height 11
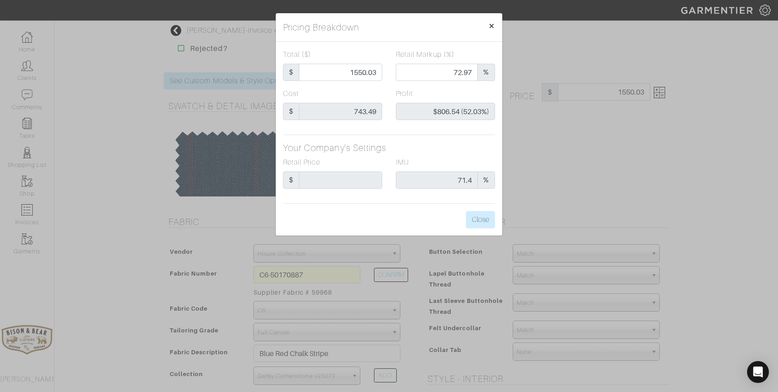
click at [492, 25] on span "×" at bounding box center [491, 26] width 7 height 12
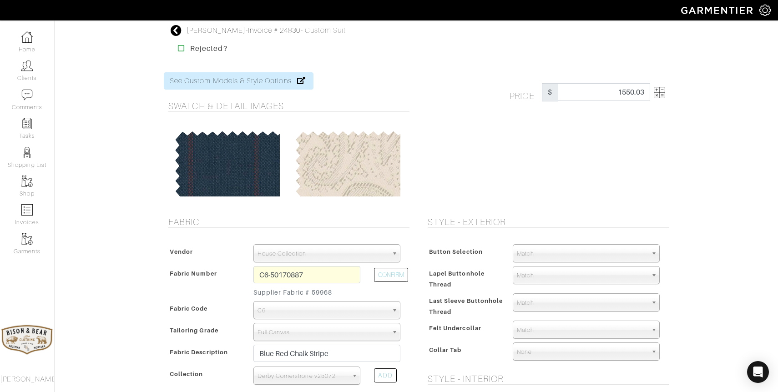
click at [178, 27] on icon at bounding box center [176, 30] width 11 height 11
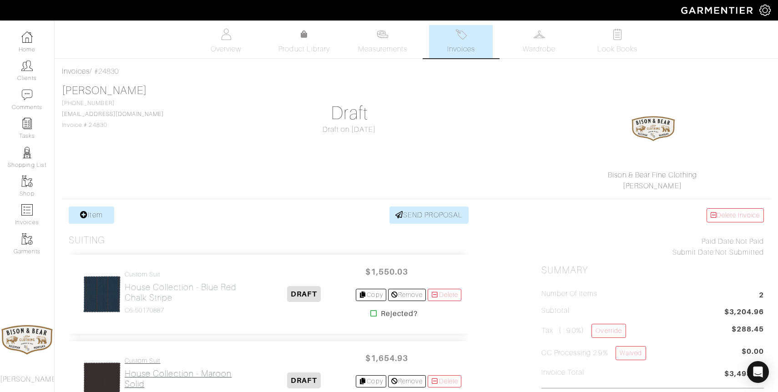
click at [150, 368] on link "Custom Suit House Collection - Maroon Solid C9-49146018" at bounding box center [189, 379] width 128 height 44
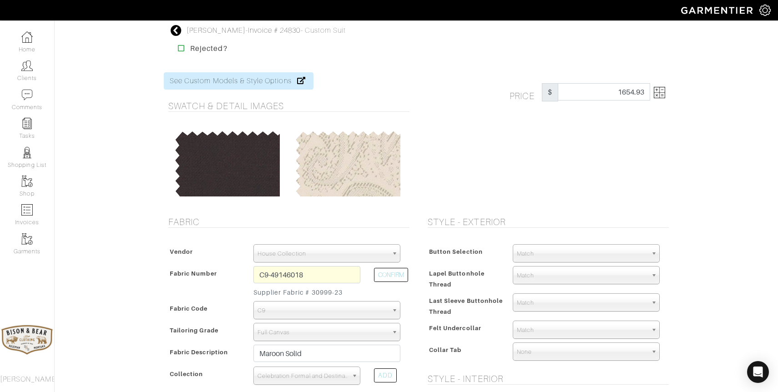
click at [659, 92] on img at bounding box center [659, 92] width 11 height 11
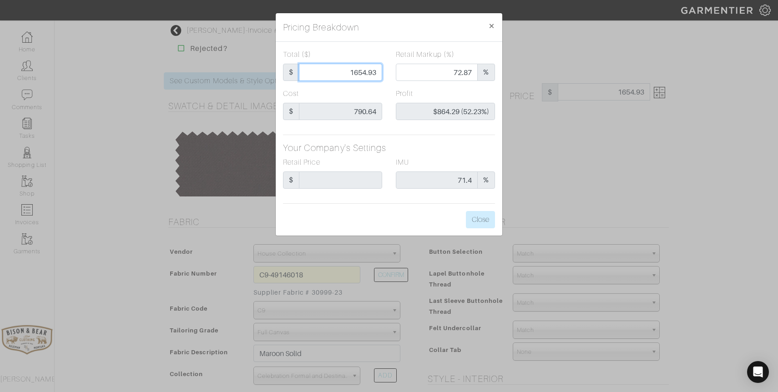
click at [347, 69] on input "1654.93" at bounding box center [340, 72] width 83 height 17
type input "1"
type input "0.00"
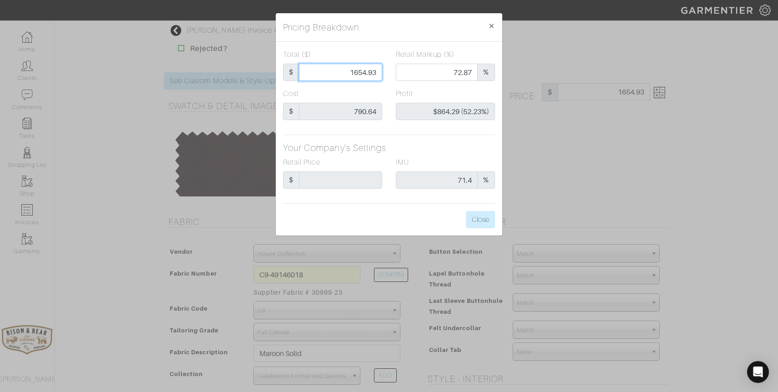
type input "-$789.64 (-78964.00%)"
type input "15"
type input "-$775.64 (-5170.93%)"
type input "155"
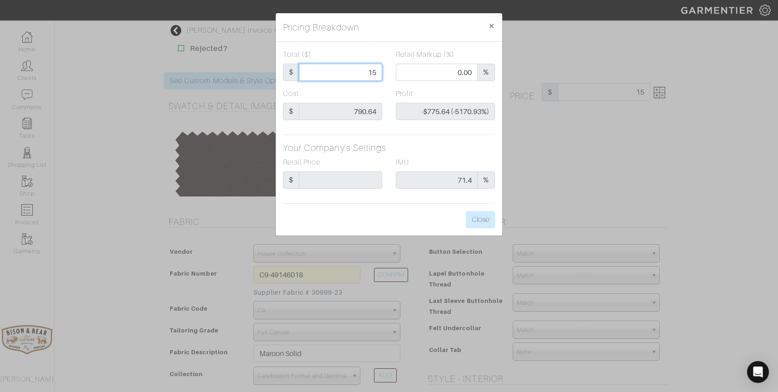
type input "155"
type input "-$635.64 (-410.09%)"
type input "1550"
type input "71.03"
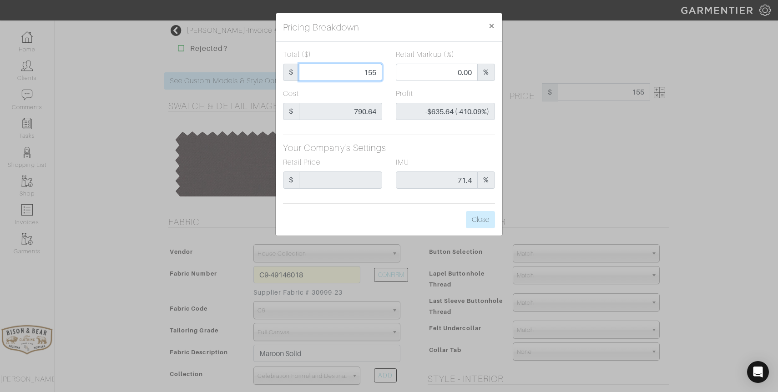
type input "$759.36 (48.99%)"
type input "1550"
type input "1550.00"
click at [486, 223] on button "Close" at bounding box center [480, 219] width 29 height 17
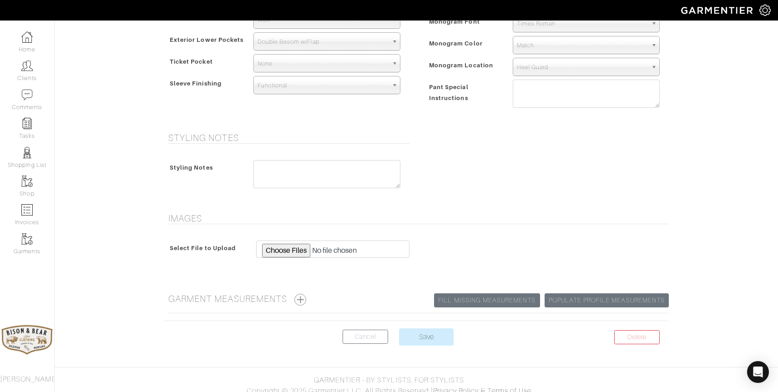
scroll to position [651, 0]
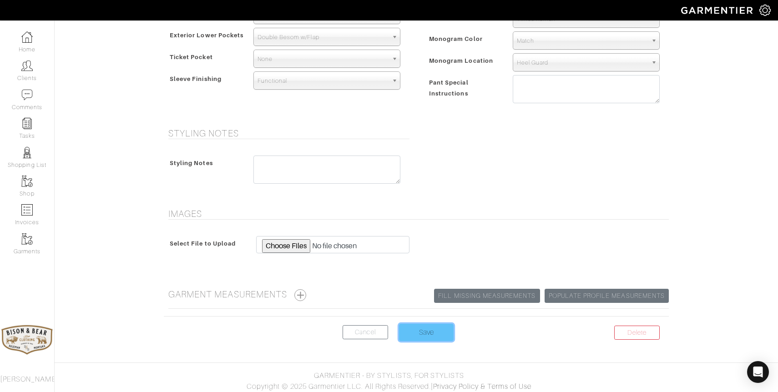
click at [415, 340] on input "Save" at bounding box center [426, 332] width 55 height 17
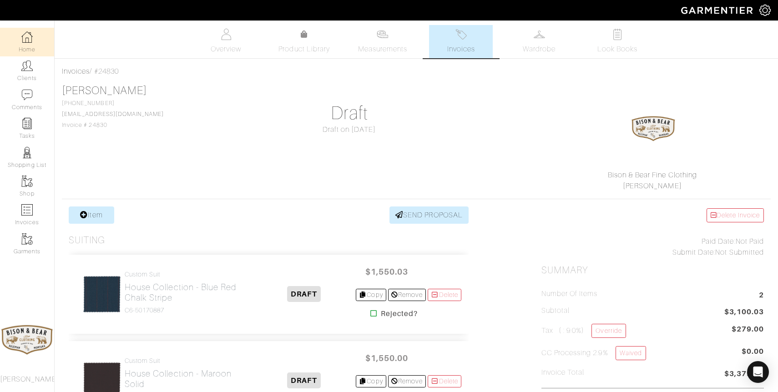
click at [28, 41] on img at bounding box center [26, 36] width 11 height 11
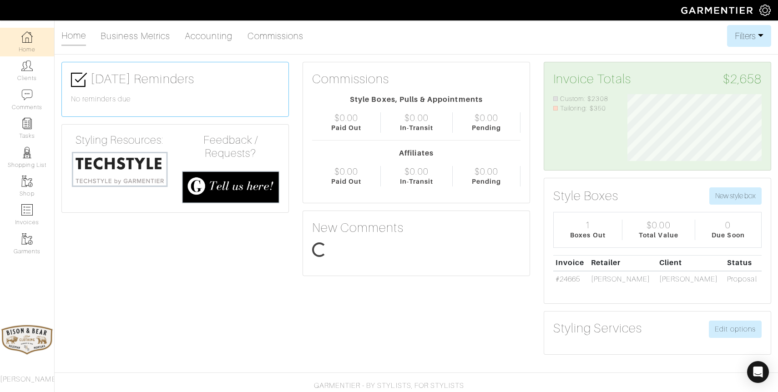
scroll to position [67, 148]
